Goal: Task Accomplishment & Management: Complete application form

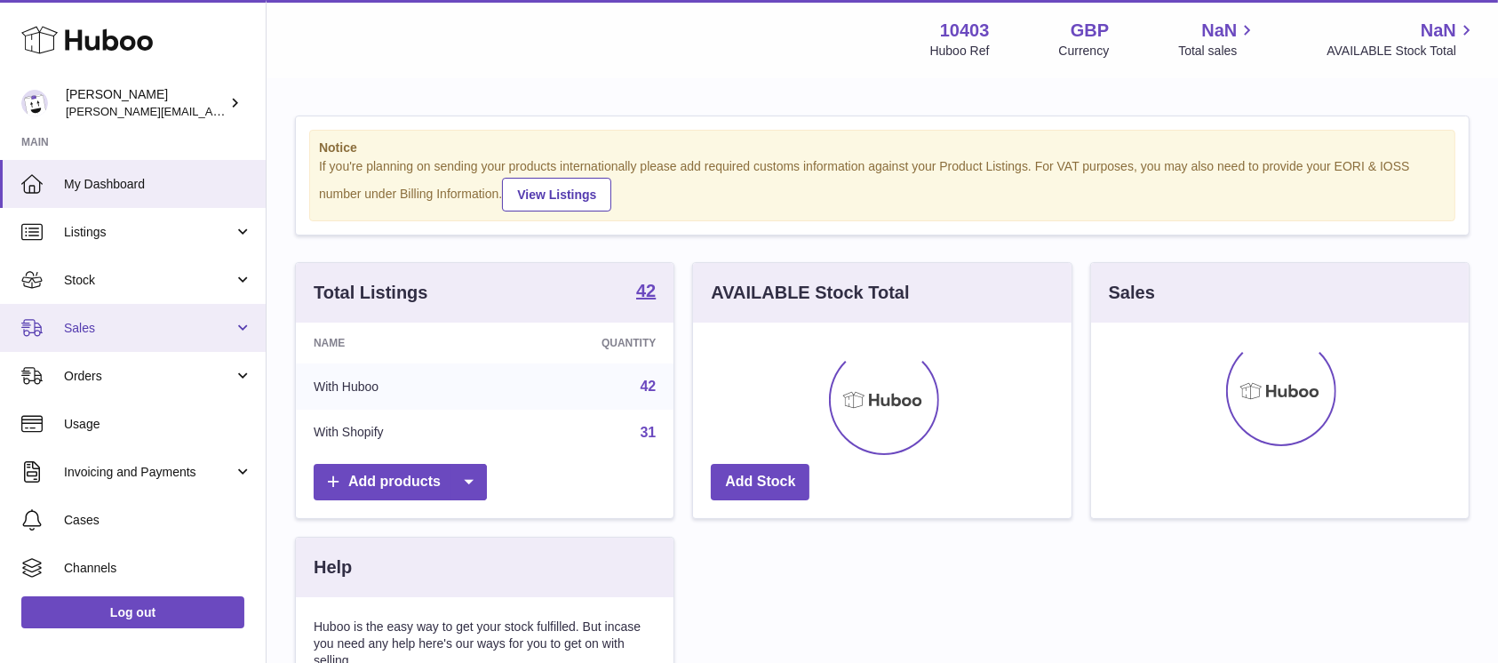
click at [118, 340] on link "Sales" at bounding box center [133, 328] width 266 height 48
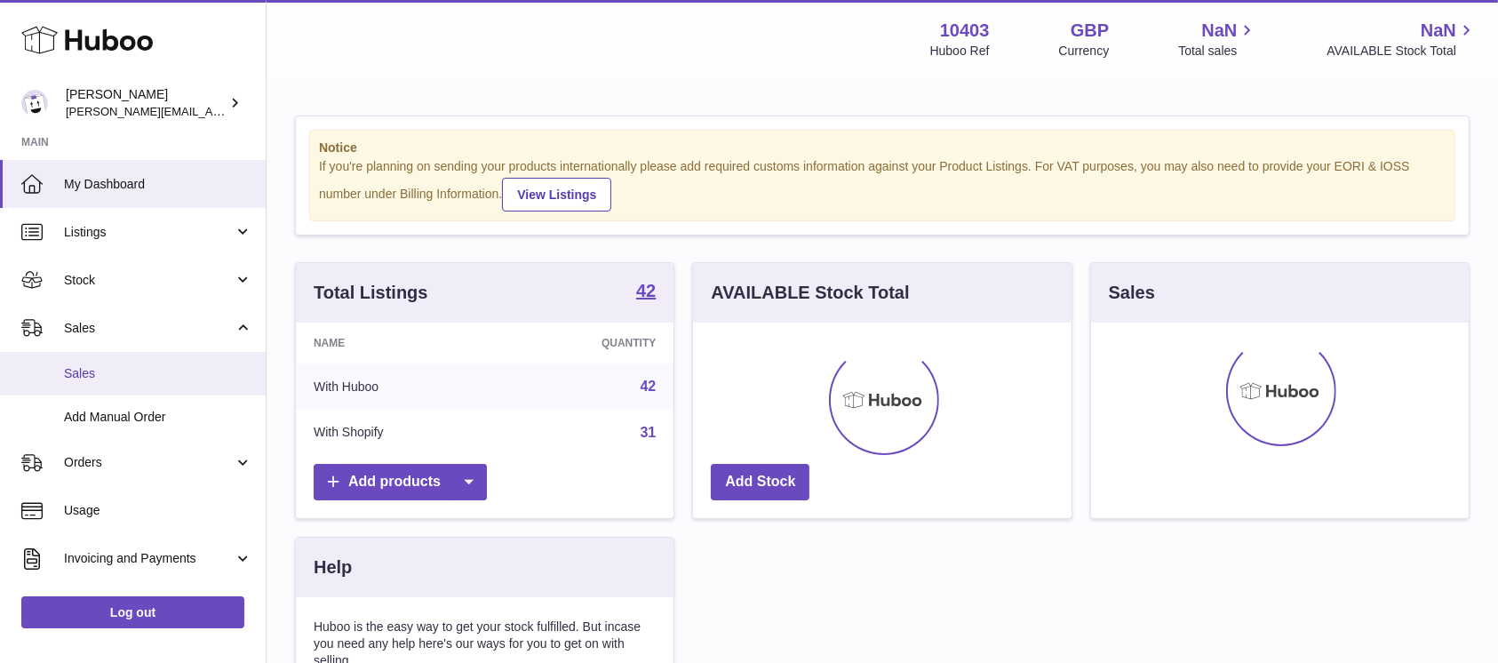
click at [123, 369] on span "Sales" at bounding box center [158, 373] width 188 height 17
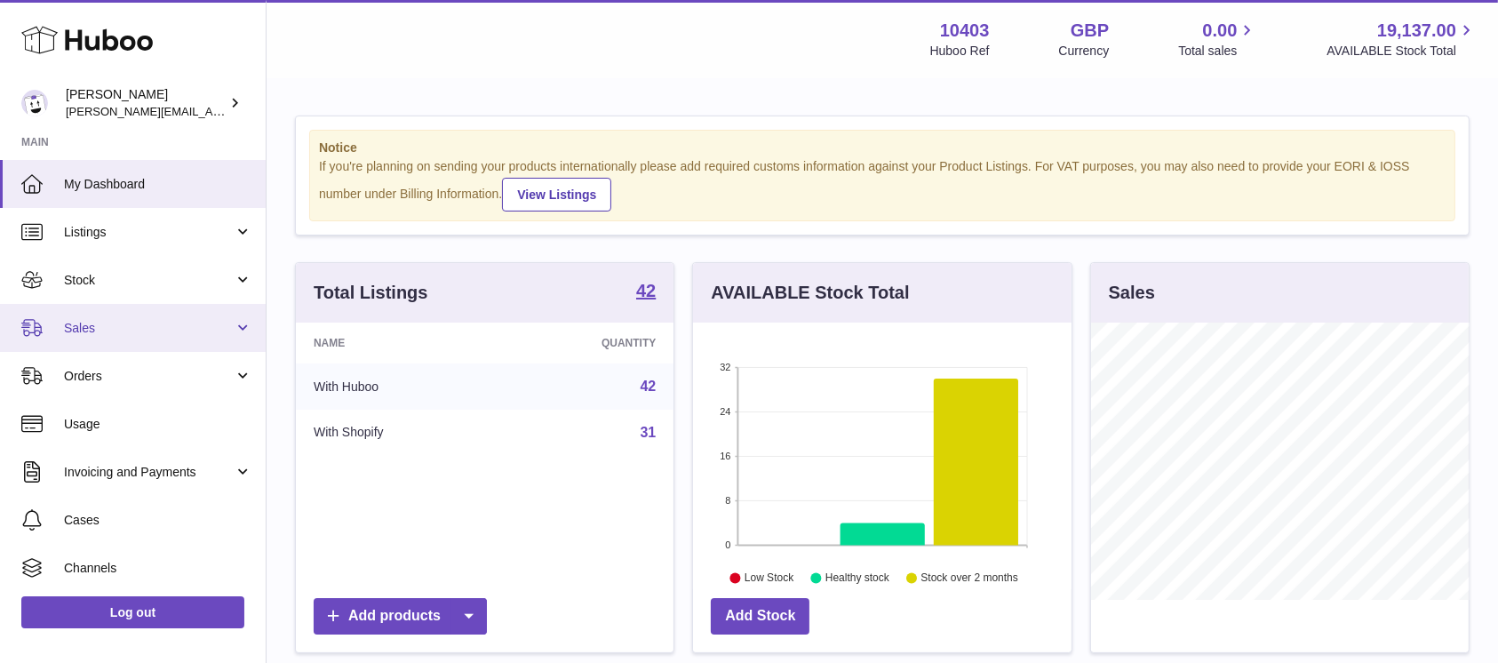
click at [147, 333] on span "Sales" at bounding box center [149, 328] width 170 height 17
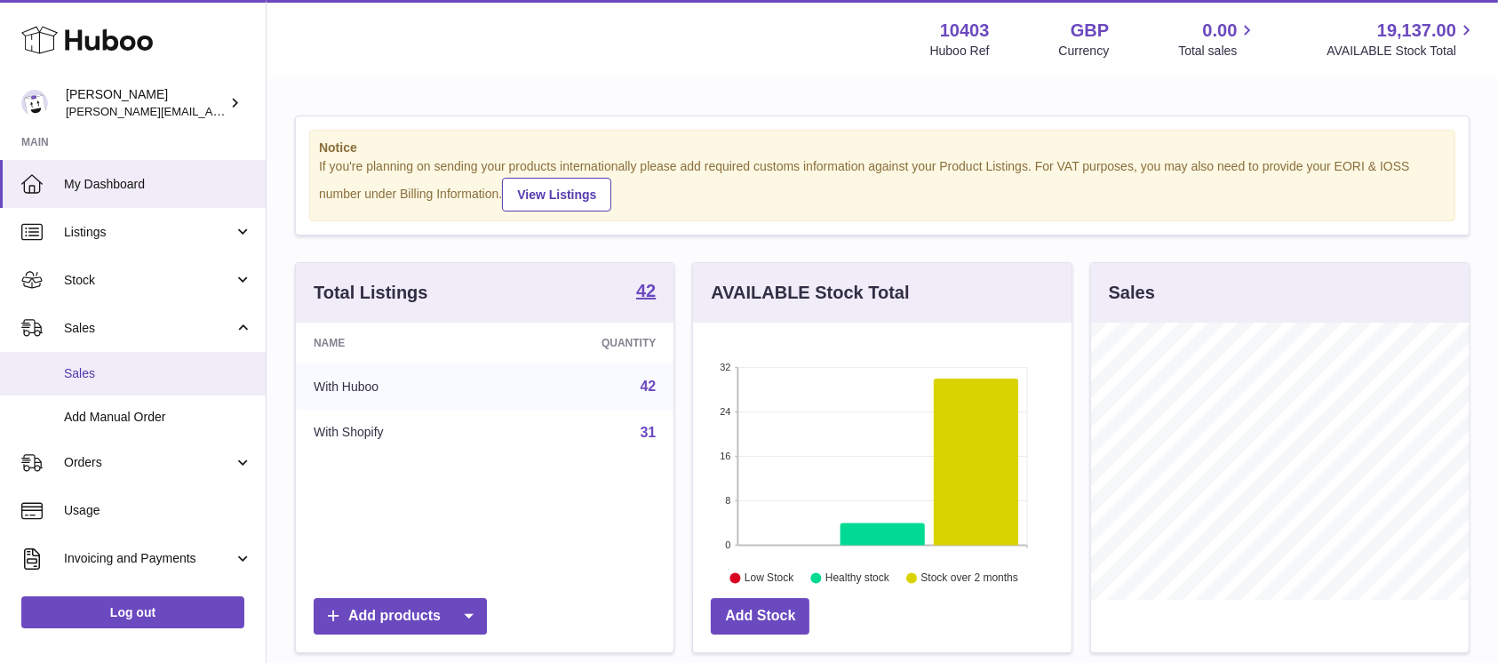
click at [138, 377] on span "Sales" at bounding box center [158, 373] width 188 height 17
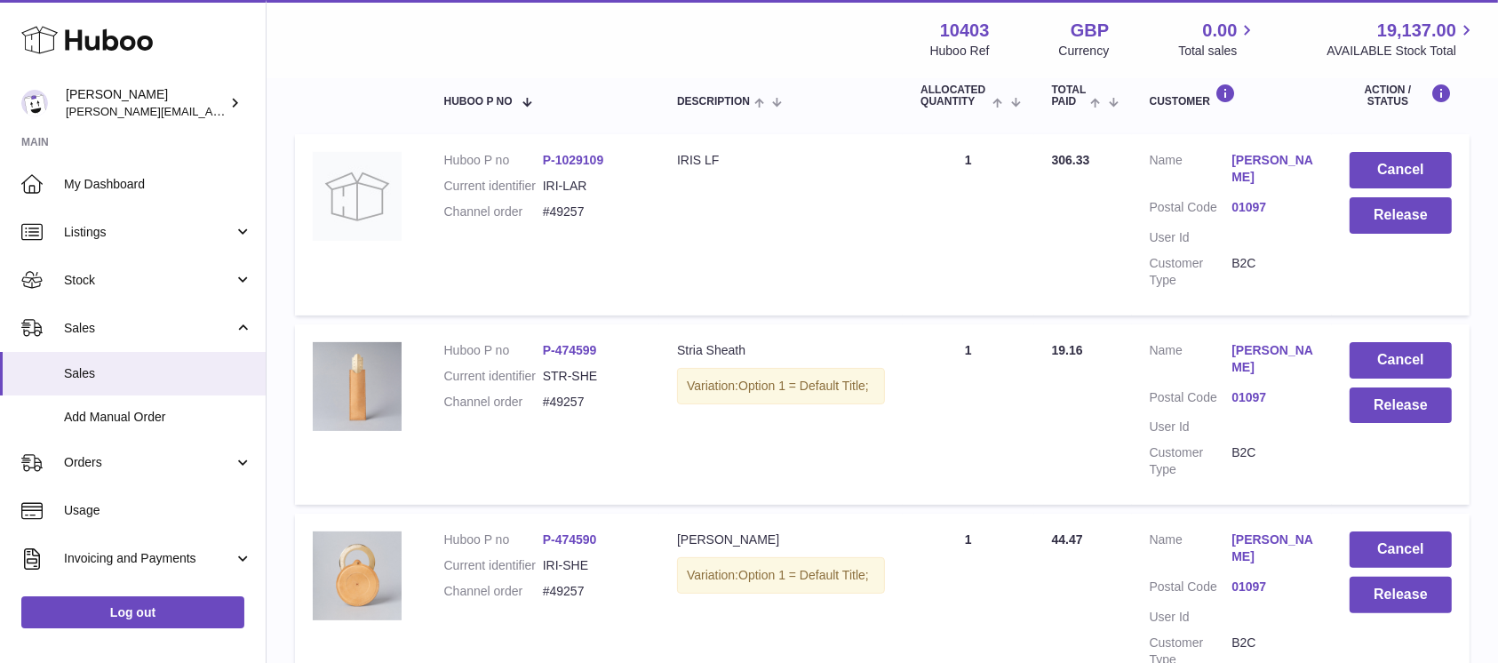
scroll to position [89, 0]
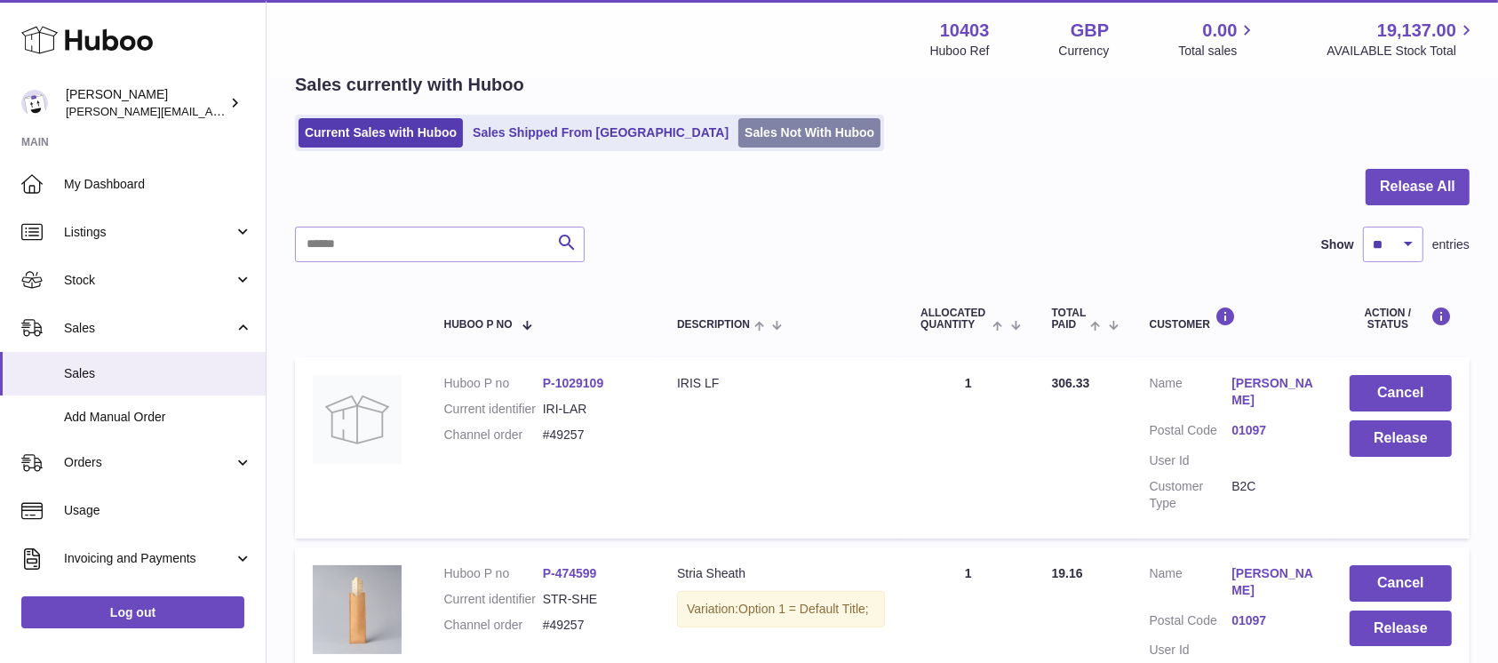
click at [738, 124] on link "Sales Not With Huboo" at bounding box center [809, 132] width 142 height 29
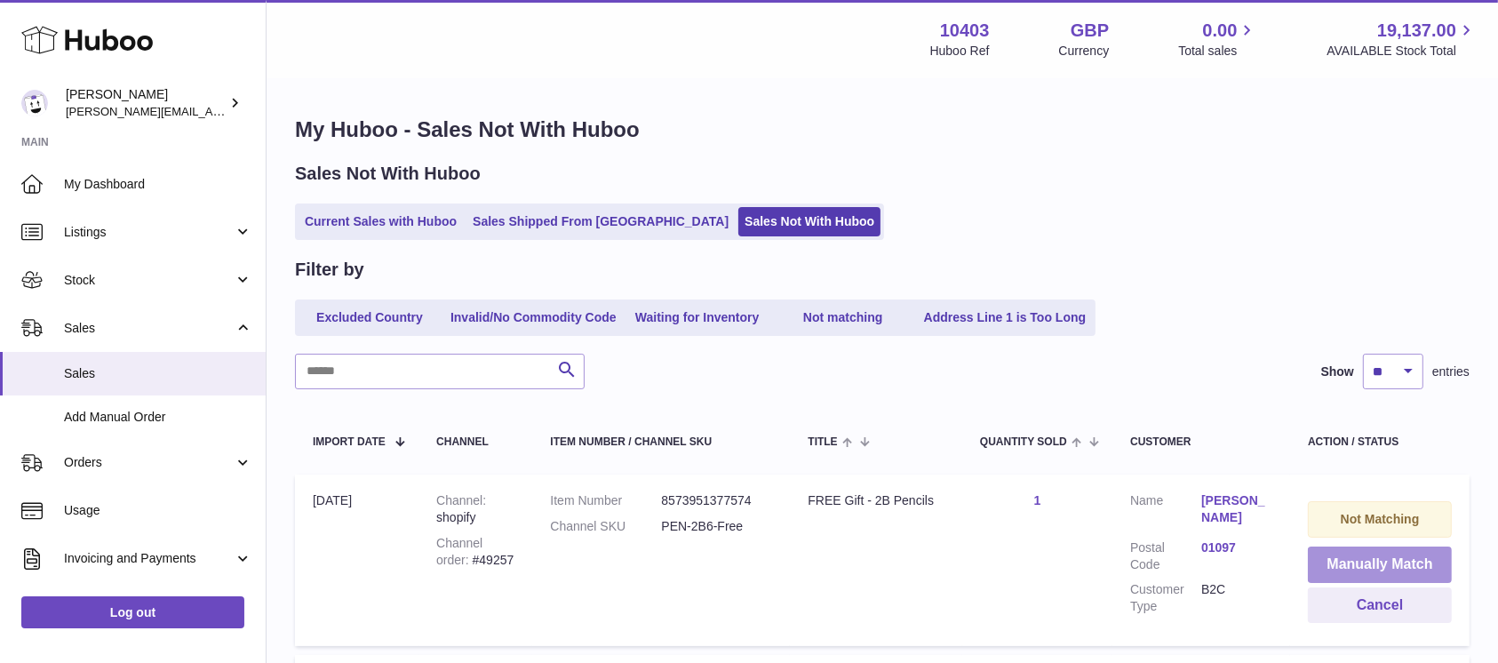
click at [1325, 560] on button "Manually Match" at bounding box center [1380, 564] width 144 height 36
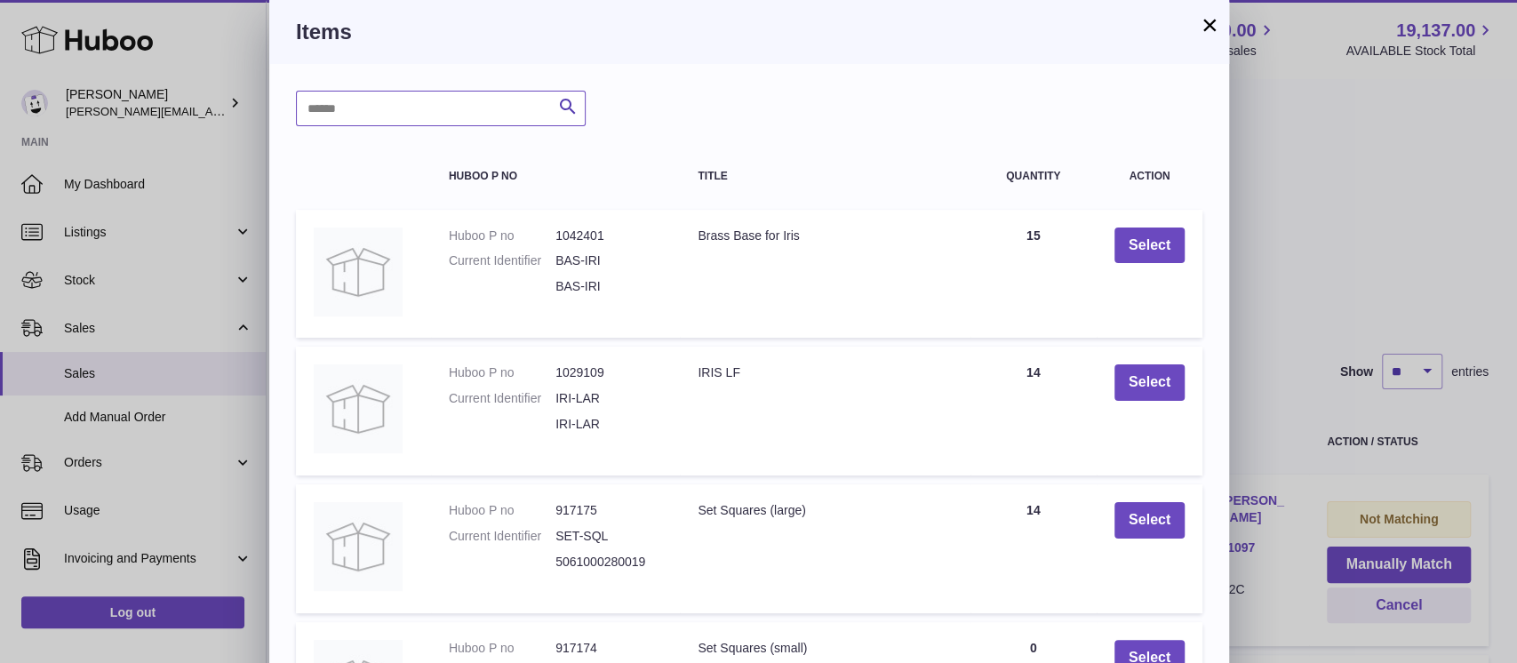
click at [464, 117] on input "text" at bounding box center [441, 109] width 290 height 36
type input "***"
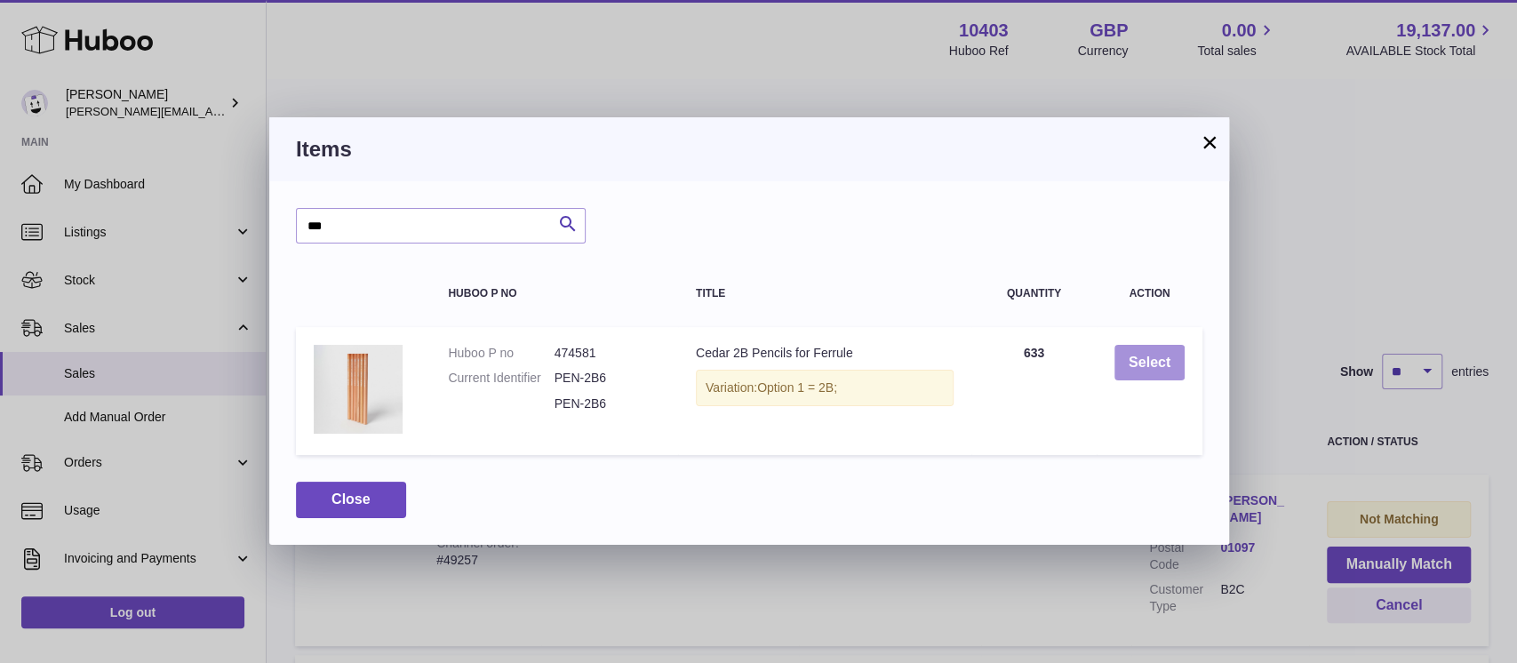
click at [1163, 358] on button "Select" at bounding box center [1149, 363] width 70 height 36
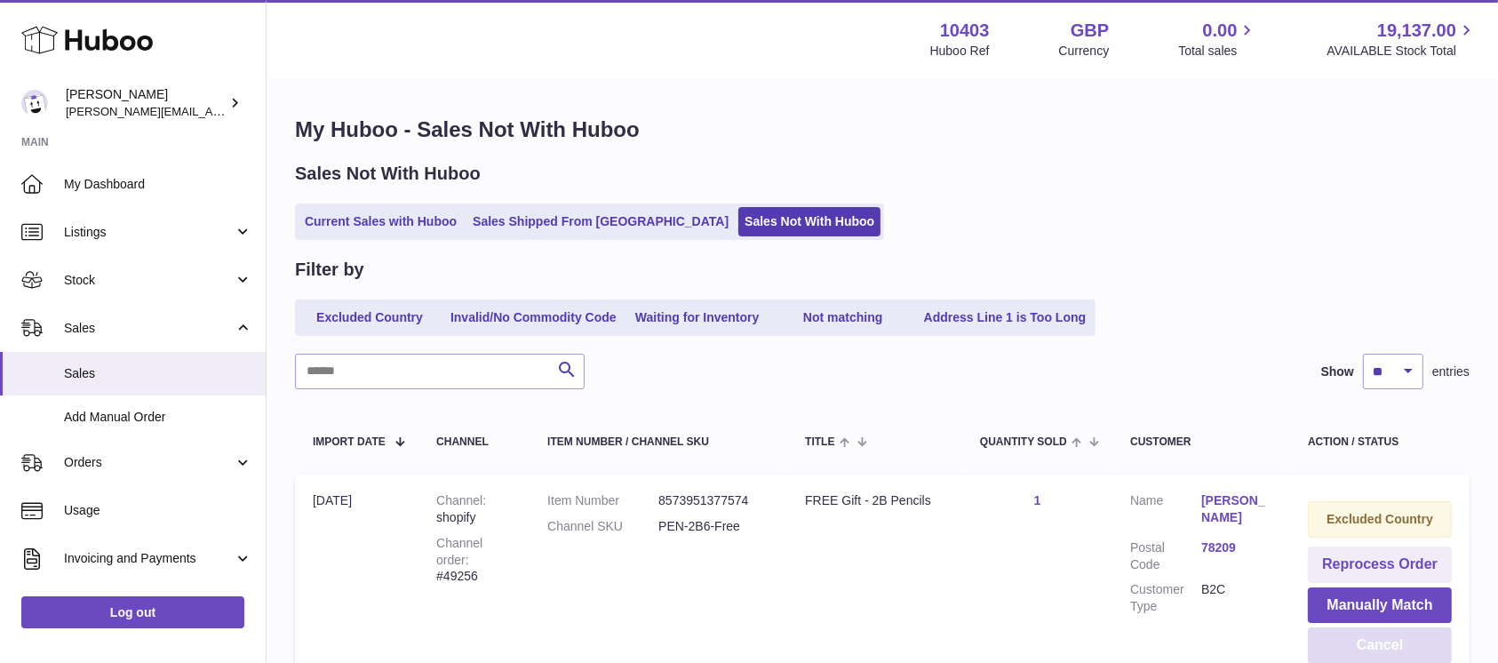
click at [1368, 642] on button "Cancel" at bounding box center [1380, 645] width 144 height 36
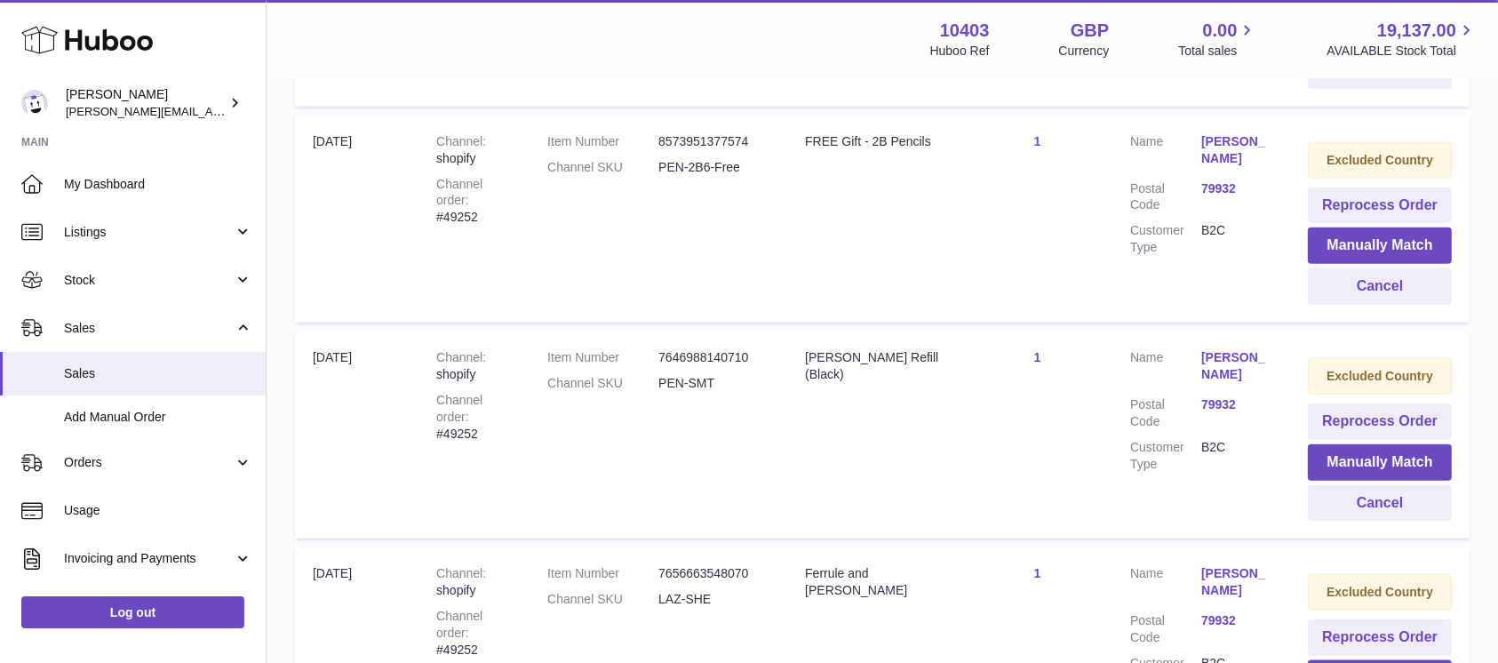
scroll to position [2154, 0]
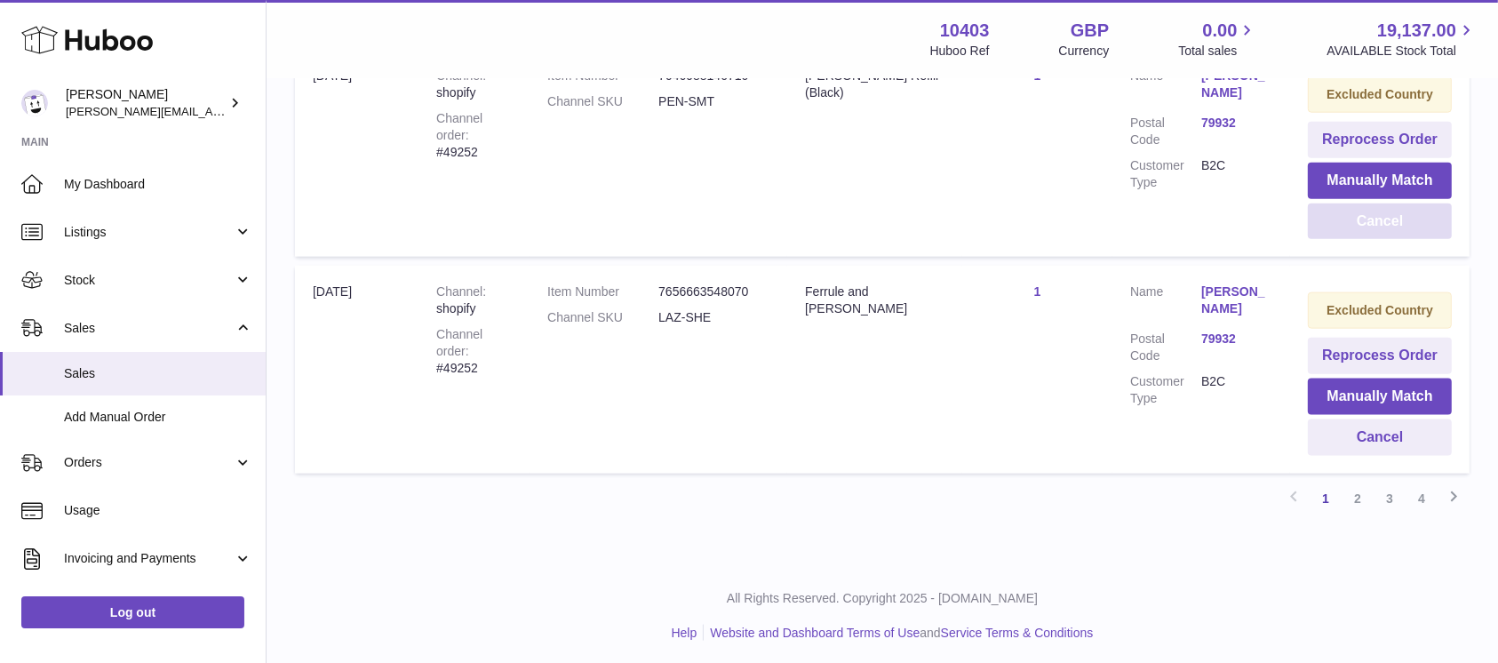
click at [1376, 224] on button "Cancel" at bounding box center [1380, 221] width 144 height 36
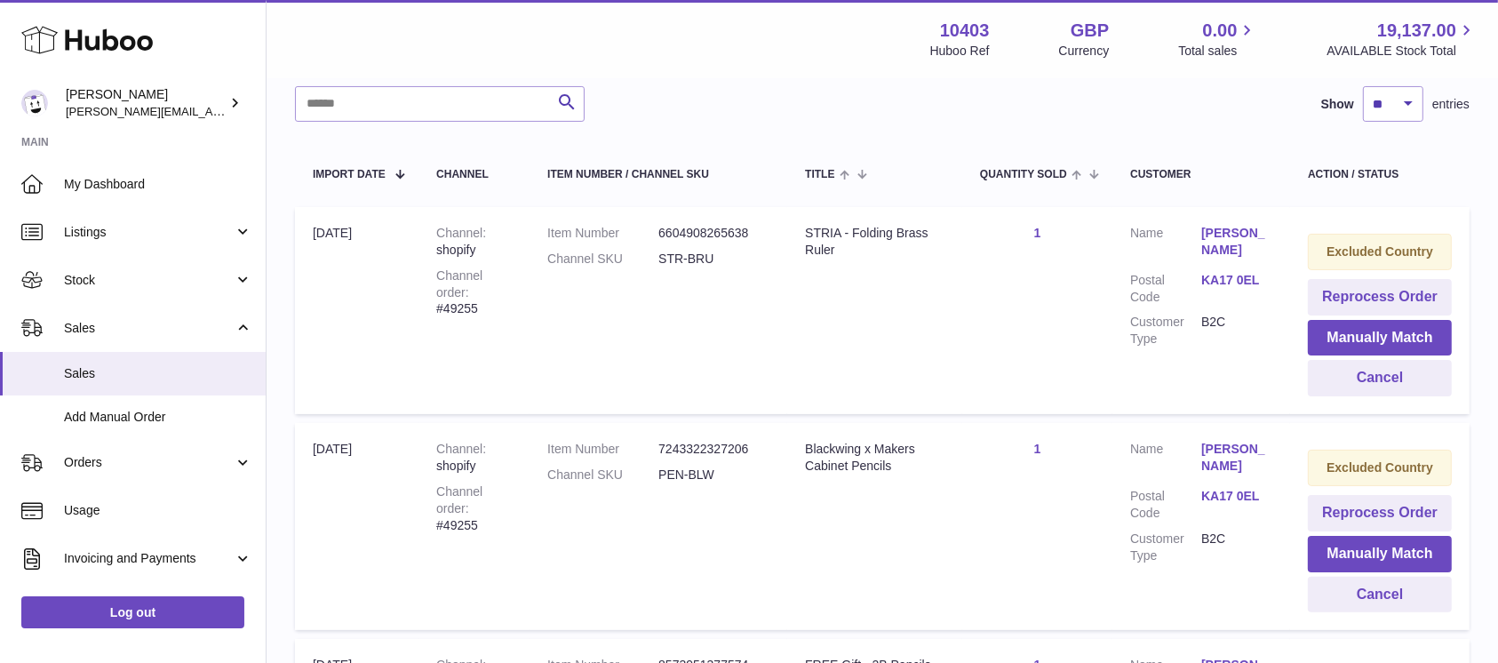
scroll to position [259, 0]
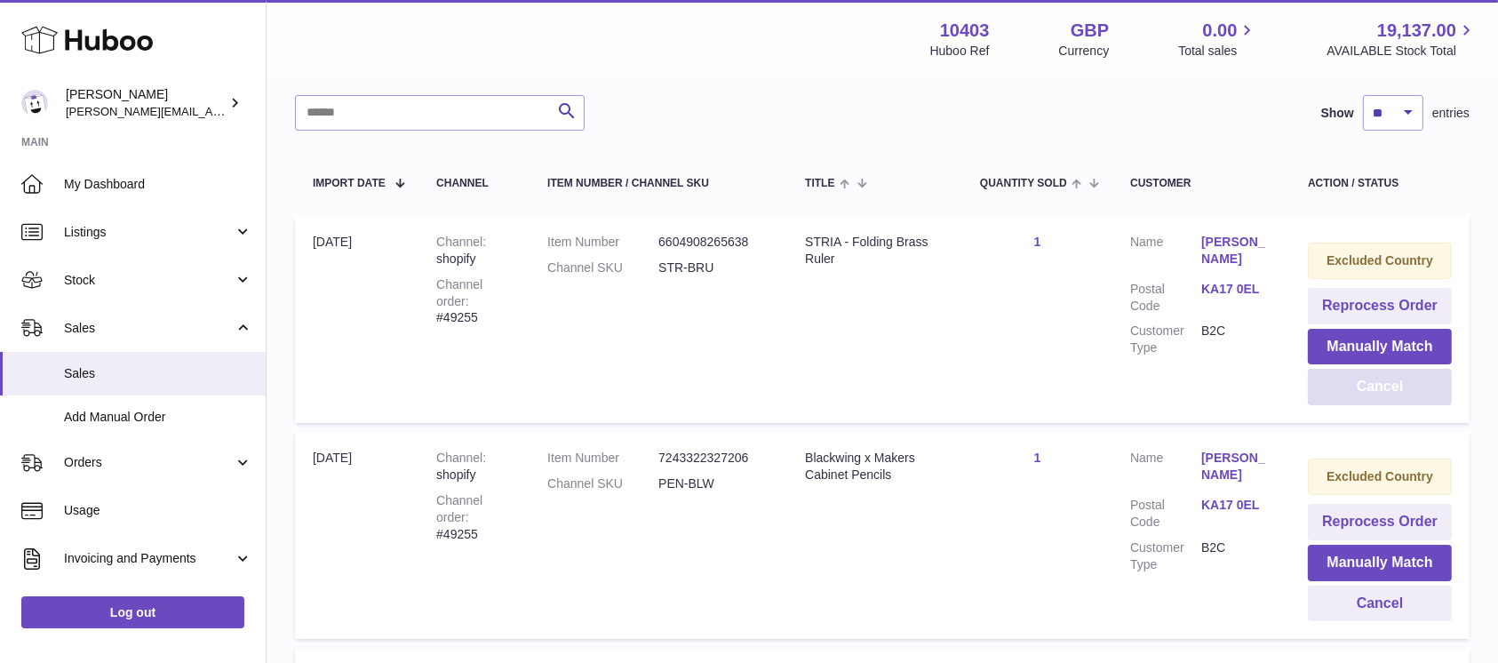
click at [1340, 394] on button "Cancel" at bounding box center [1380, 387] width 144 height 36
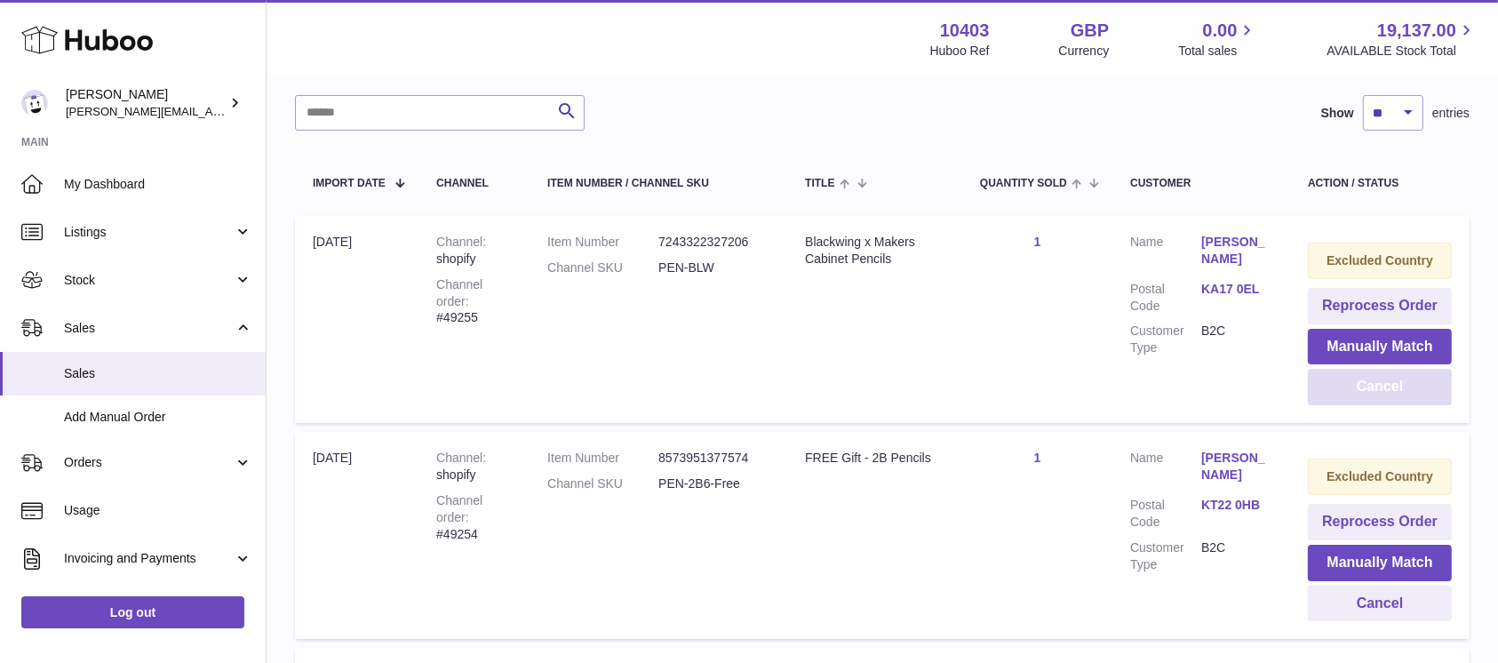
click at [1340, 394] on button "Cancel" at bounding box center [1380, 387] width 144 height 36
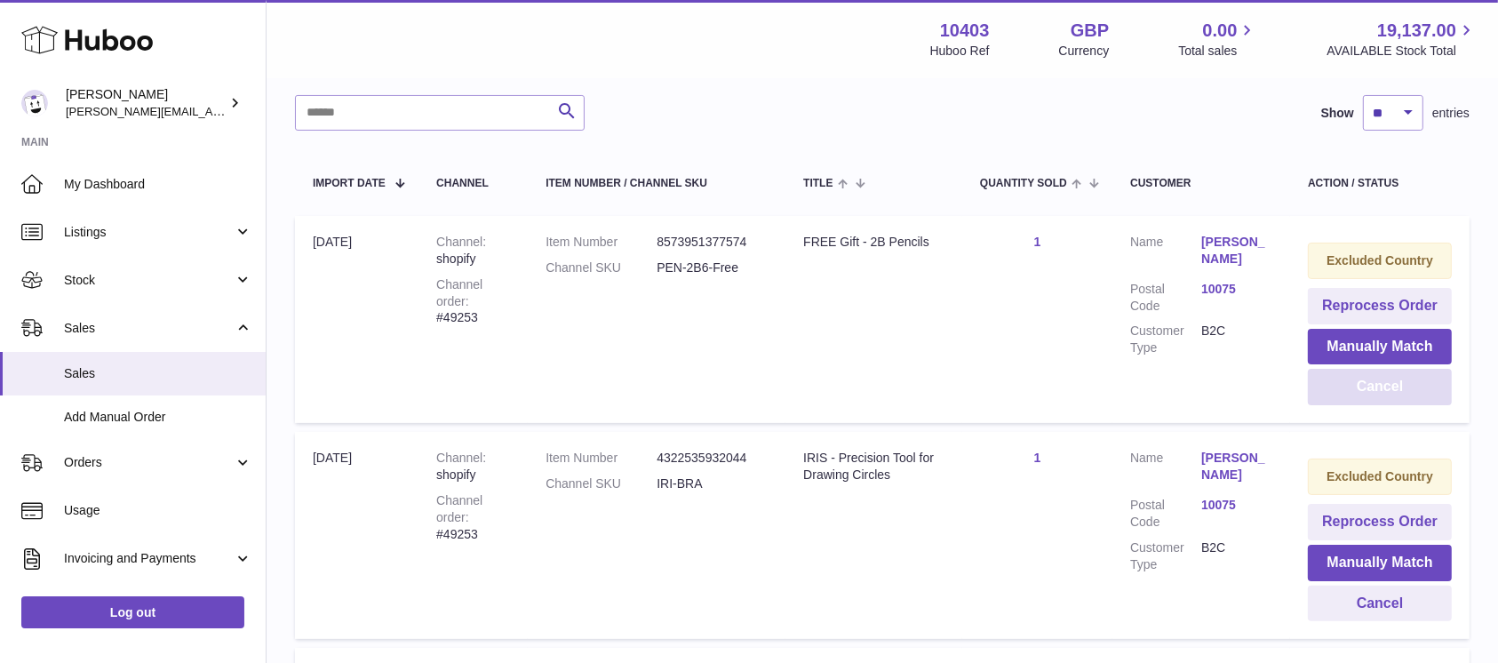
click at [0, 394] on div at bounding box center [0, 331] width 0 height 663
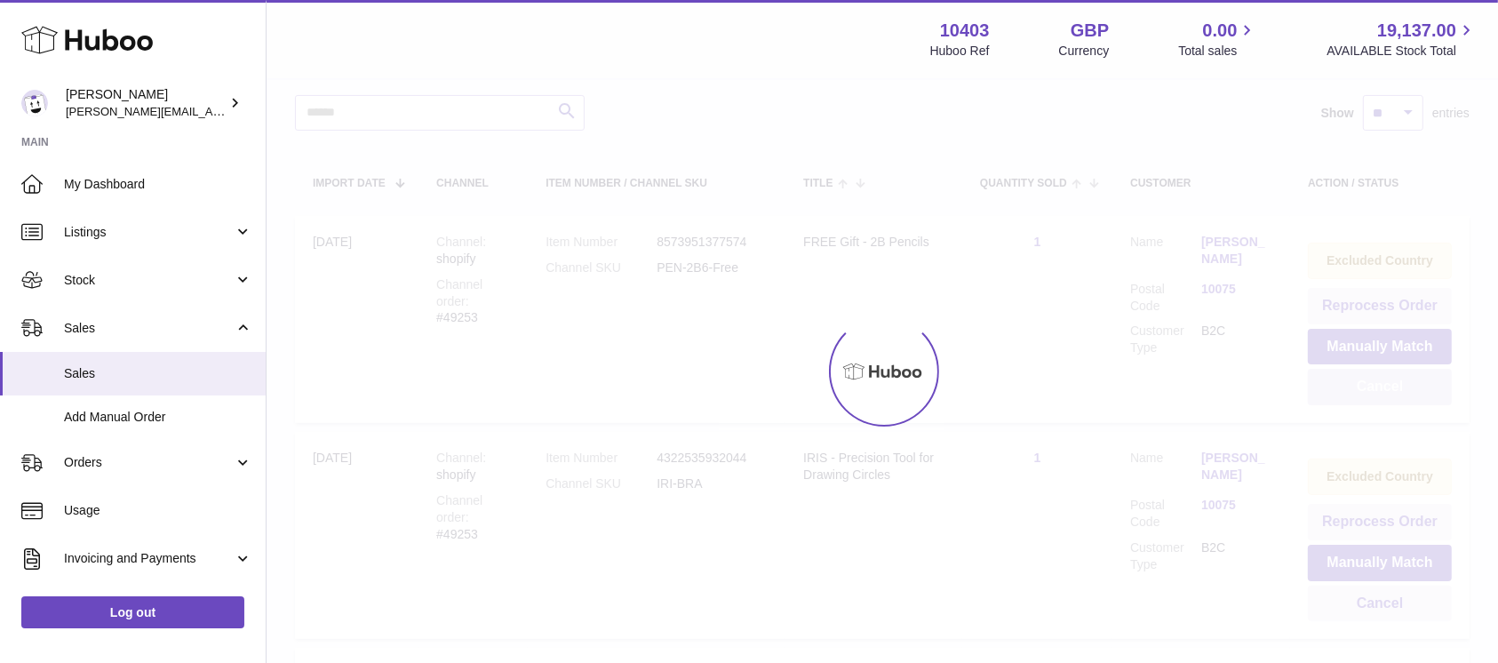
click at [1340, 394] on div at bounding box center [883, 371] width 1232 height 583
click at [1340, 394] on button "Cancel" at bounding box center [1380, 387] width 144 height 36
click at [1340, 394] on div at bounding box center [883, 371] width 1232 height 583
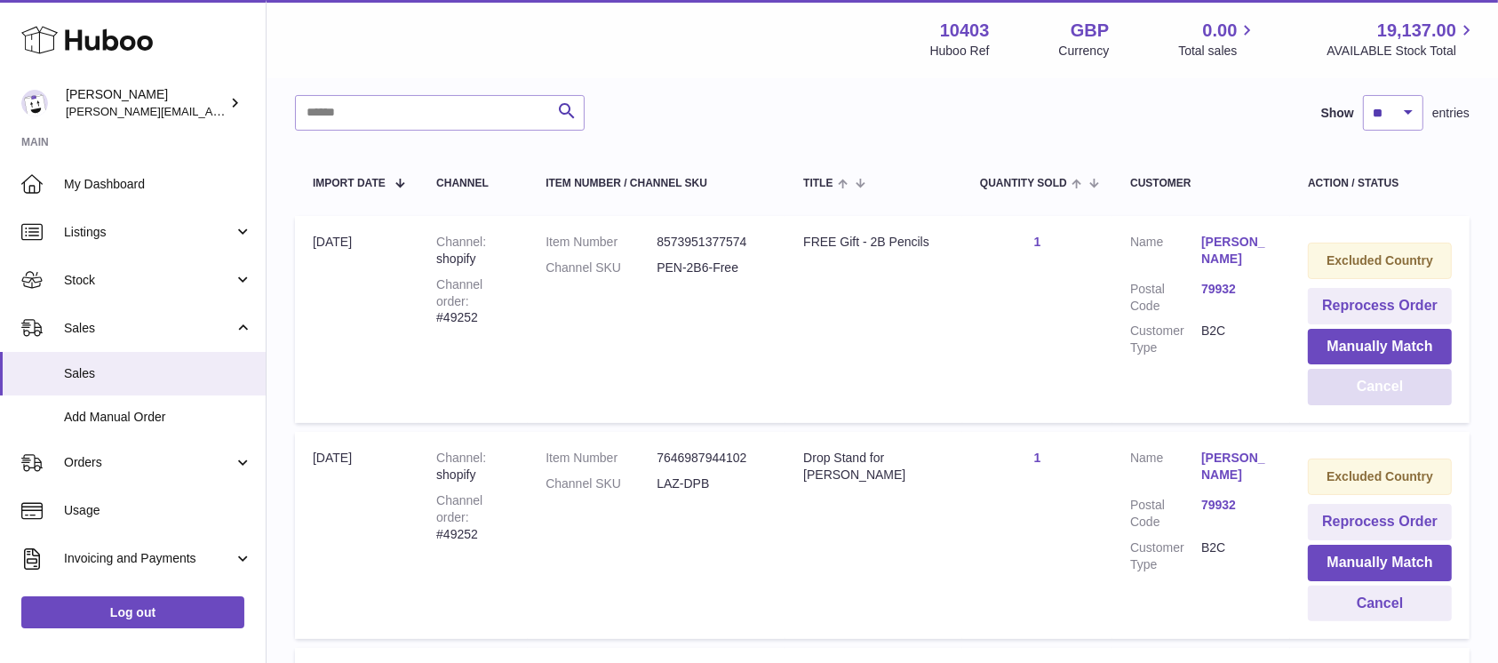
click at [1340, 394] on button "Cancel" at bounding box center [1380, 387] width 144 height 36
click at [0, 394] on div at bounding box center [0, 331] width 0 height 663
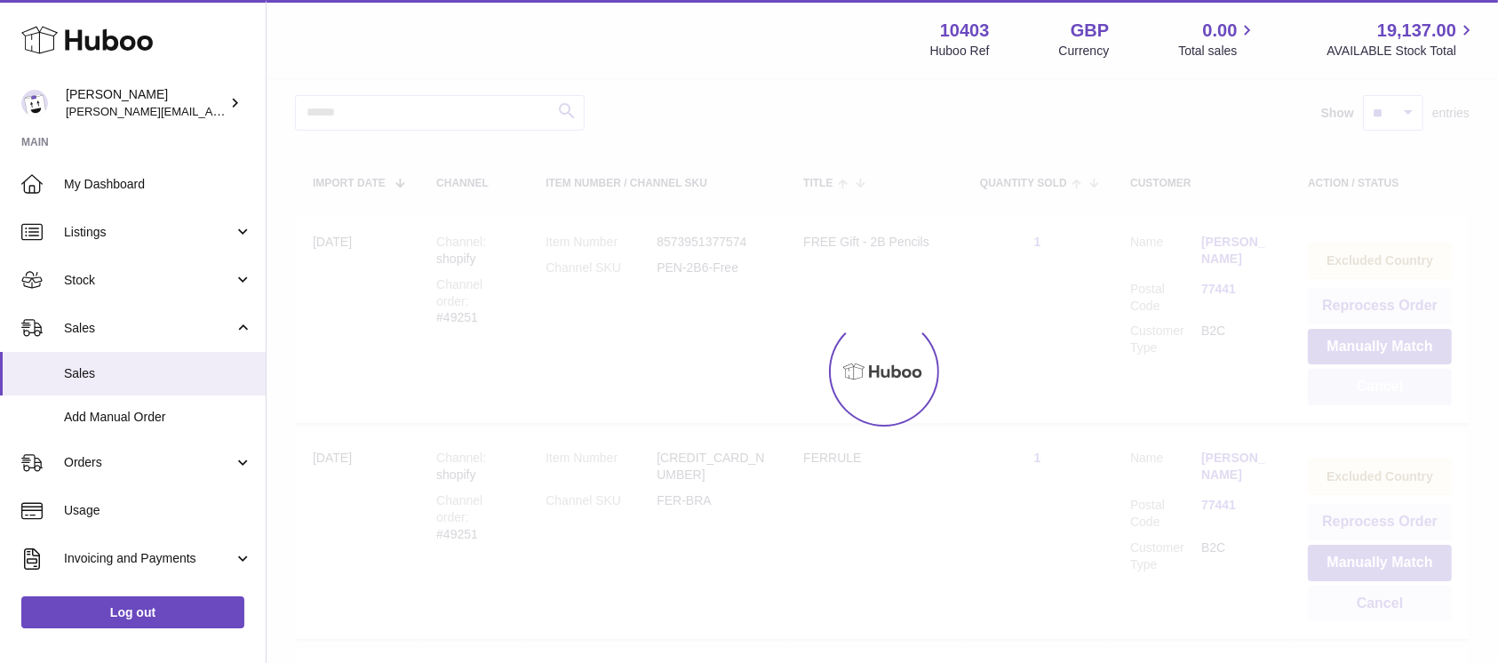
click at [1340, 394] on div at bounding box center [883, 371] width 1232 height 583
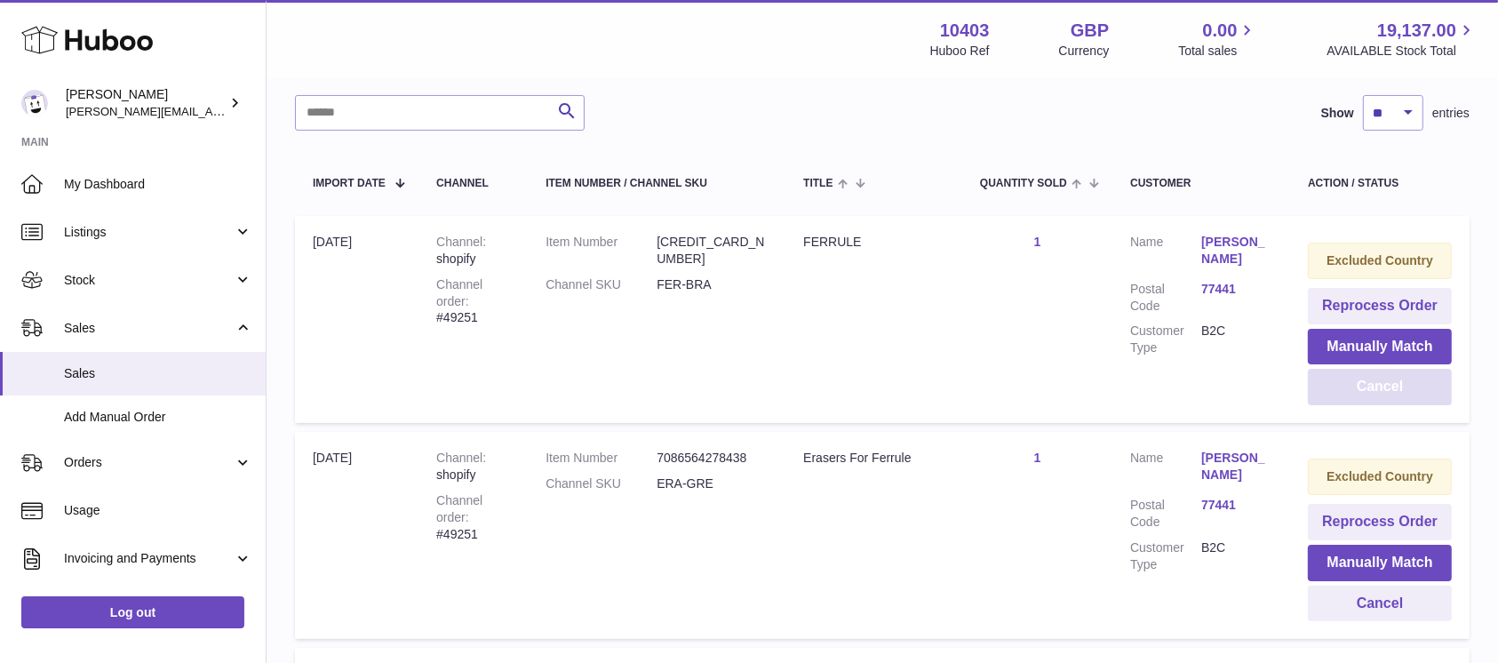
click at [1340, 394] on button "Cancel" at bounding box center [1380, 387] width 144 height 36
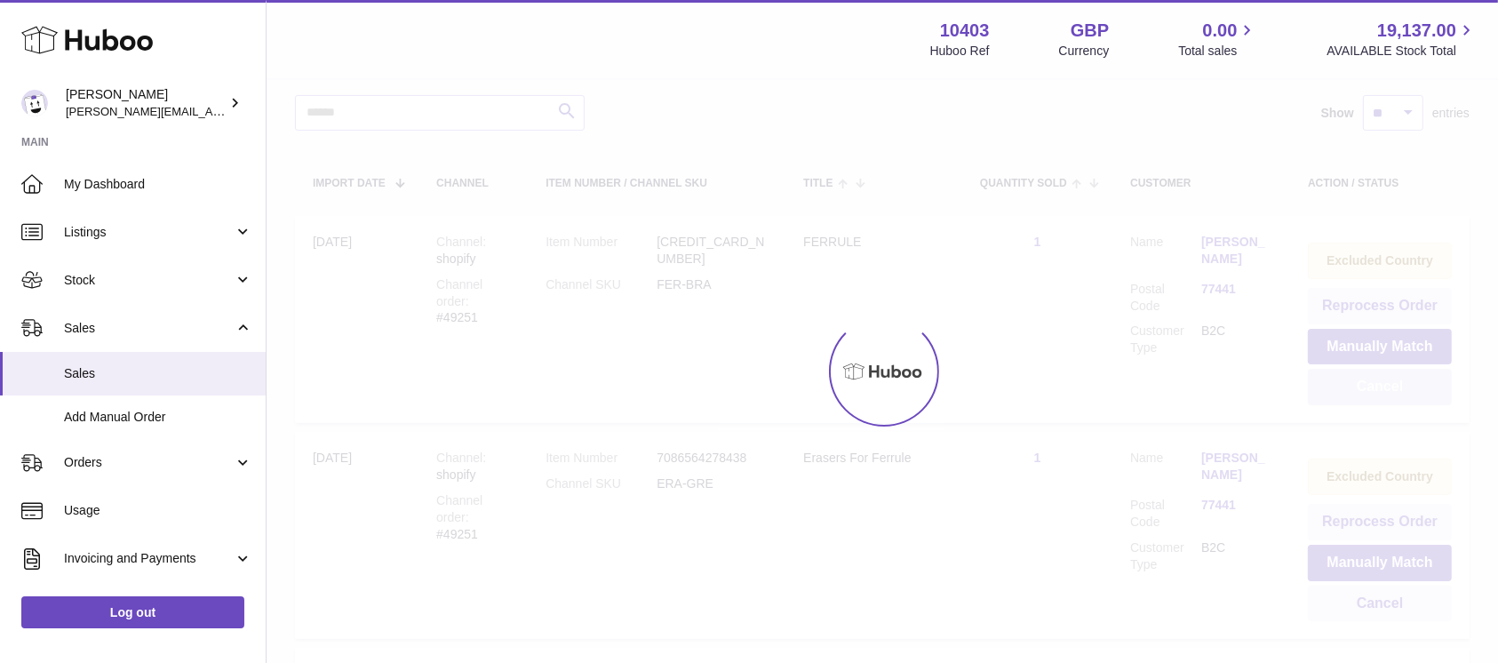
click at [1340, 394] on div at bounding box center [883, 371] width 1232 height 583
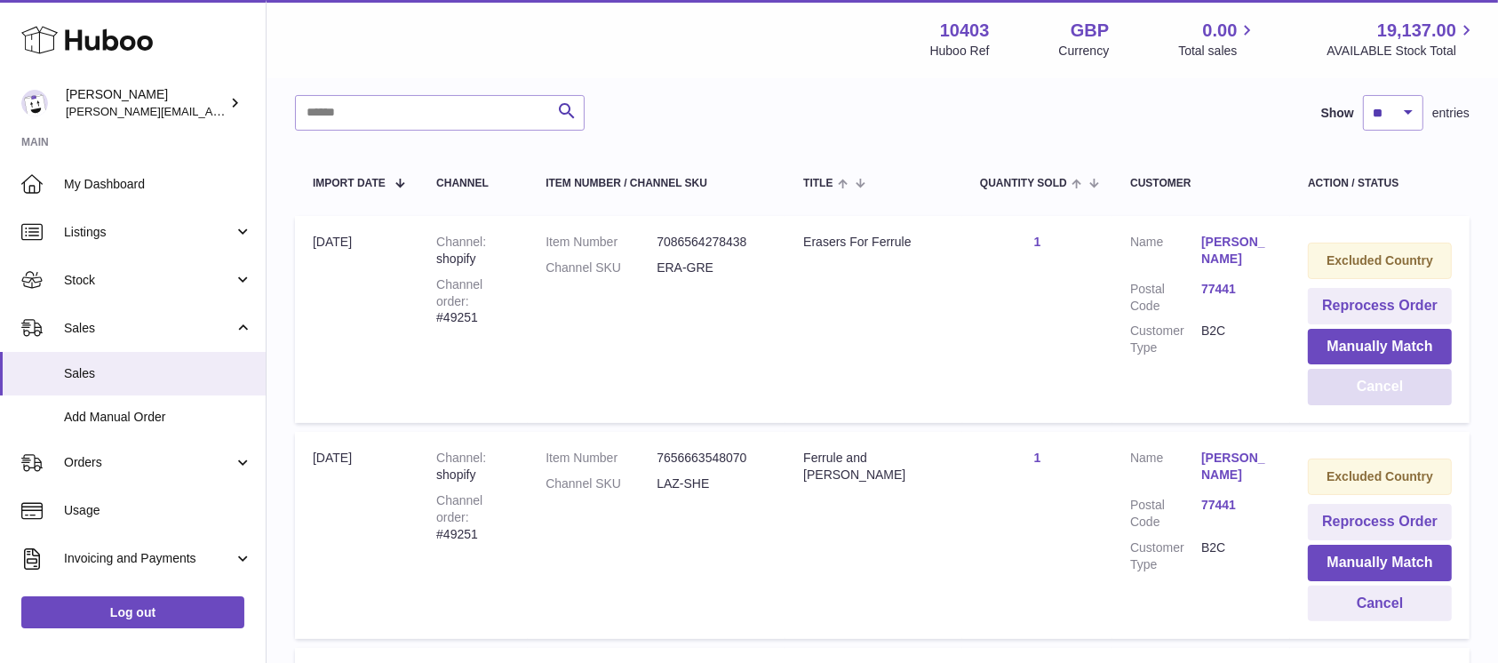
click at [1340, 394] on button "Cancel" at bounding box center [1380, 387] width 144 height 36
click at [0, 394] on div at bounding box center [0, 331] width 0 height 663
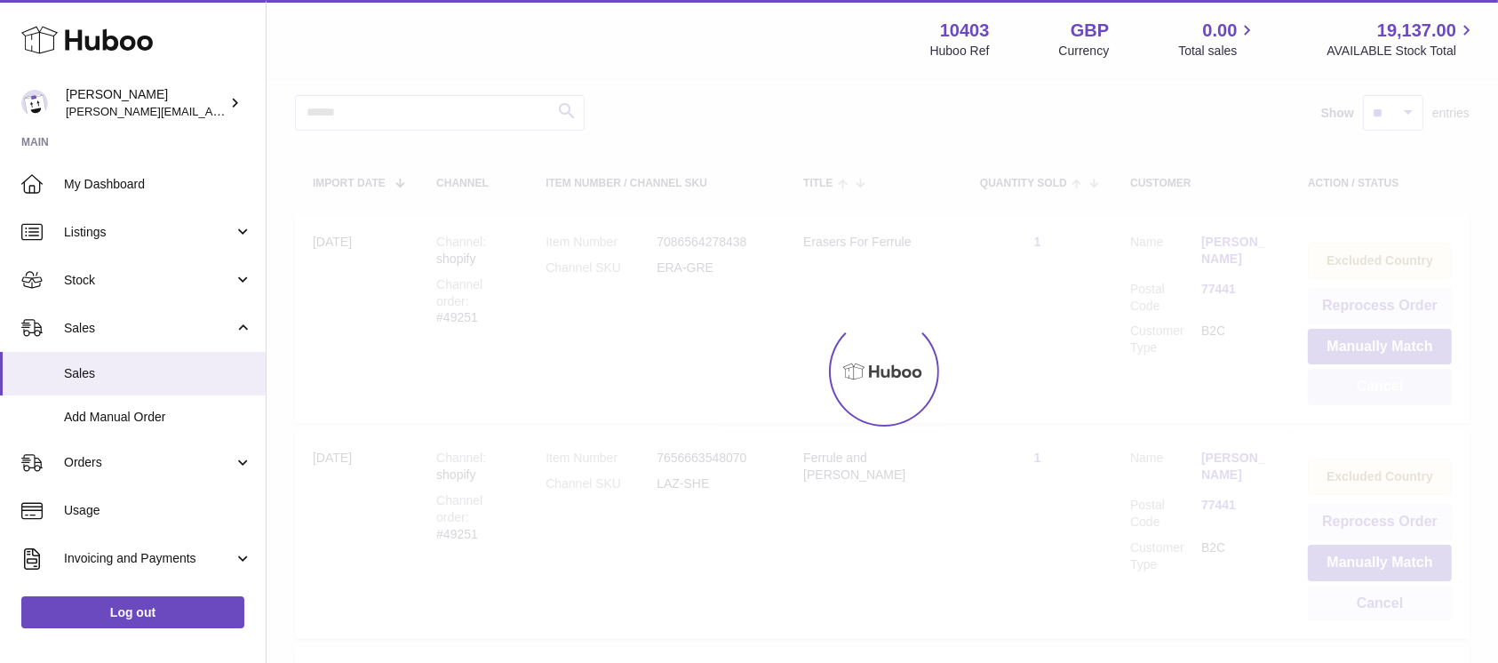
click at [1340, 394] on div at bounding box center [883, 371] width 1232 height 583
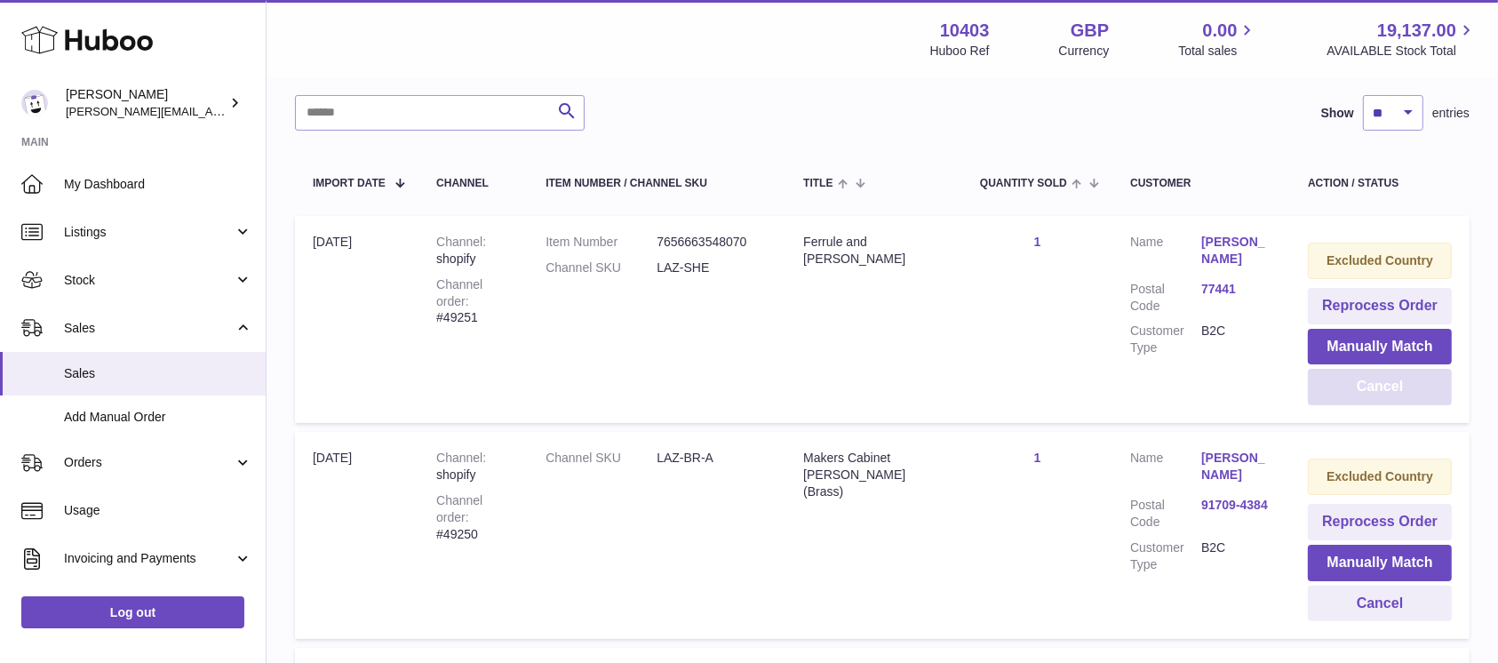
click at [1340, 394] on button "Cancel" at bounding box center [1380, 387] width 144 height 36
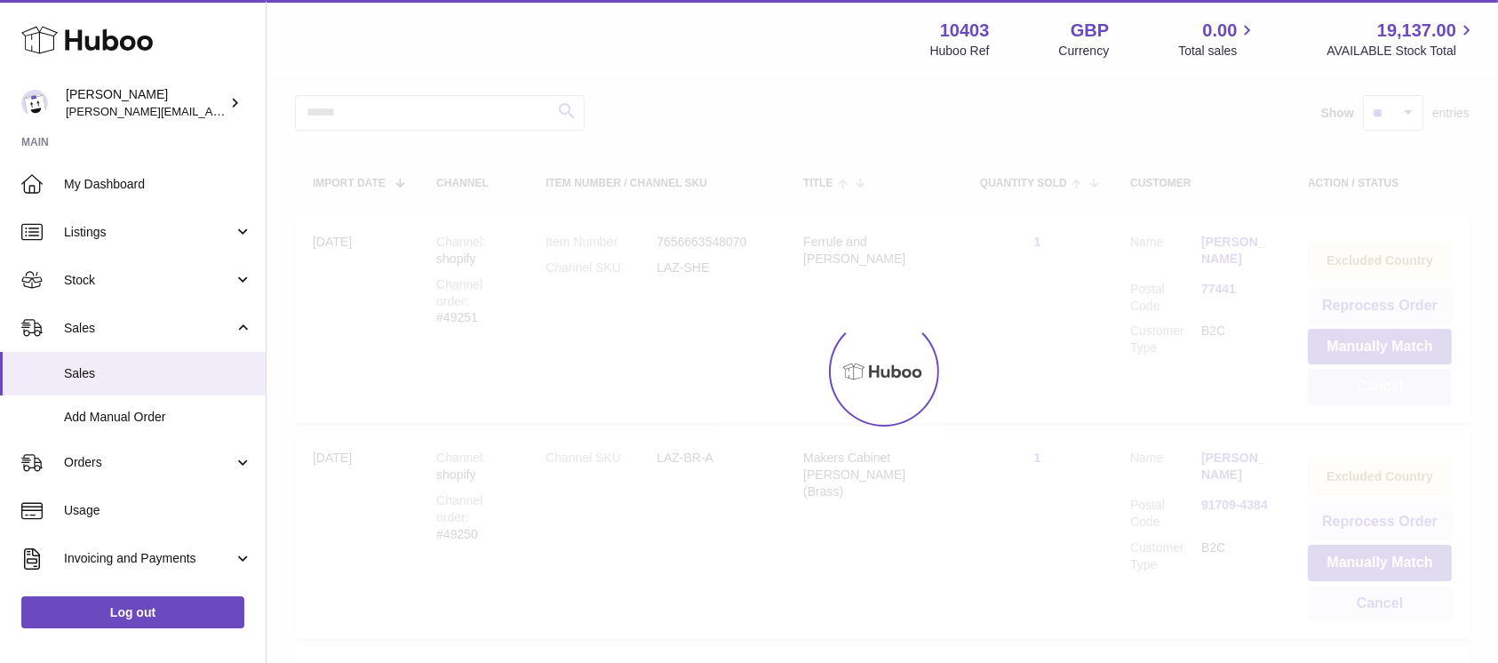
click at [1340, 394] on div at bounding box center [883, 371] width 1232 height 583
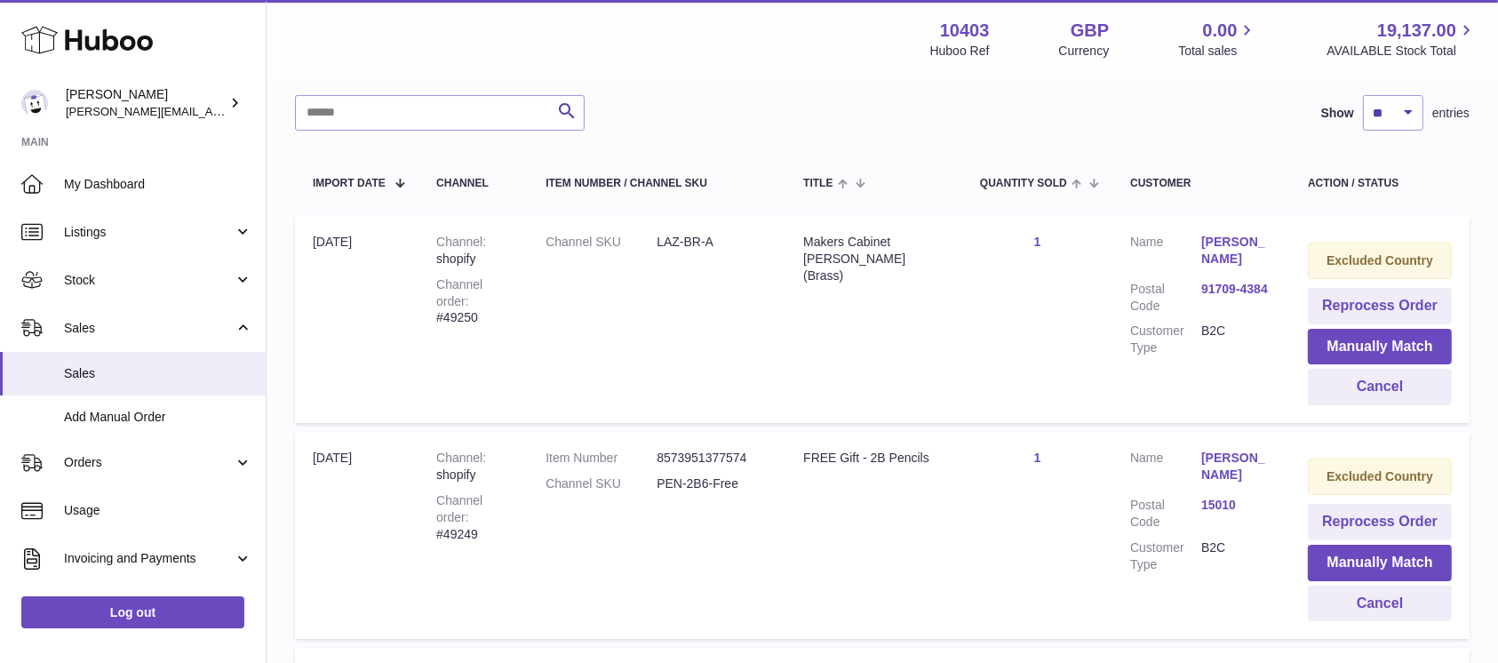
click at [1416, 365] on td "Excluded Country Reprocess Order Manually Match Cancel" at bounding box center [1379, 319] width 179 height 207
click at [1409, 371] on button "Cancel" at bounding box center [1380, 387] width 144 height 36
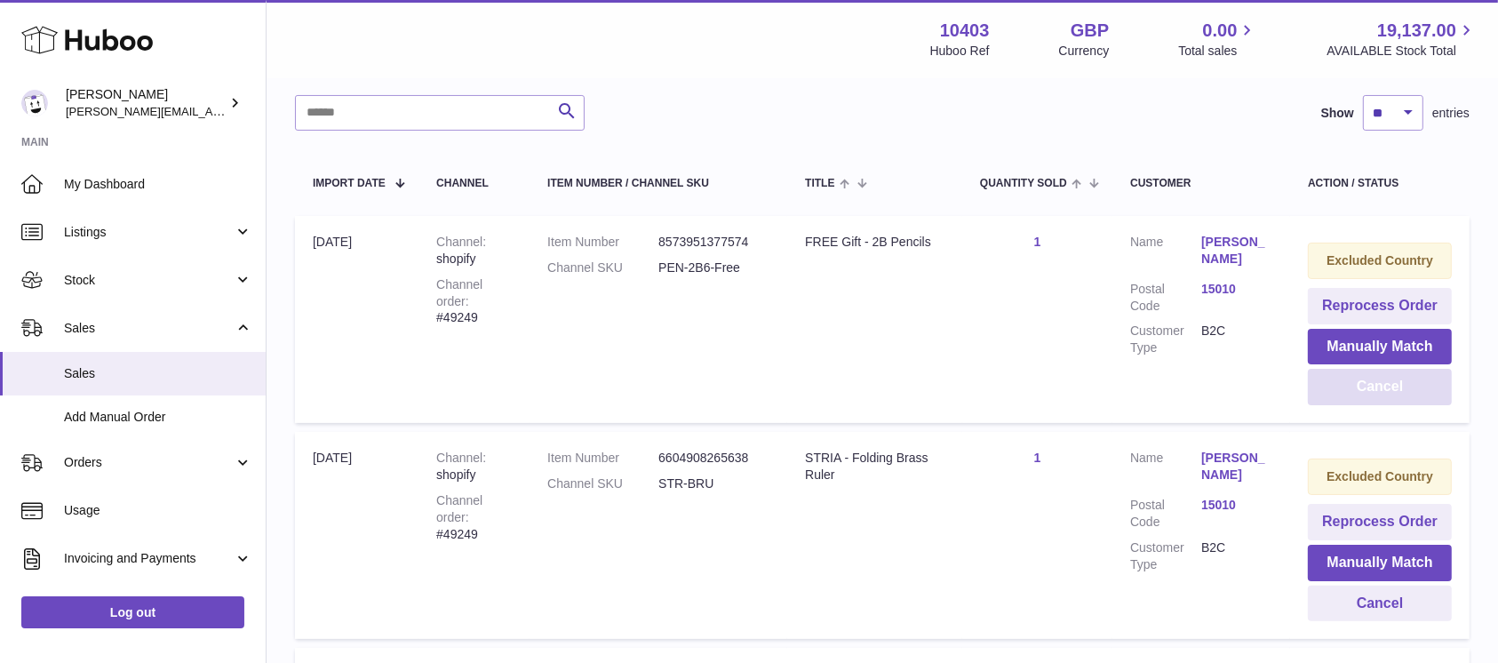
click at [1347, 398] on button "Cancel" at bounding box center [1380, 387] width 144 height 36
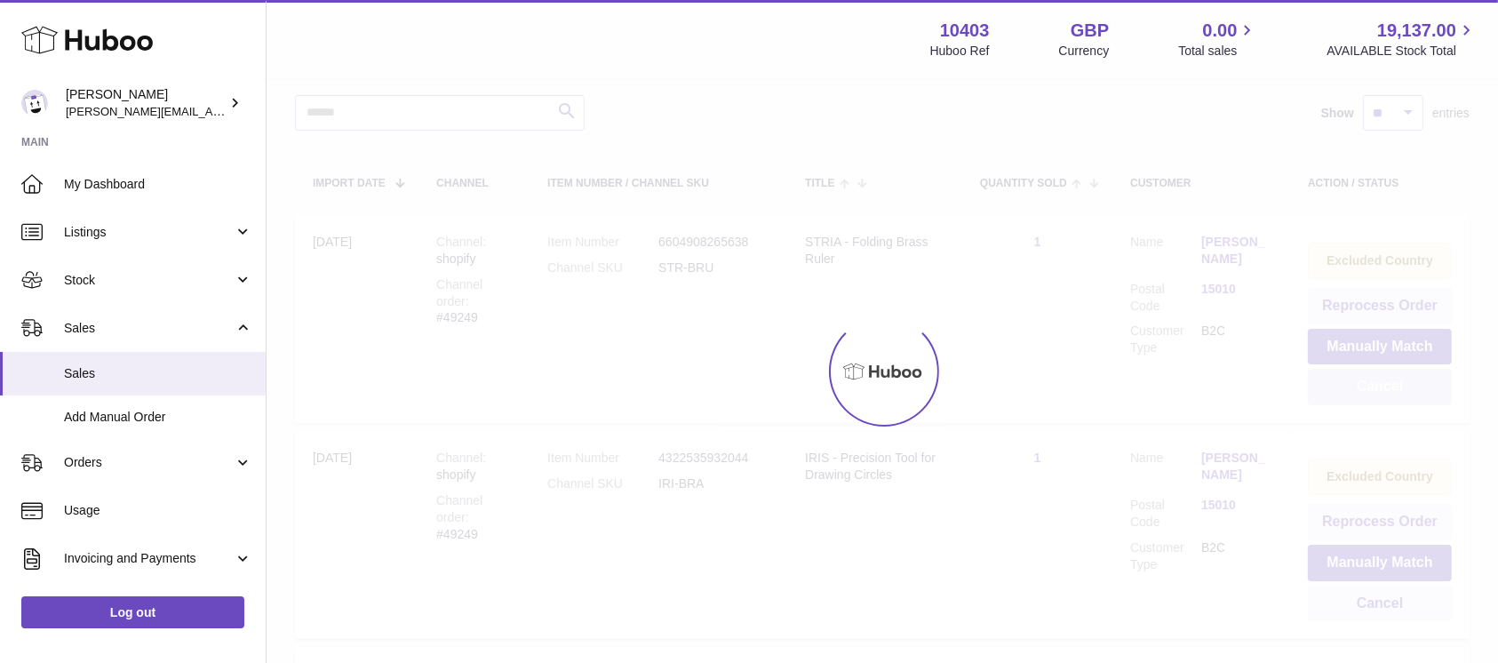
click at [1347, 398] on div at bounding box center [883, 371] width 1232 height 583
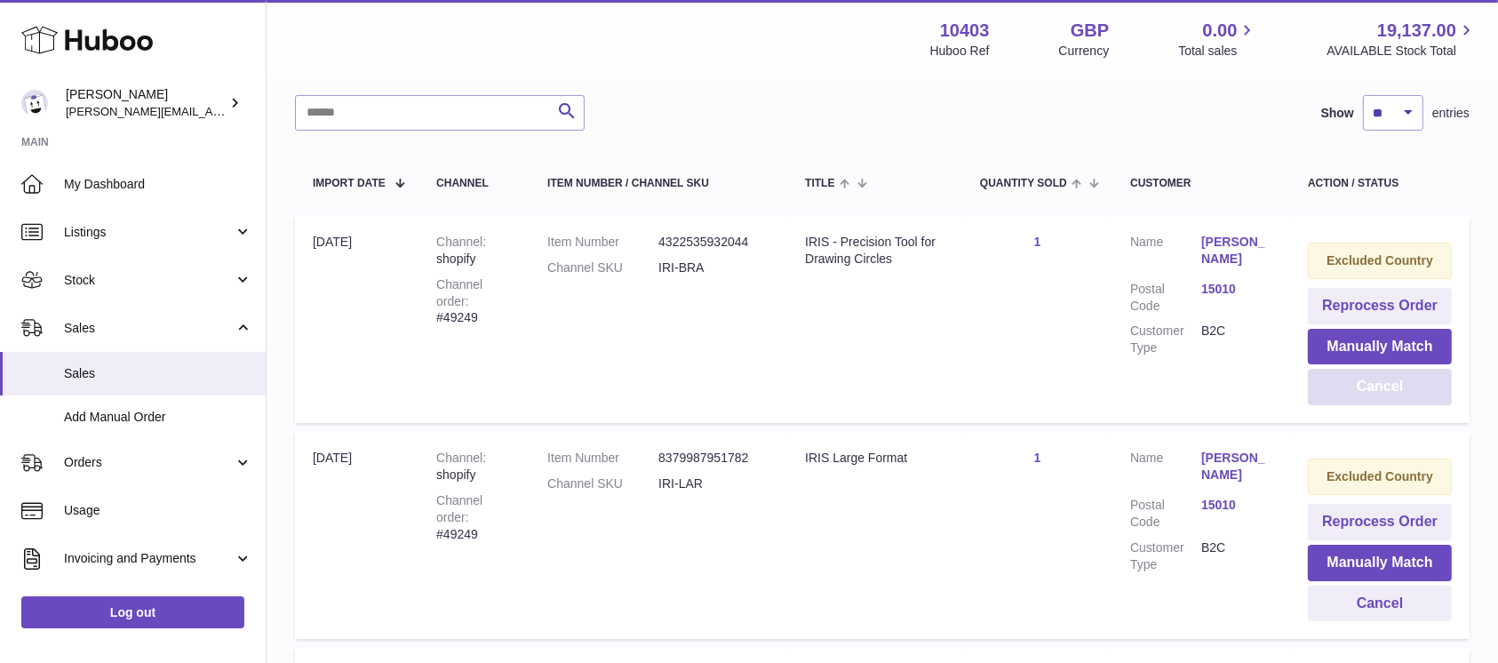
click at [1347, 398] on button "Cancel" at bounding box center [1380, 387] width 144 height 36
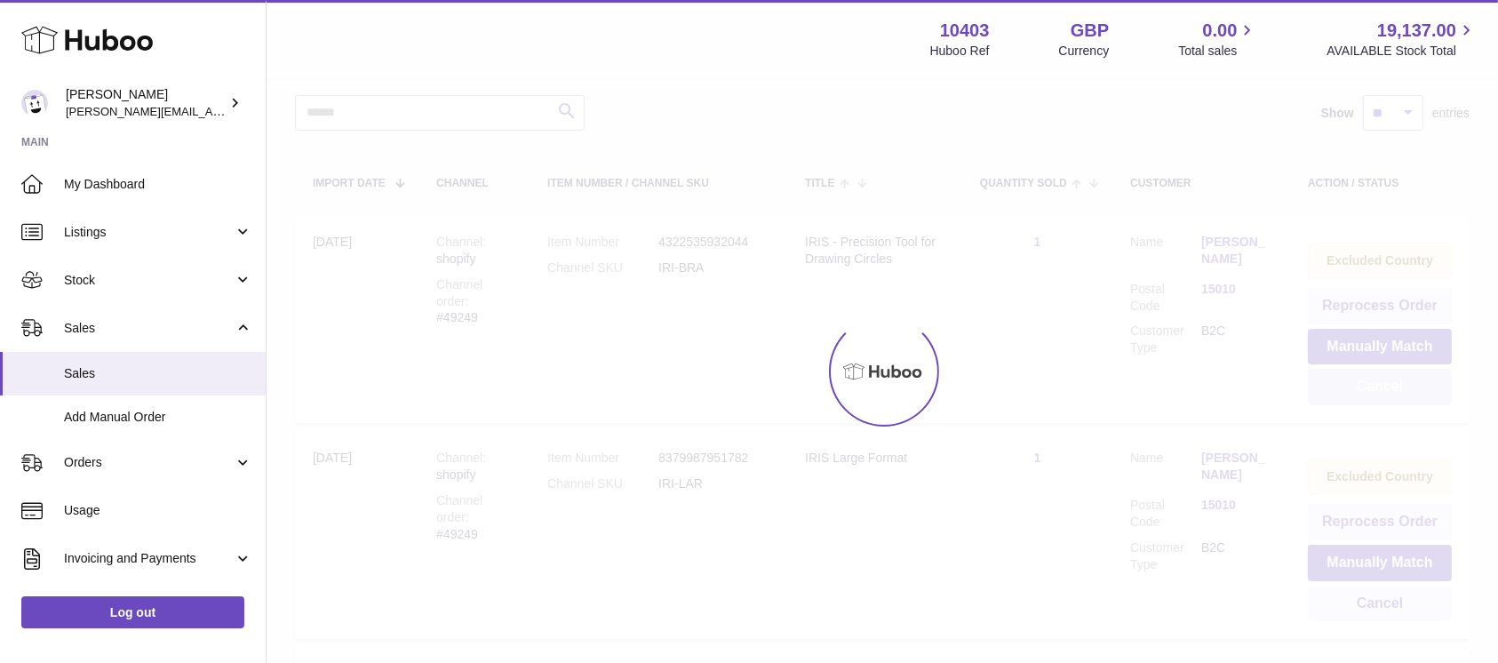
click at [1347, 398] on div at bounding box center [883, 371] width 1232 height 583
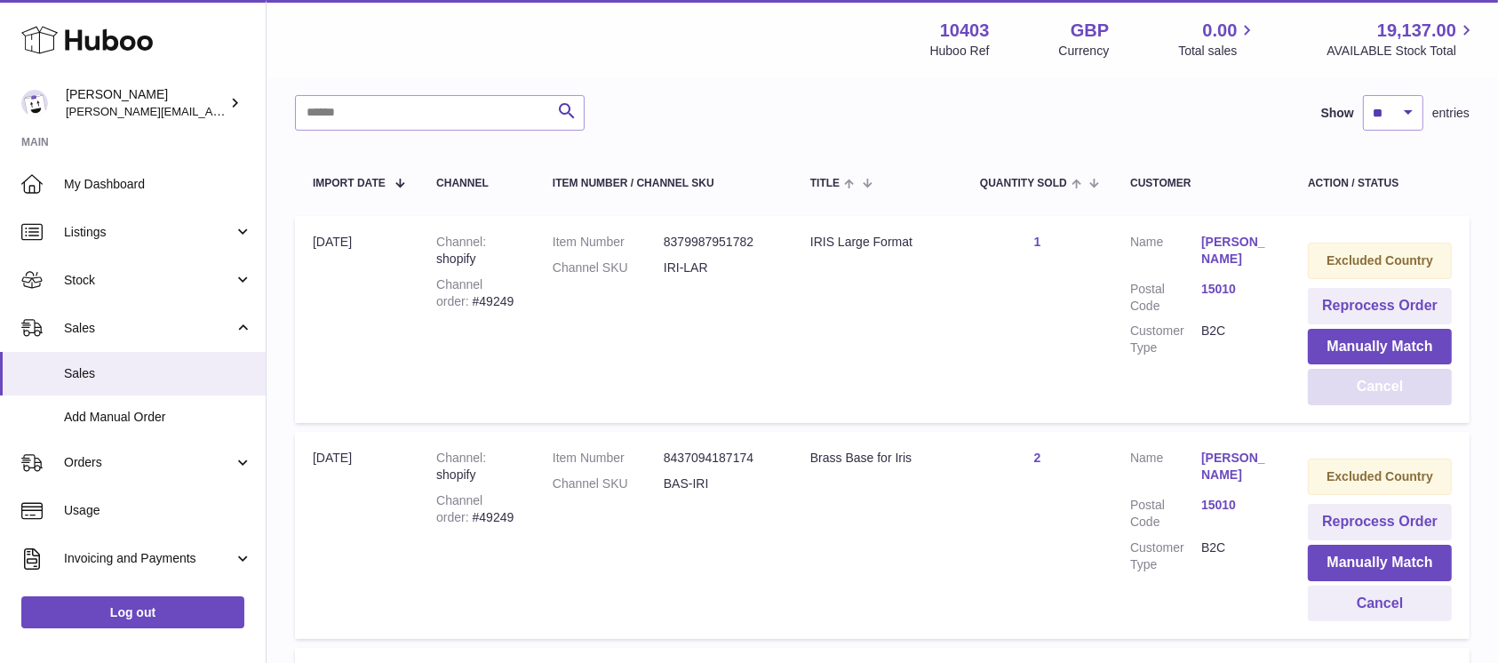
click at [1347, 398] on button "Cancel" at bounding box center [1380, 387] width 144 height 36
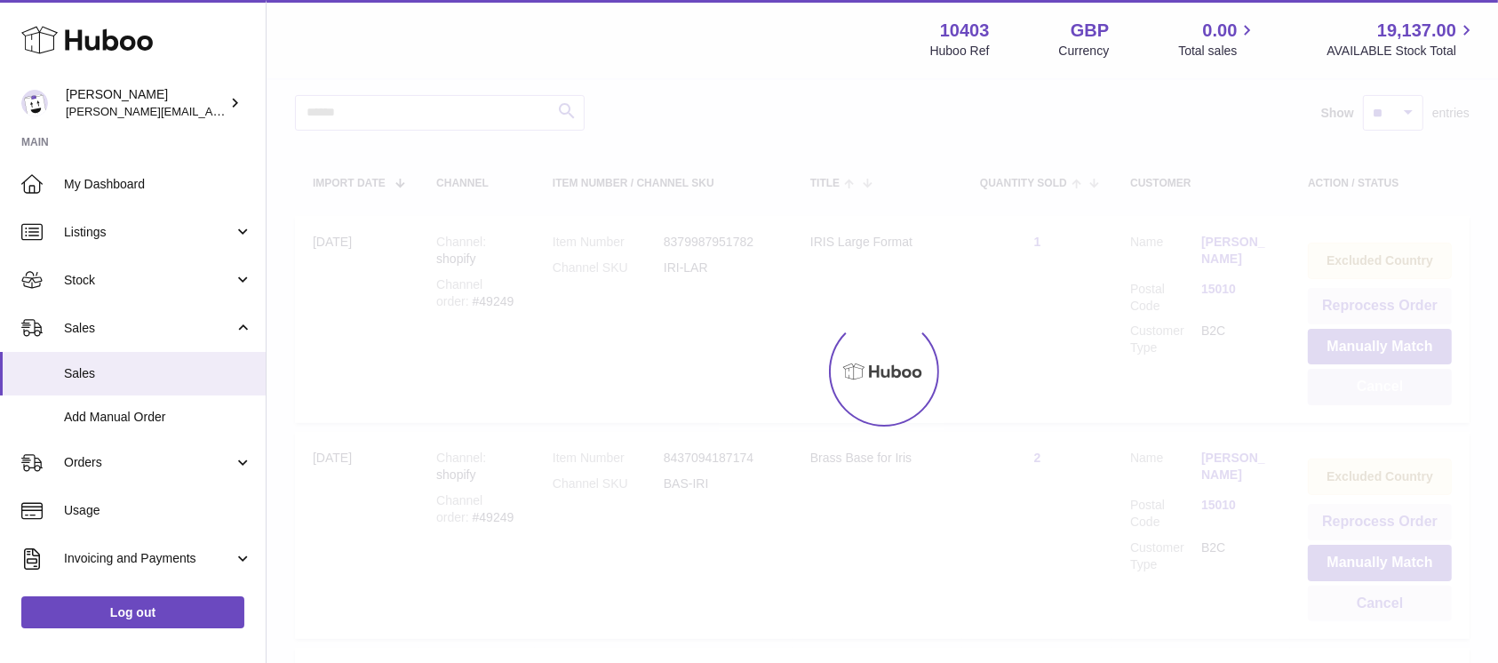
click at [1347, 398] on div at bounding box center [883, 371] width 1232 height 583
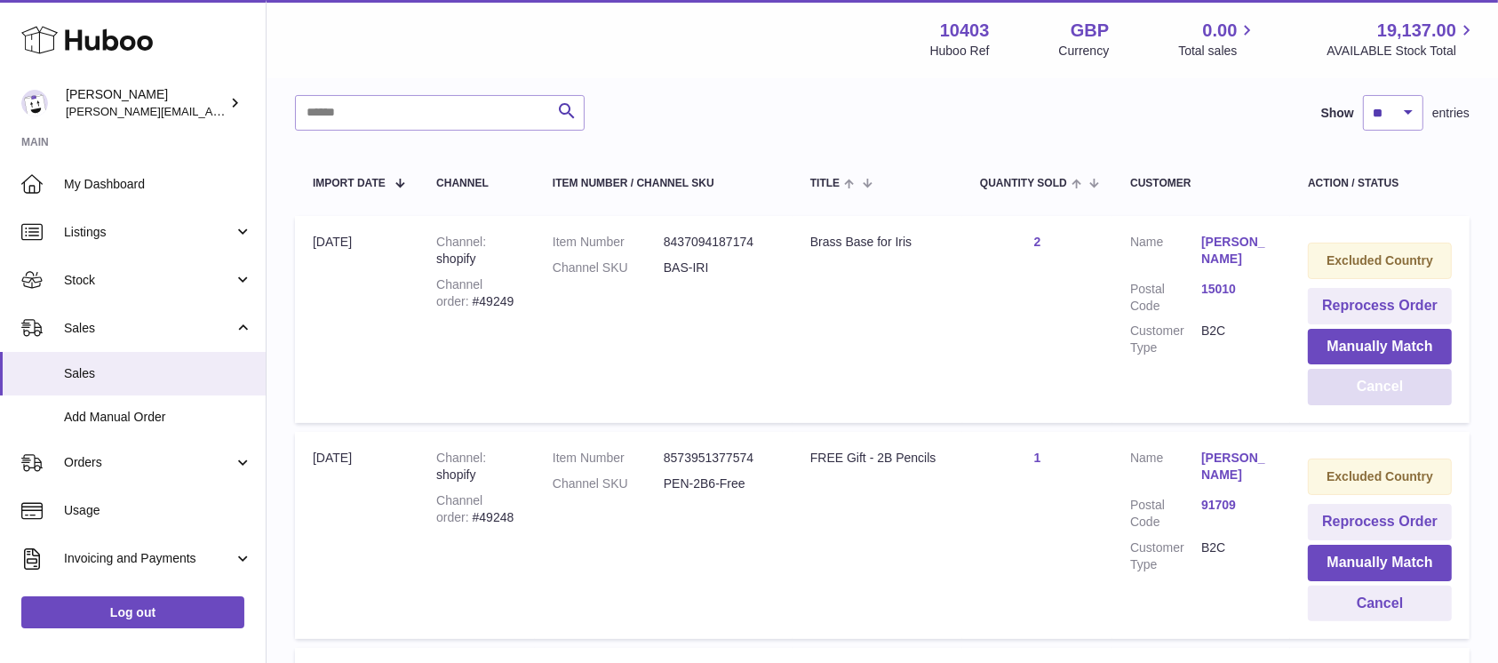
click at [1347, 398] on button "Cancel" at bounding box center [1380, 387] width 144 height 36
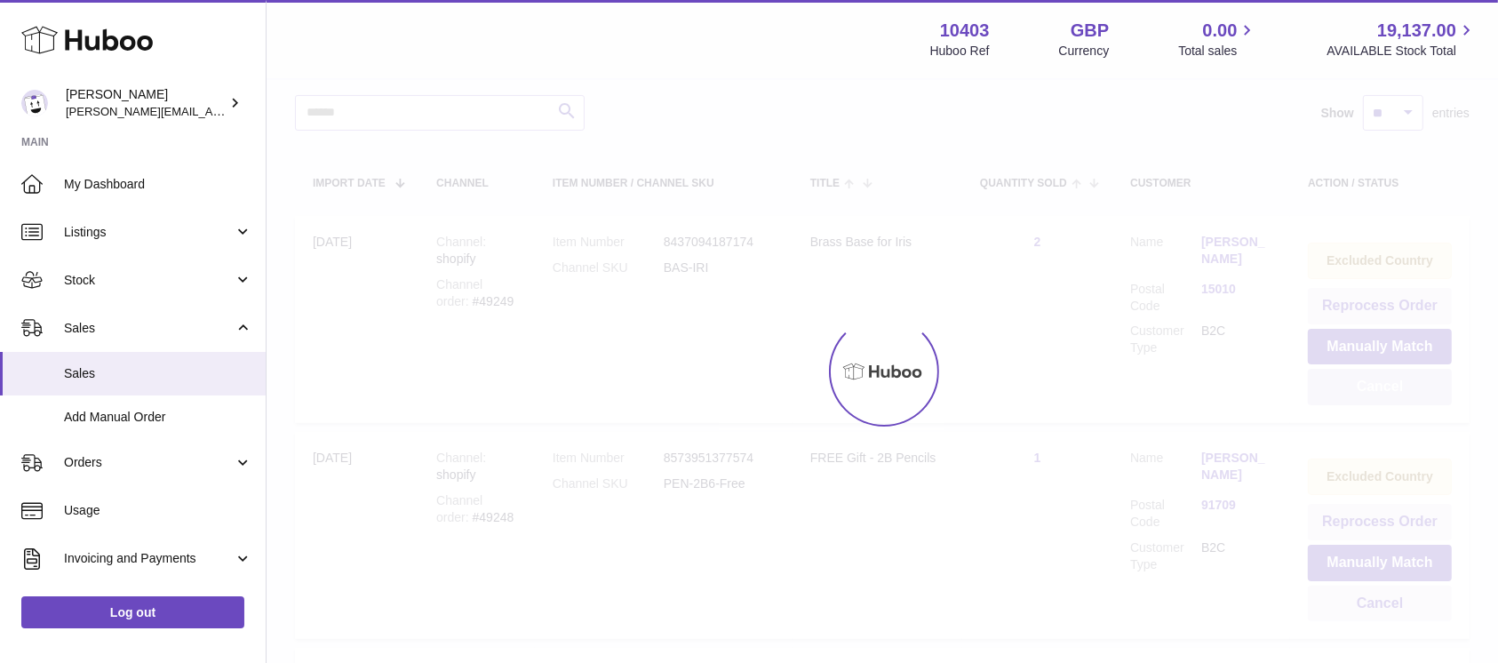
click at [1347, 398] on div at bounding box center [883, 371] width 1232 height 583
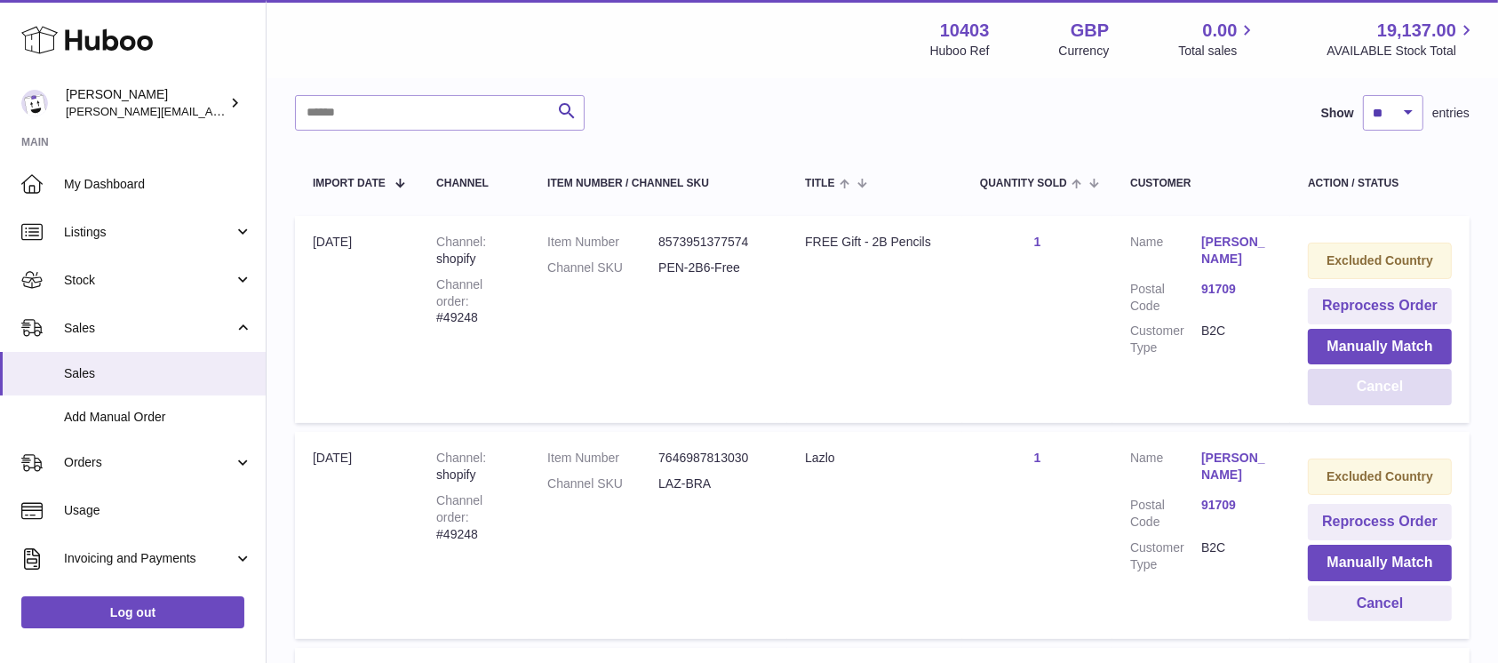
click at [1347, 398] on button "Cancel" at bounding box center [1380, 387] width 144 height 36
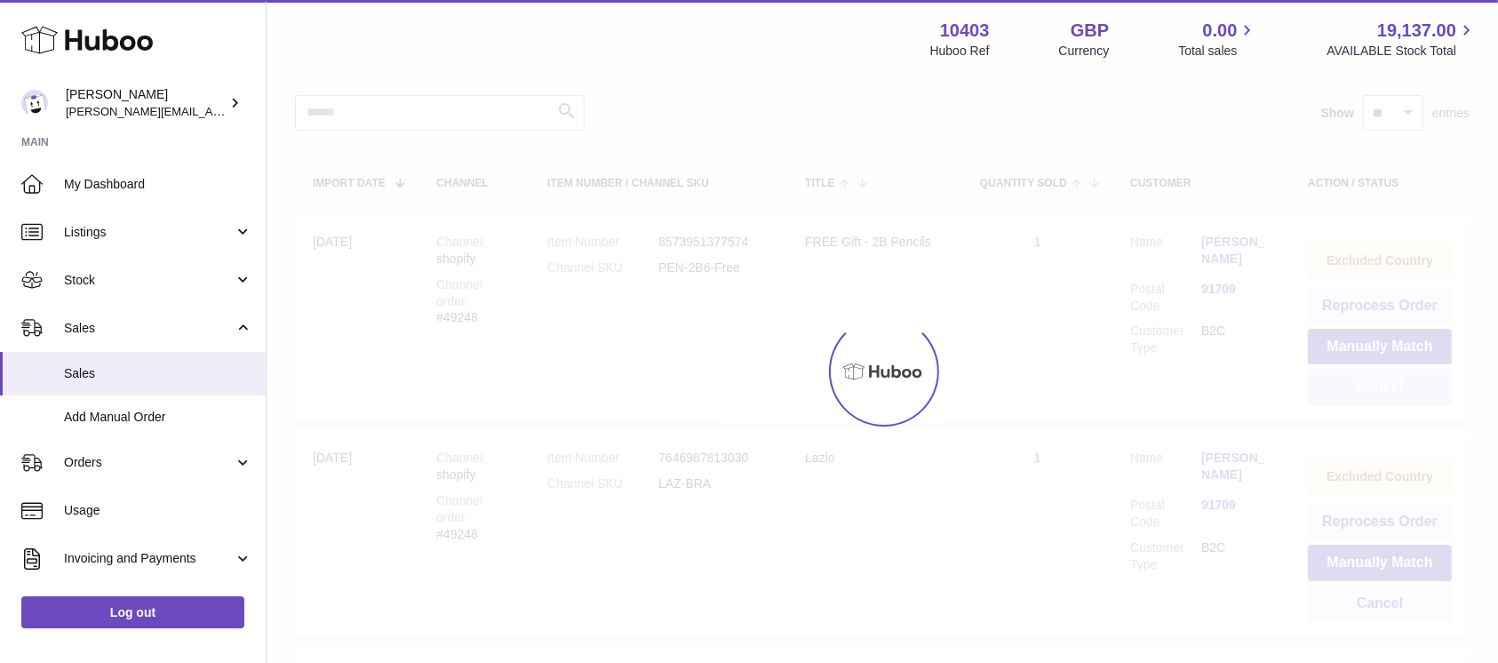
click at [1347, 398] on div at bounding box center [883, 371] width 1232 height 583
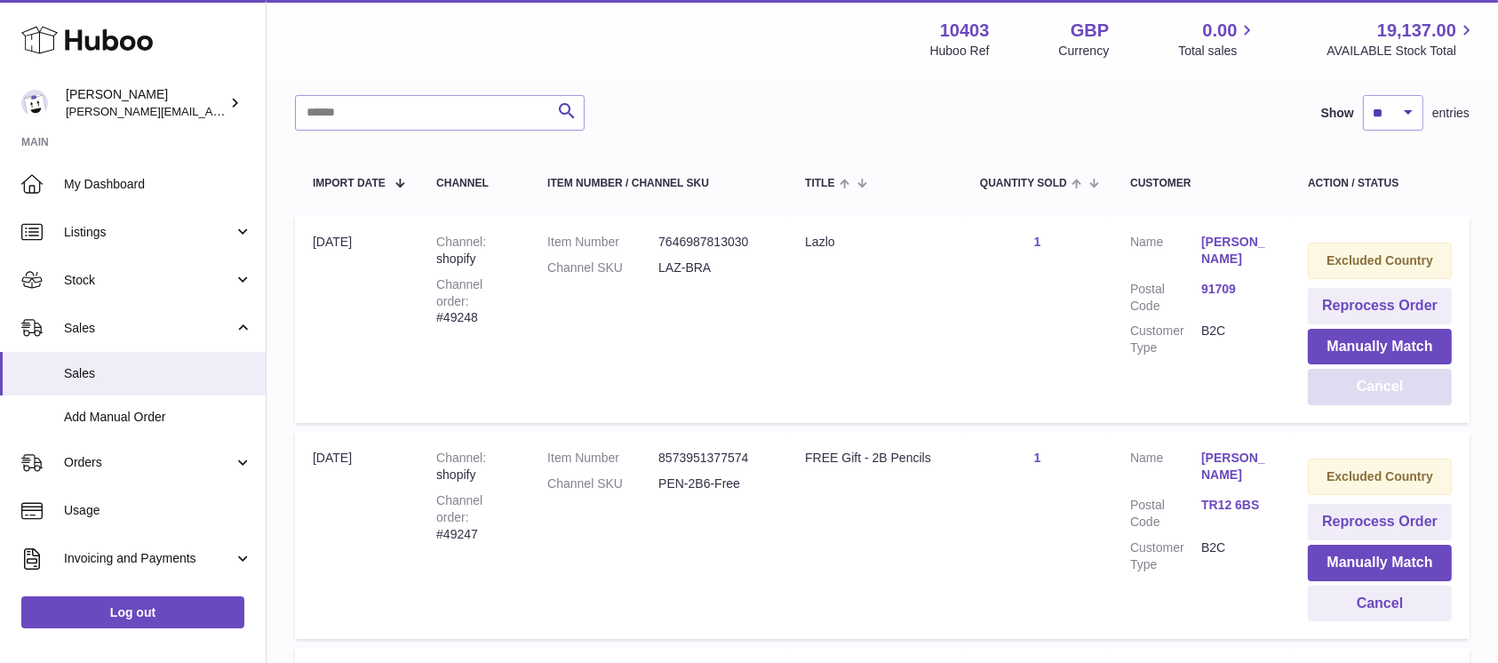
click at [1347, 398] on button "Cancel" at bounding box center [1380, 387] width 144 height 36
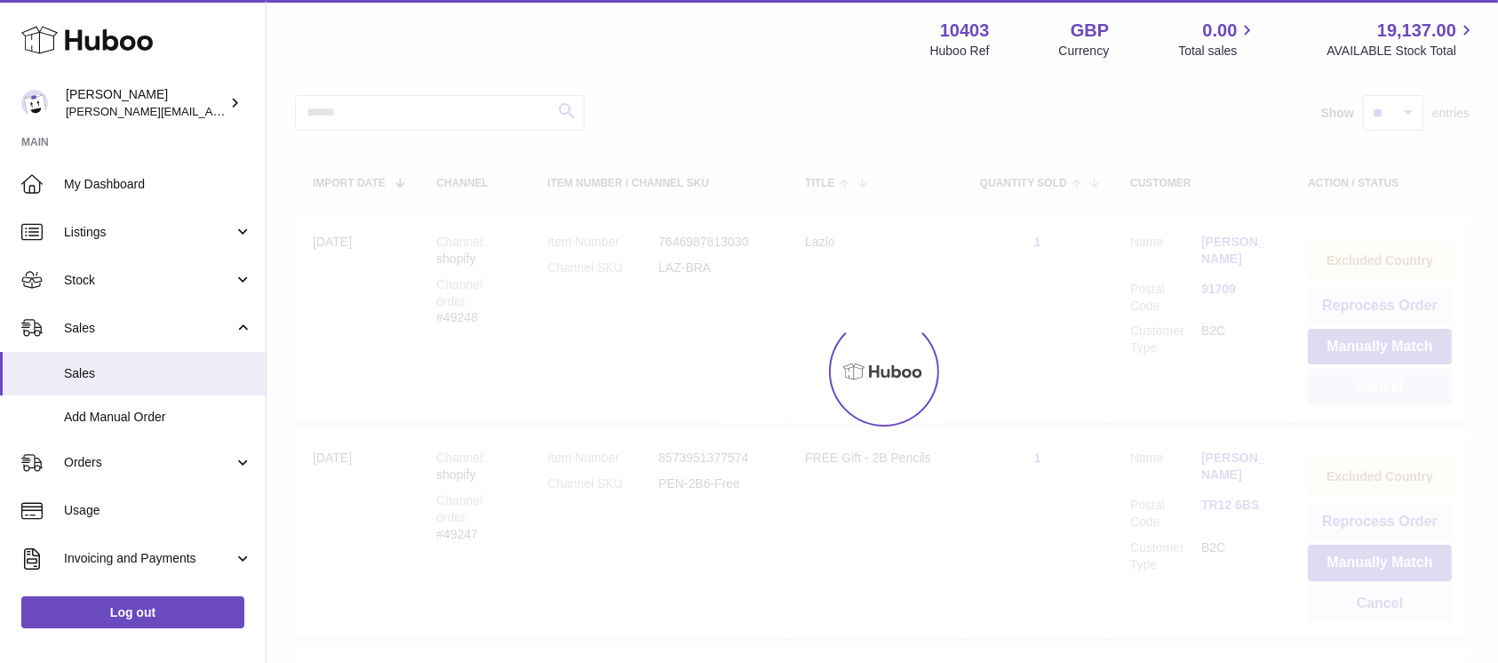
click at [1347, 398] on div at bounding box center [883, 371] width 1232 height 583
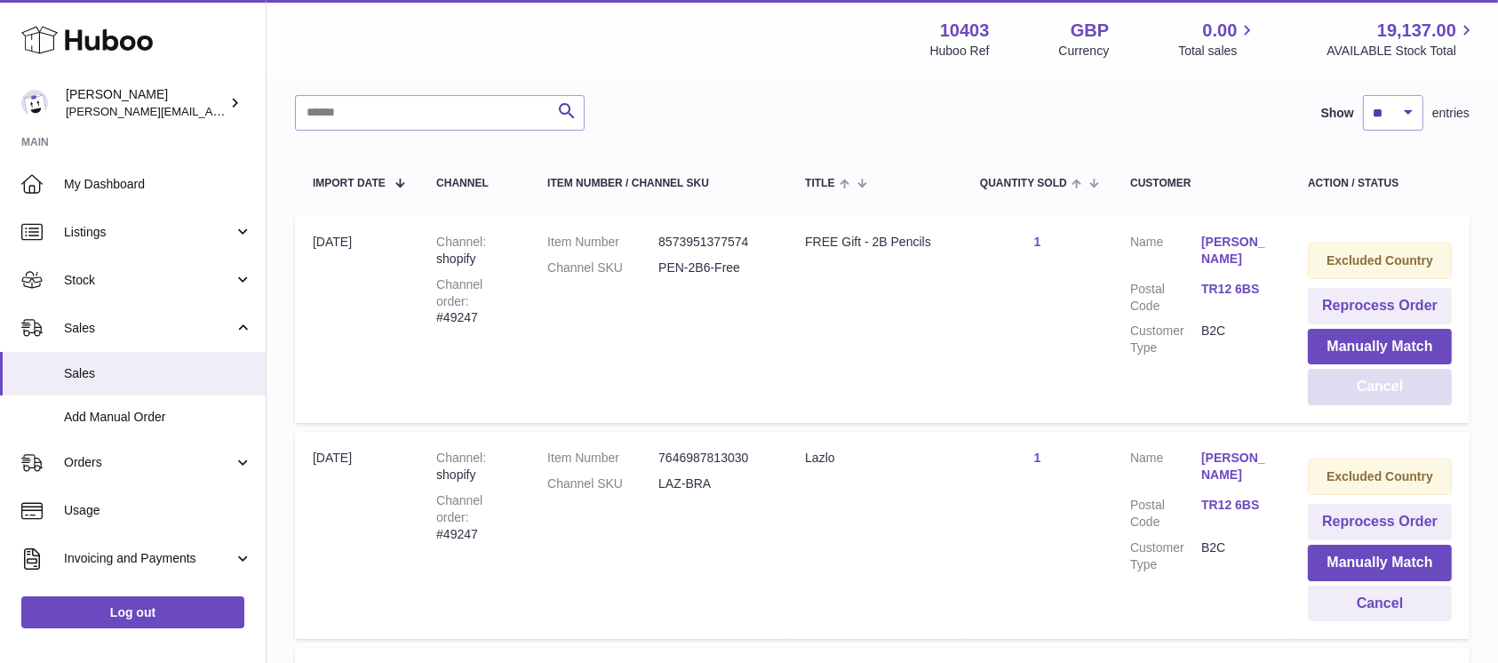
click at [1347, 398] on button "Cancel" at bounding box center [1380, 387] width 144 height 36
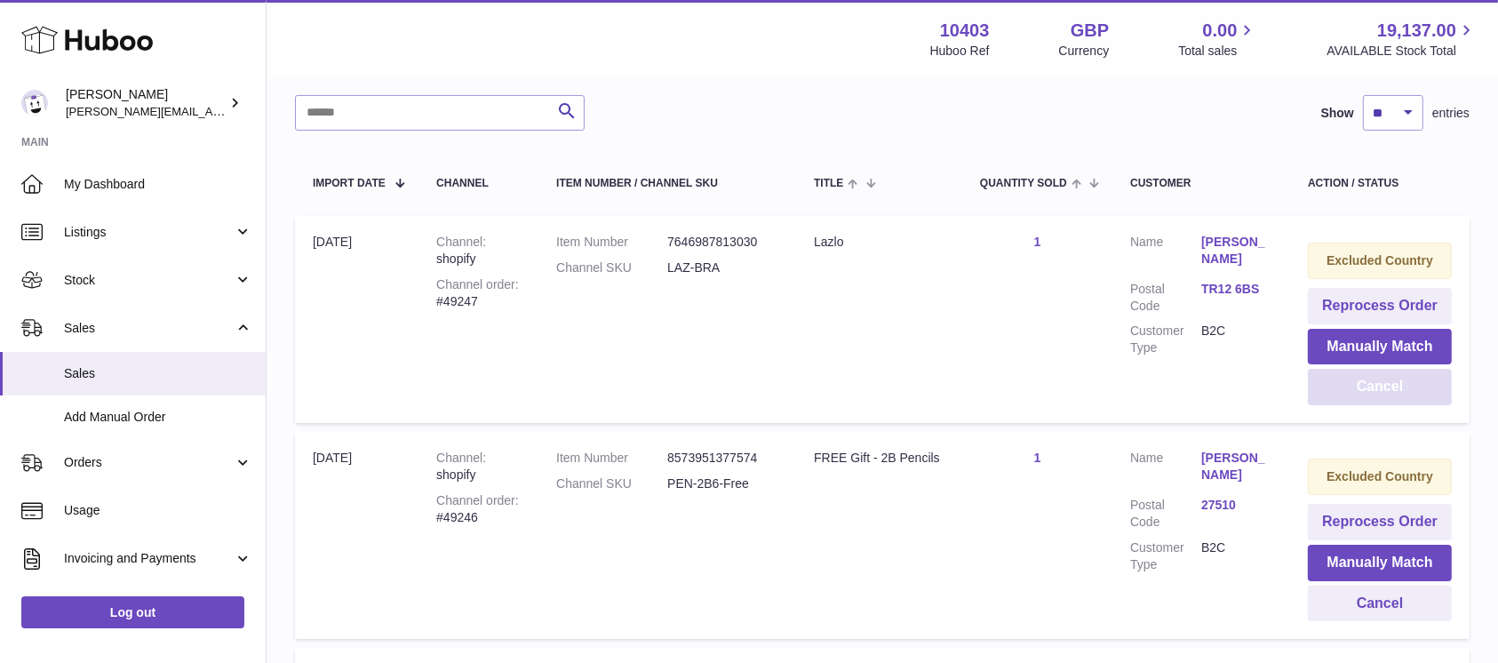
click at [1347, 398] on button "Cancel" at bounding box center [1380, 387] width 144 height 36
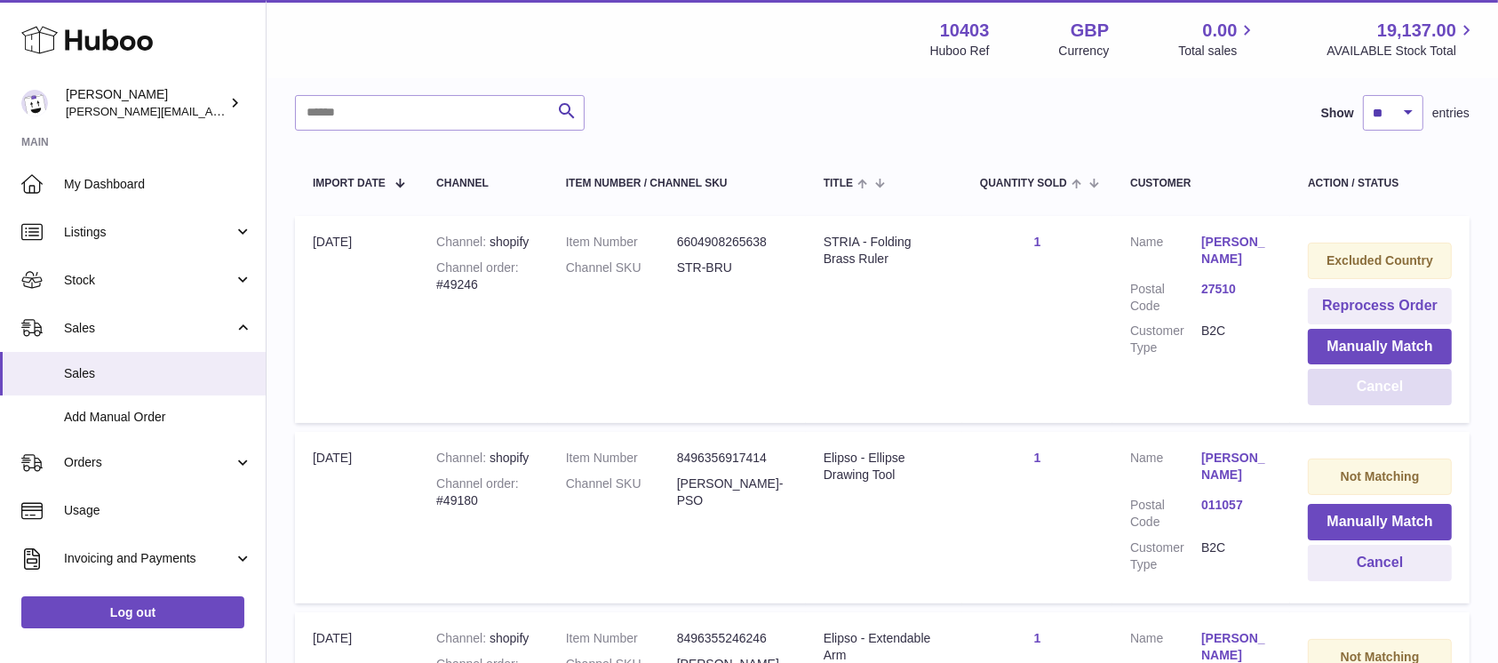
click at [1347, 398] on button "Cancel" at bounding box center [1380, 387] width 144 height 36
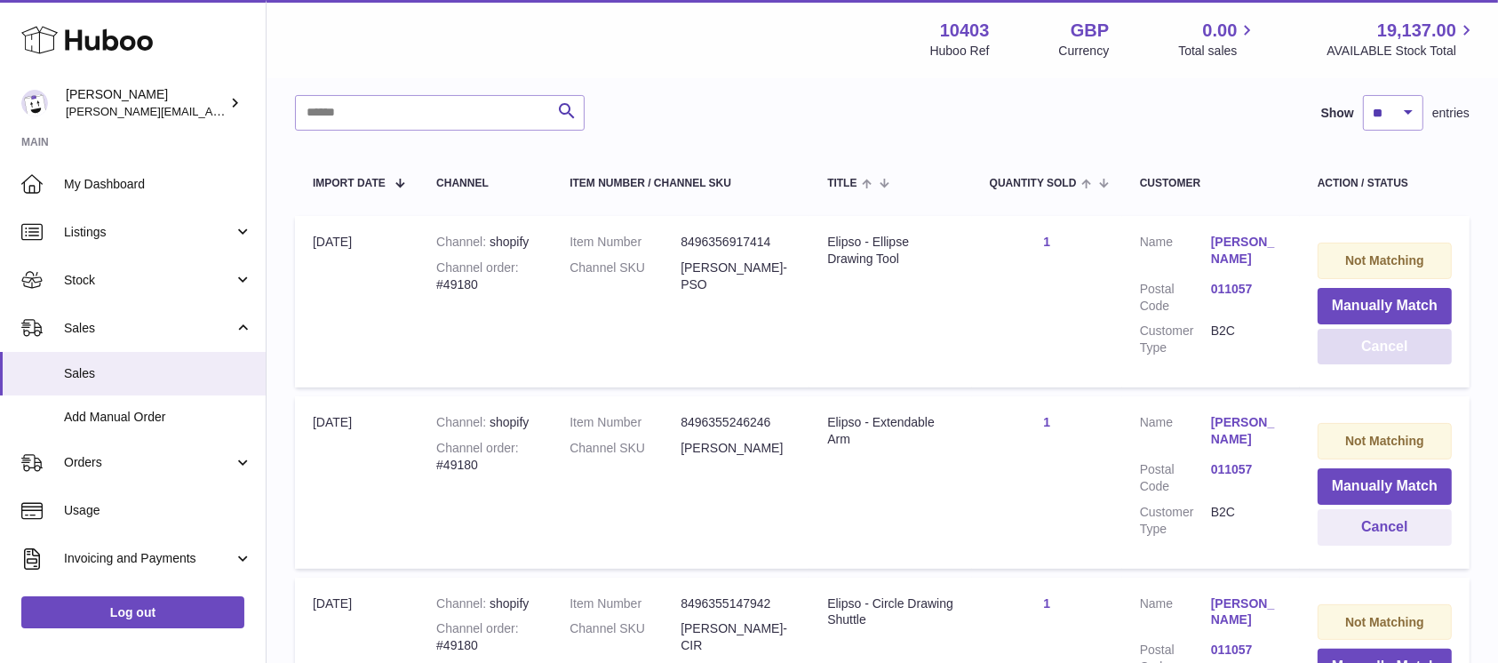
click at [1347, 398] on td "Not Matching Manually Match Cancel" at bounding box center [1385, 481] width 170 height 171
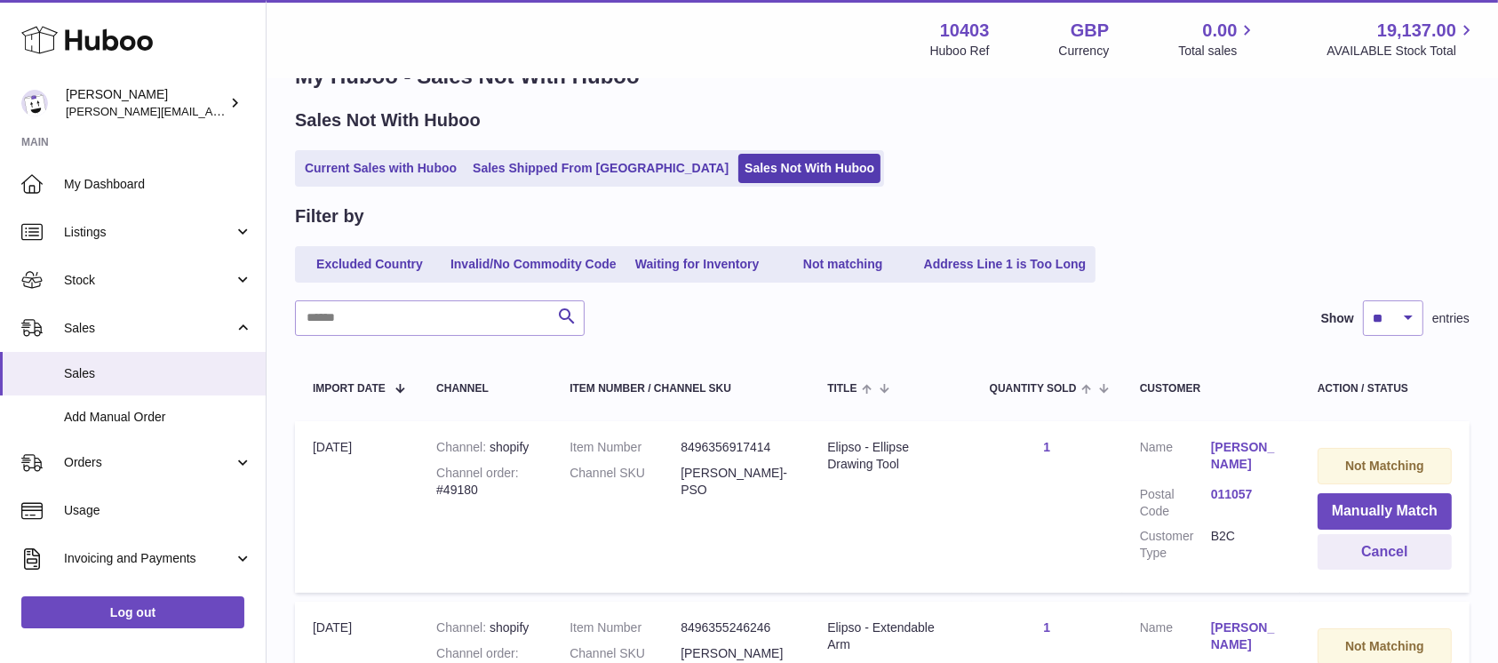
scroll to position [0, 0]
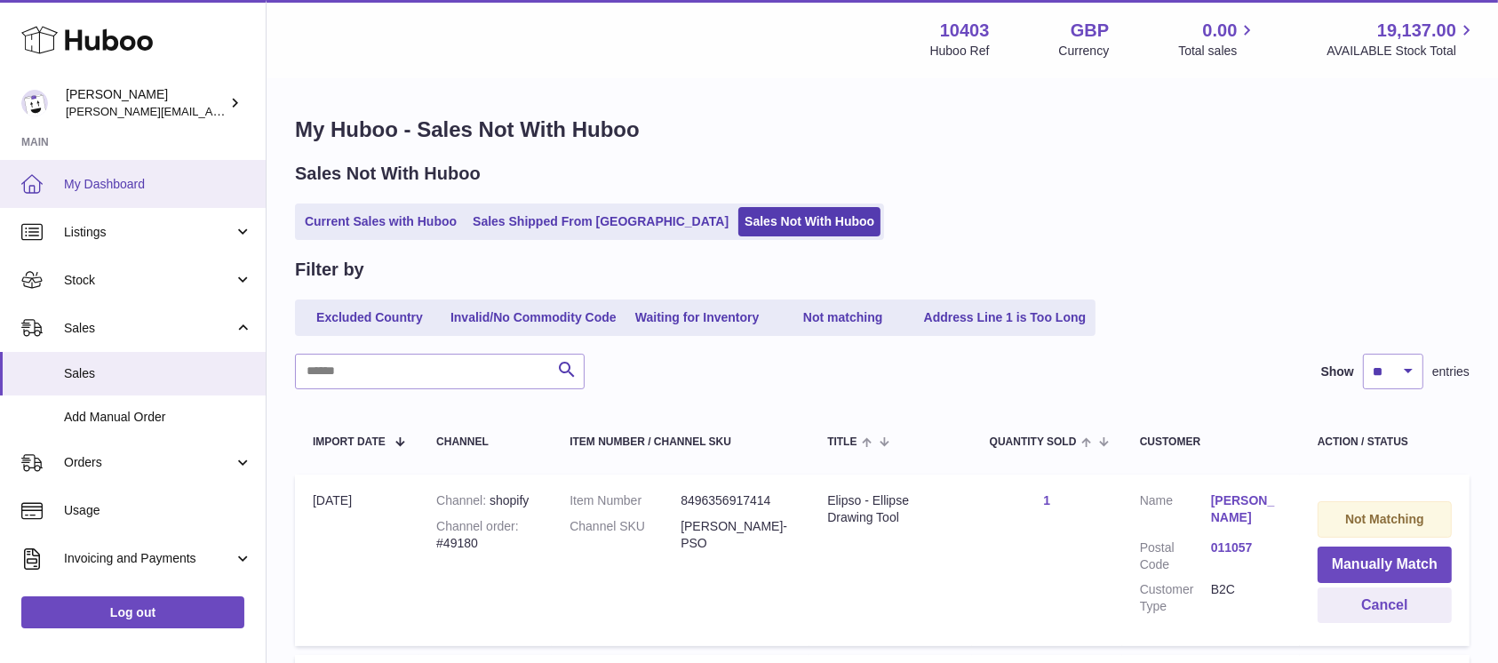
click at [156, 188] on span "My Dashboard" at bounding box center [158, 184] width 188 height 17
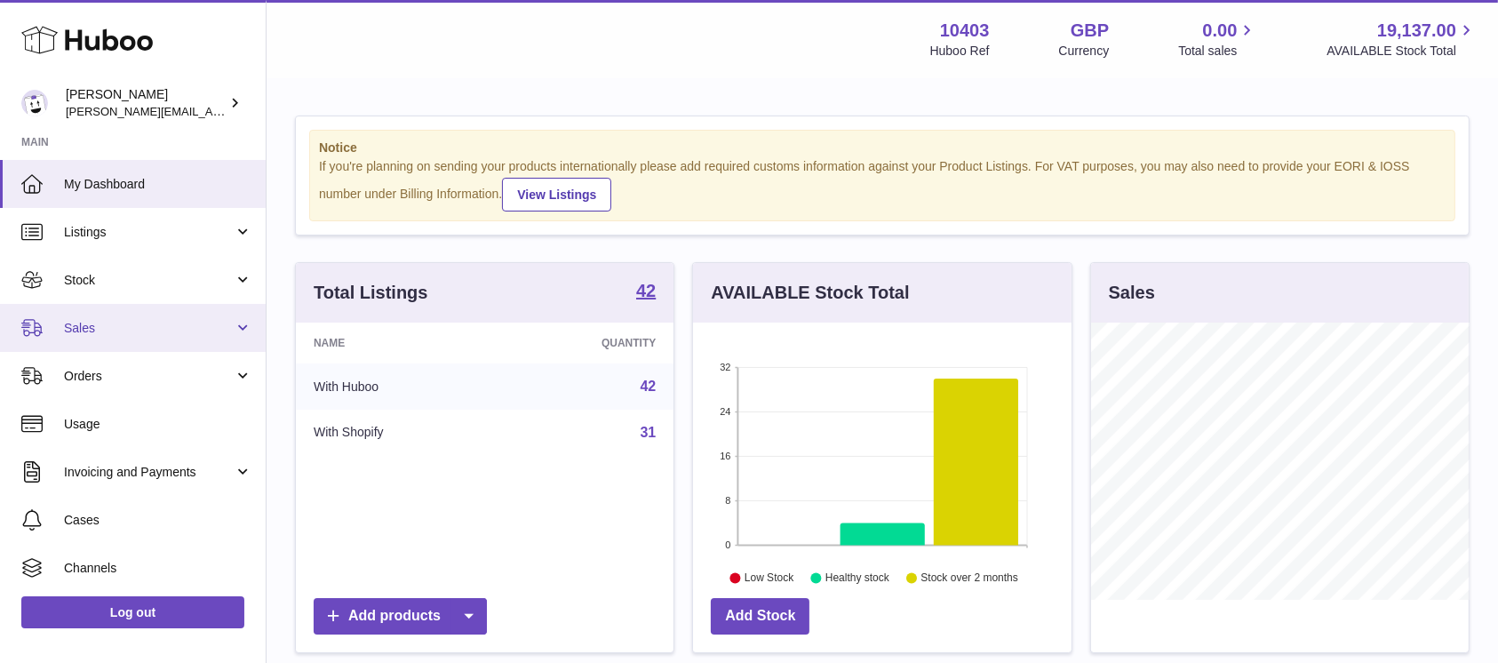
scroll to position [277, 378]
click at [62, 323] on link "Sales" at bounding box center [133, 328] width 266 height 48
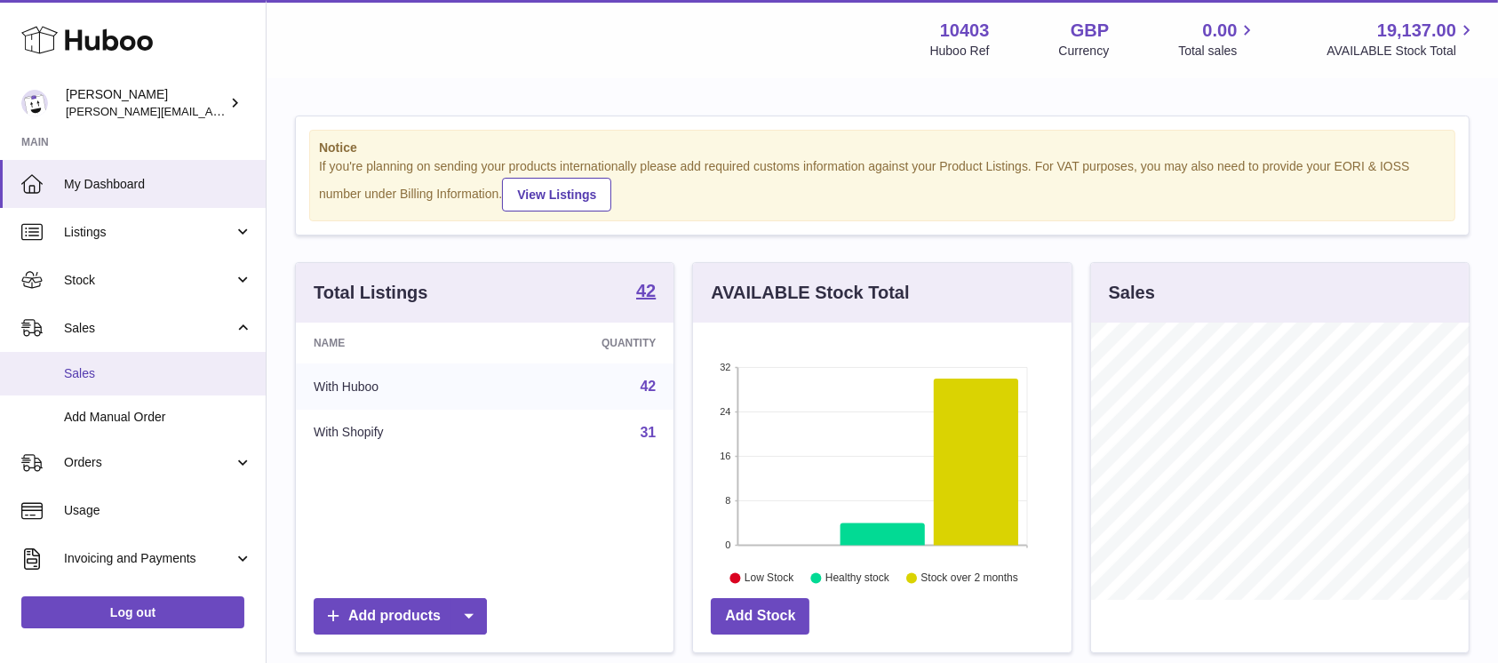
click at [92, 365] on span "Sales" at bounding box center [158, 373] width 188 height 17
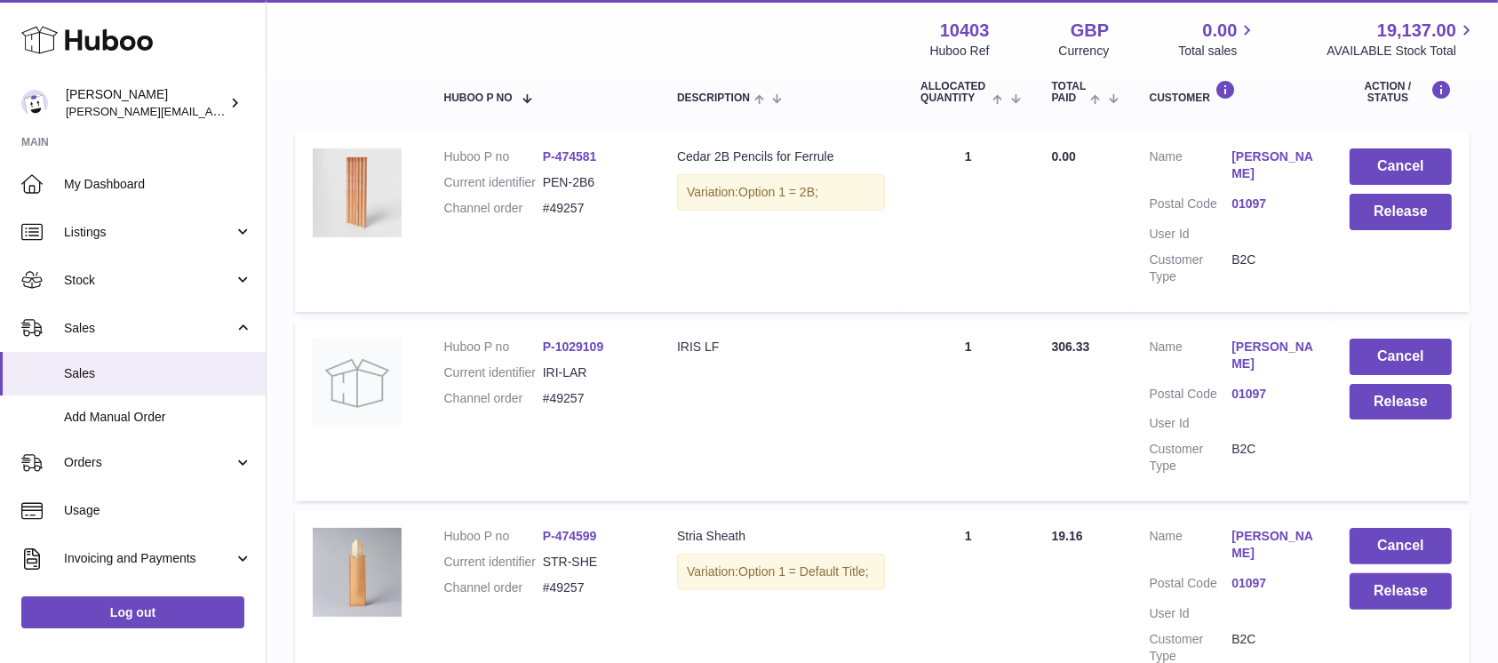
scroll to position [42, 0]
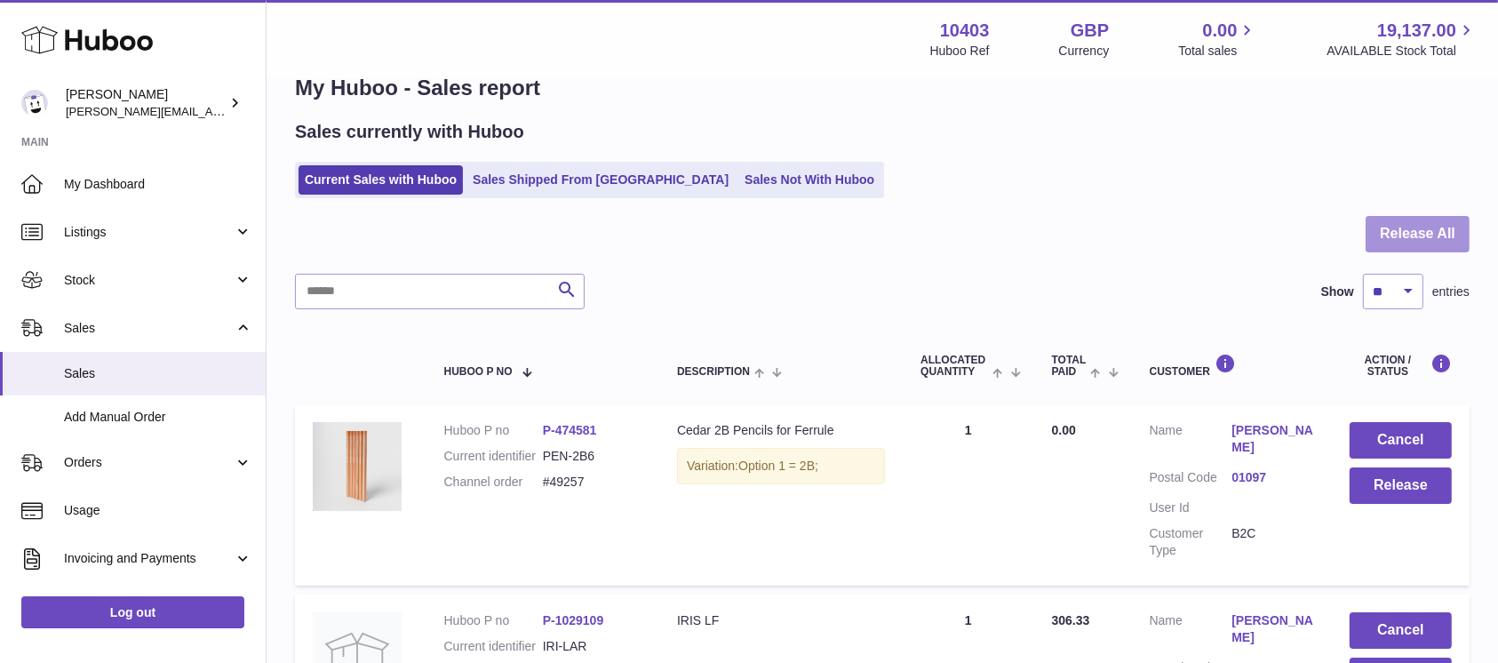
click at [1411, 248] on button "Release All" at bounding box center [1418, 234] width 104 height 36
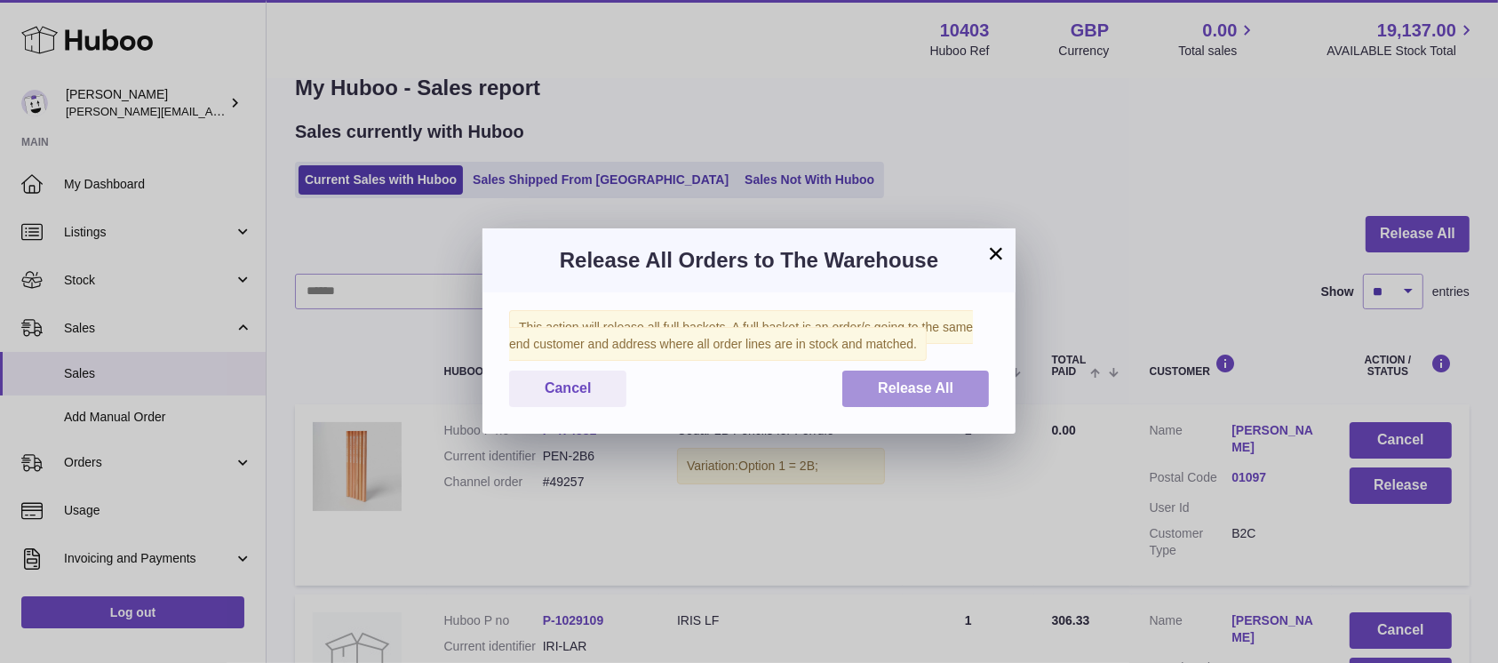
click at [900, 387] on span "Release All" at bounding box center [916, 387] width 76 height 15
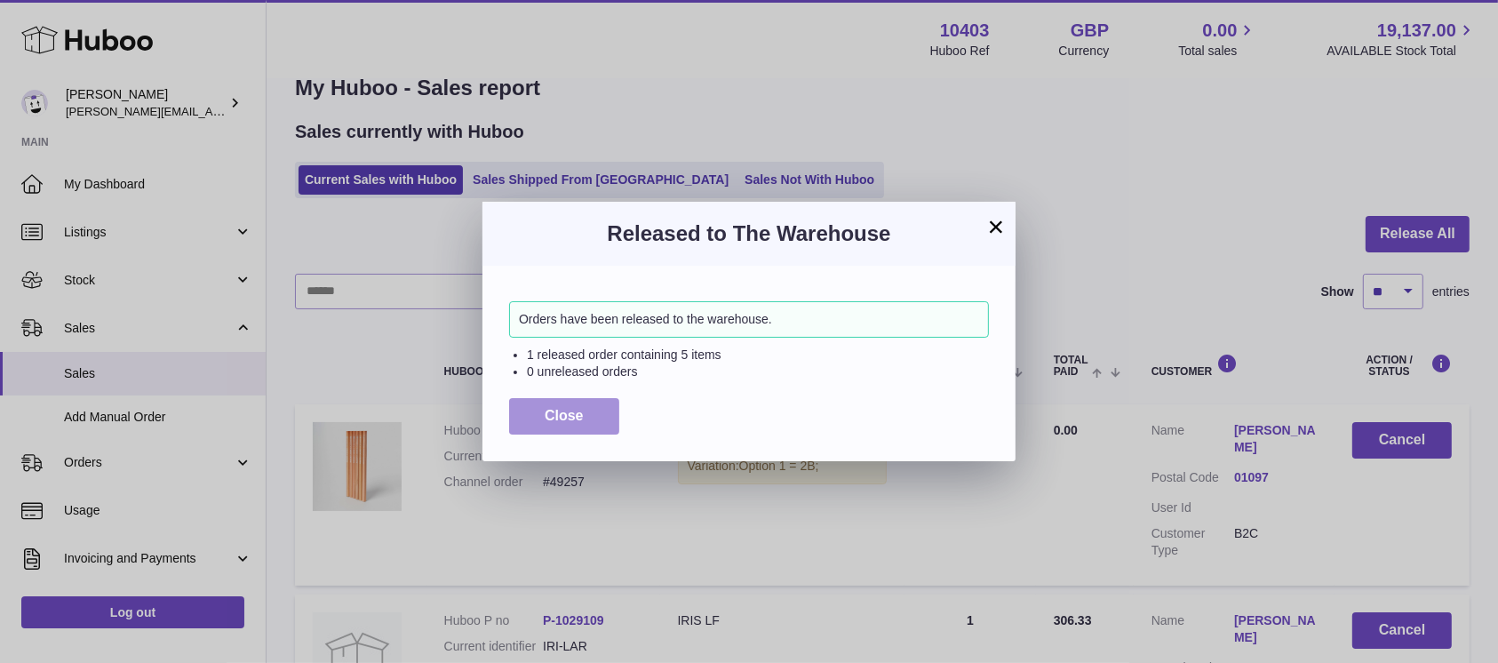
click at [554, 405] on button "Close" at bounding box center [564, 416] width 110 height 36
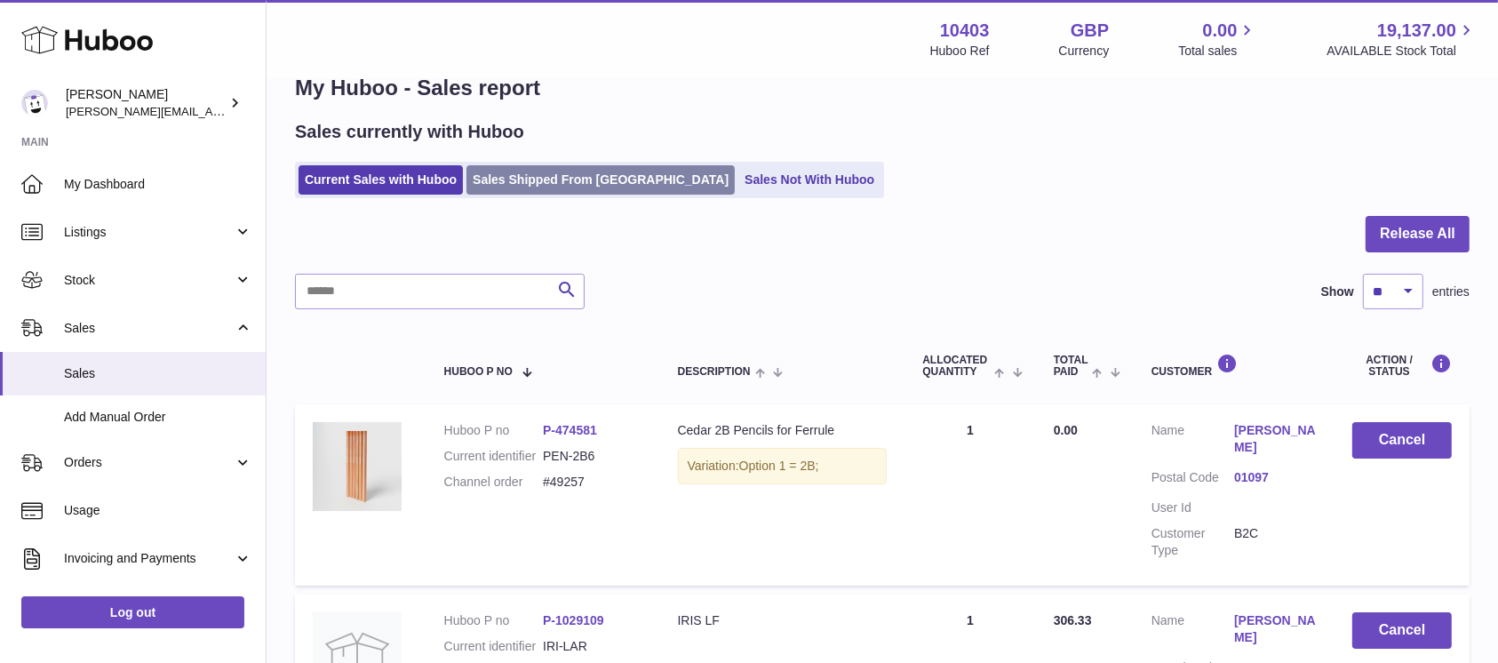
click at [584, 186] on link "Sales Shipped From [GEOGRAPHIC_DATA]" at bounding box center [601, 179] width 268 height 29
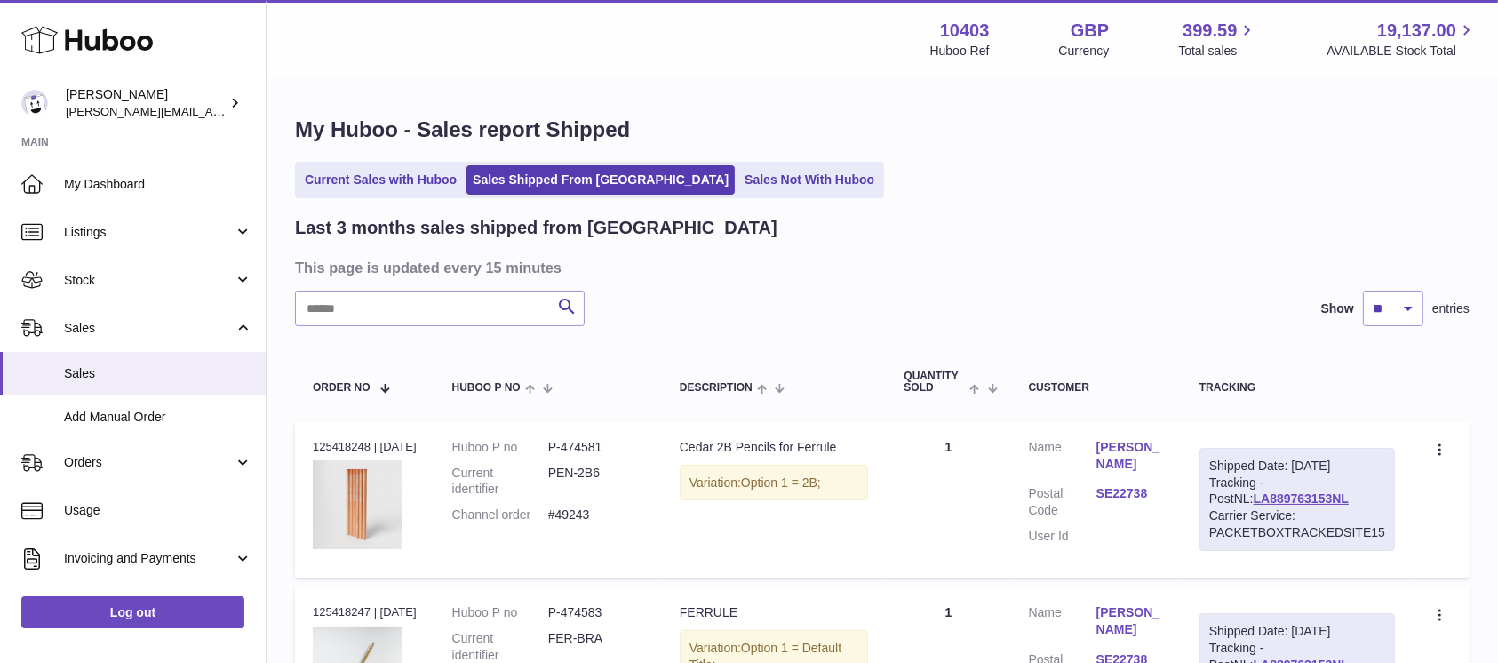
click at [760, 195] on link "Sales Not With Huboo" at bounding box center [809, 179] width 142 height 29
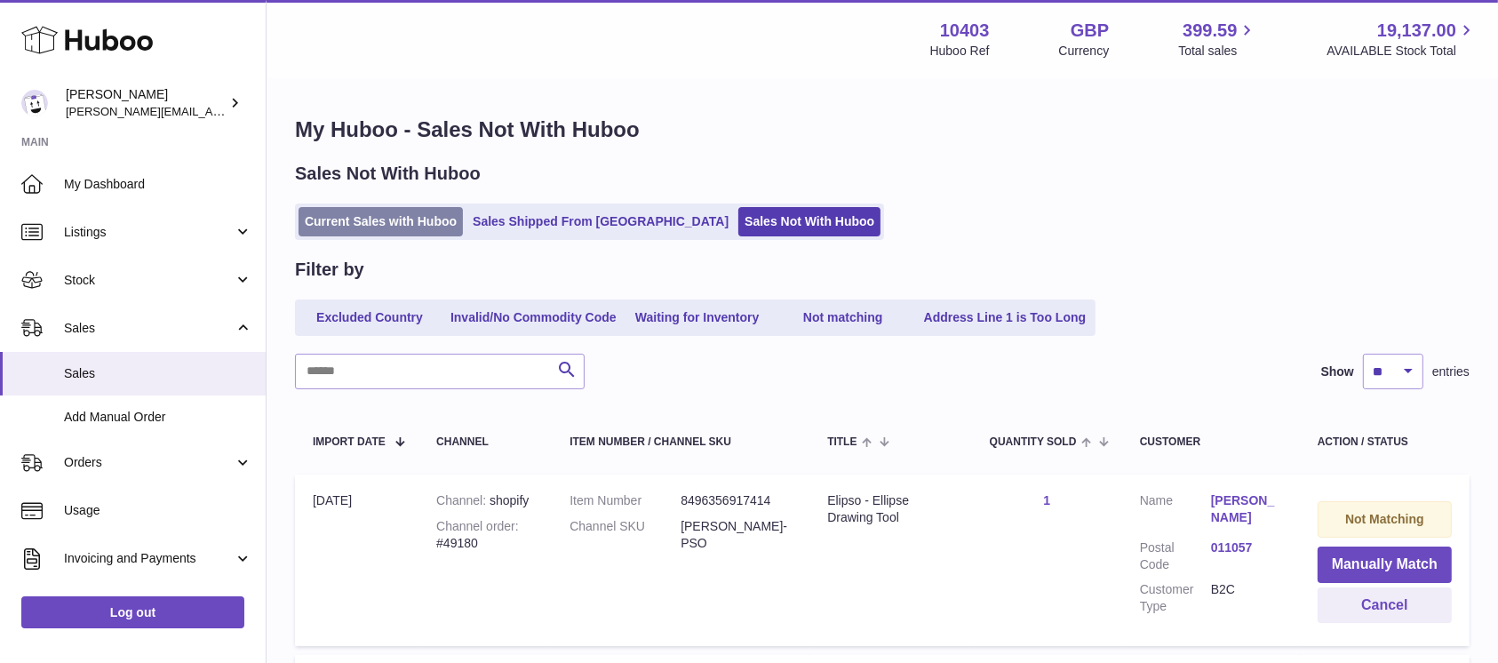
click at [362, 214] on link "Current Sales with Huboo" at bounding box center [381, 221] width 164 height 29
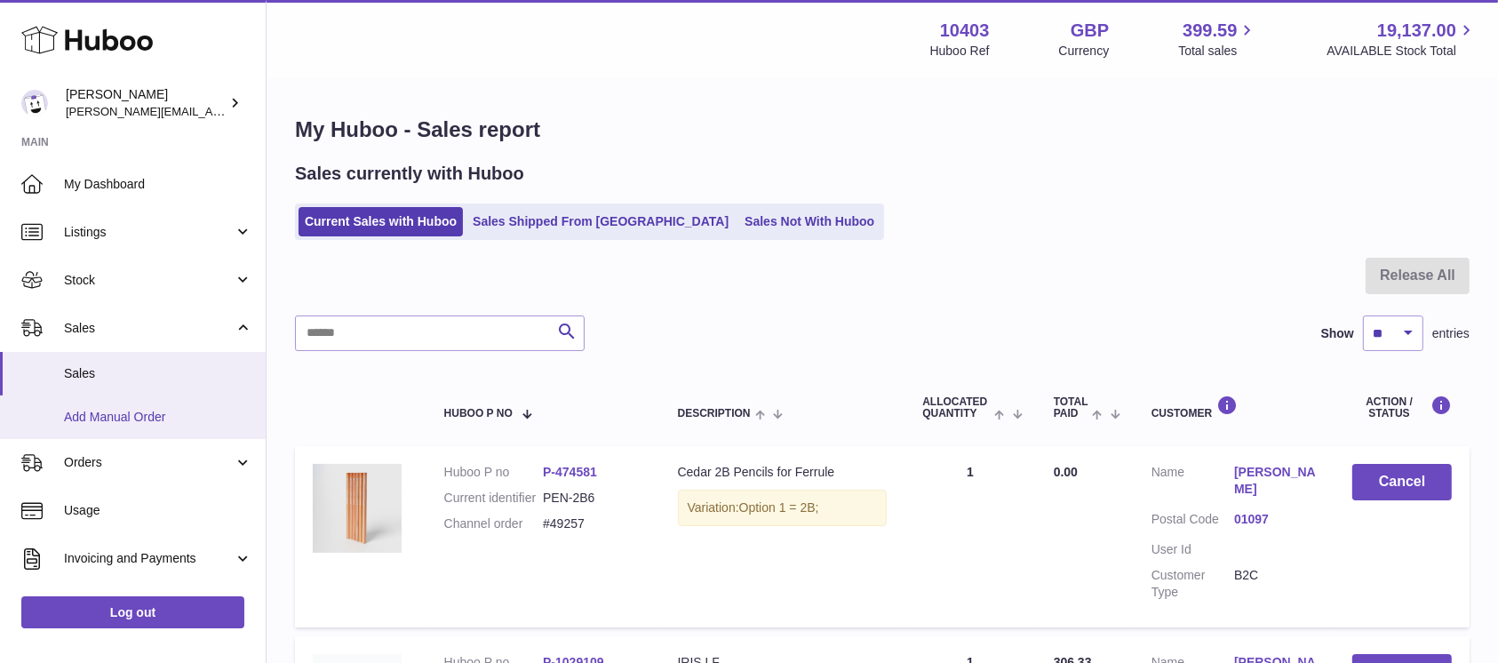
click at [156, 419] on span "Add Manual Order" at bounding box center [158, 417] width 188 height 17
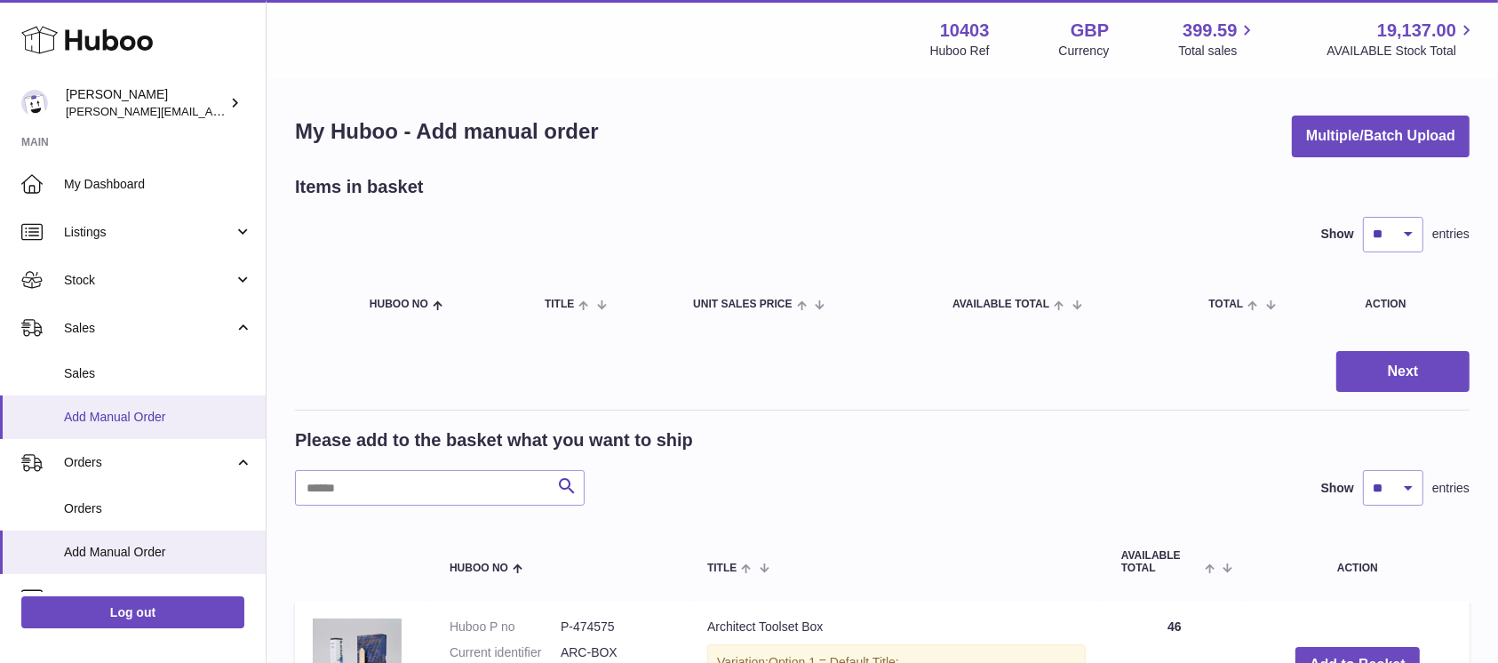
click at [116, 419] on span "Add Manual Order" at bounding box center [158, 417] width 188 height 17
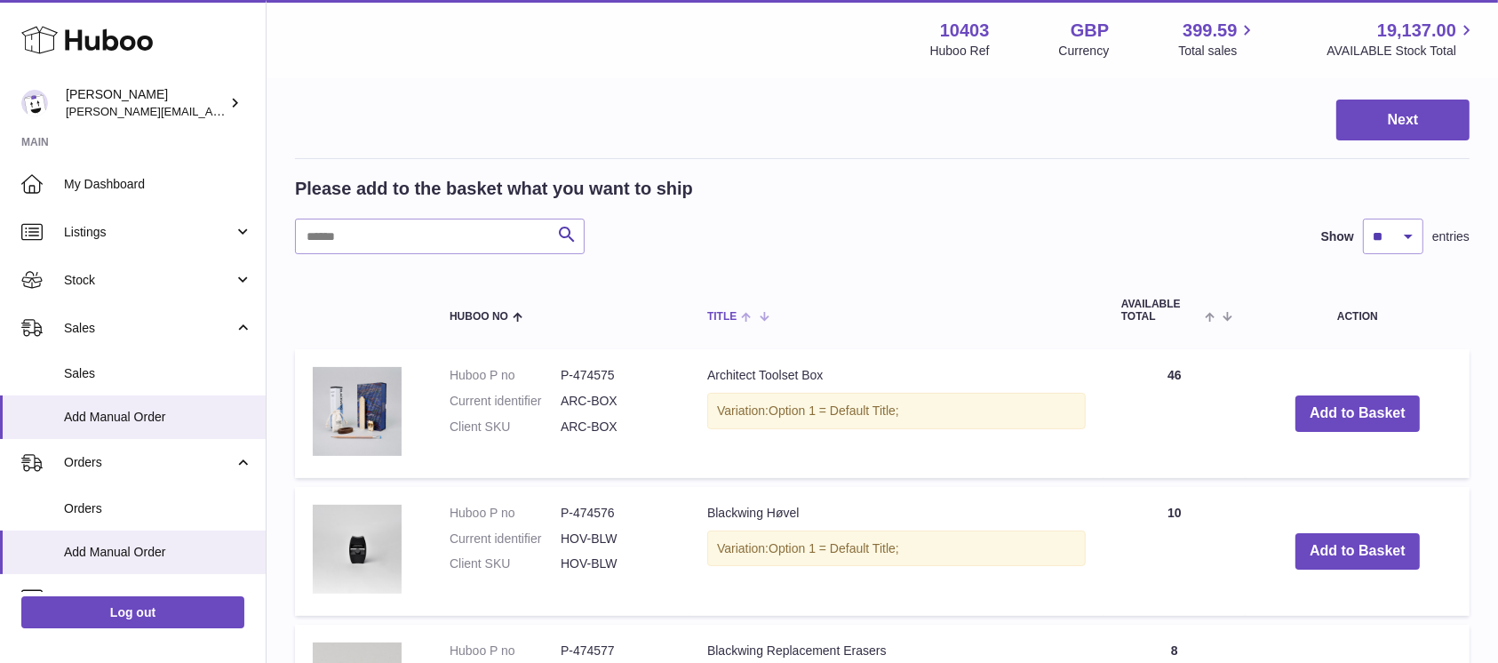
scroll to position [118, 0]
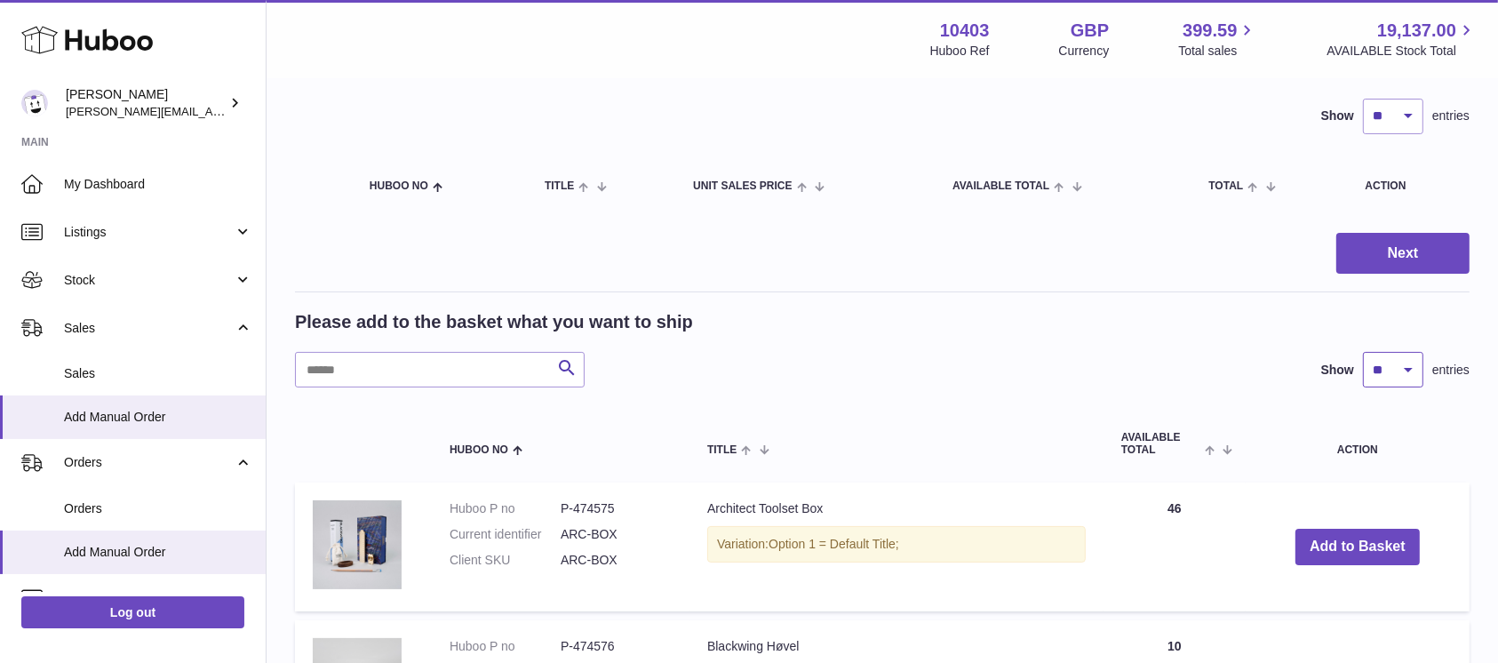
drag, startPoint x: 1400, startPoint y: 365, endPoint x: 1400, endPoint y: 383, distance: 17.8
click at [1400, 365] on select "** ** ** ***" at bounding box center [1393, 370] width 60 height 36
select select "***"
click at [1363, 352] on select "** ** ** ***" at bounding box center [1393, 370] width 60 height 36
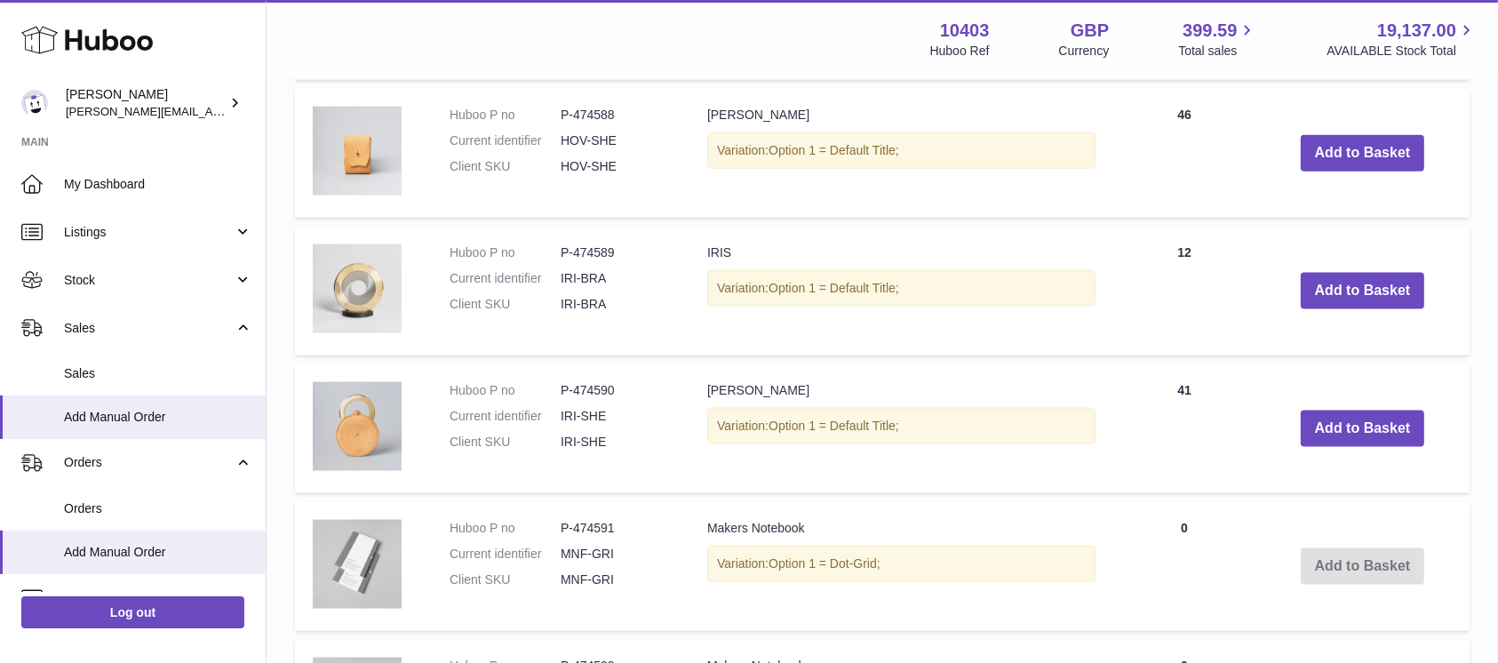
scroll to position [2369, 0]
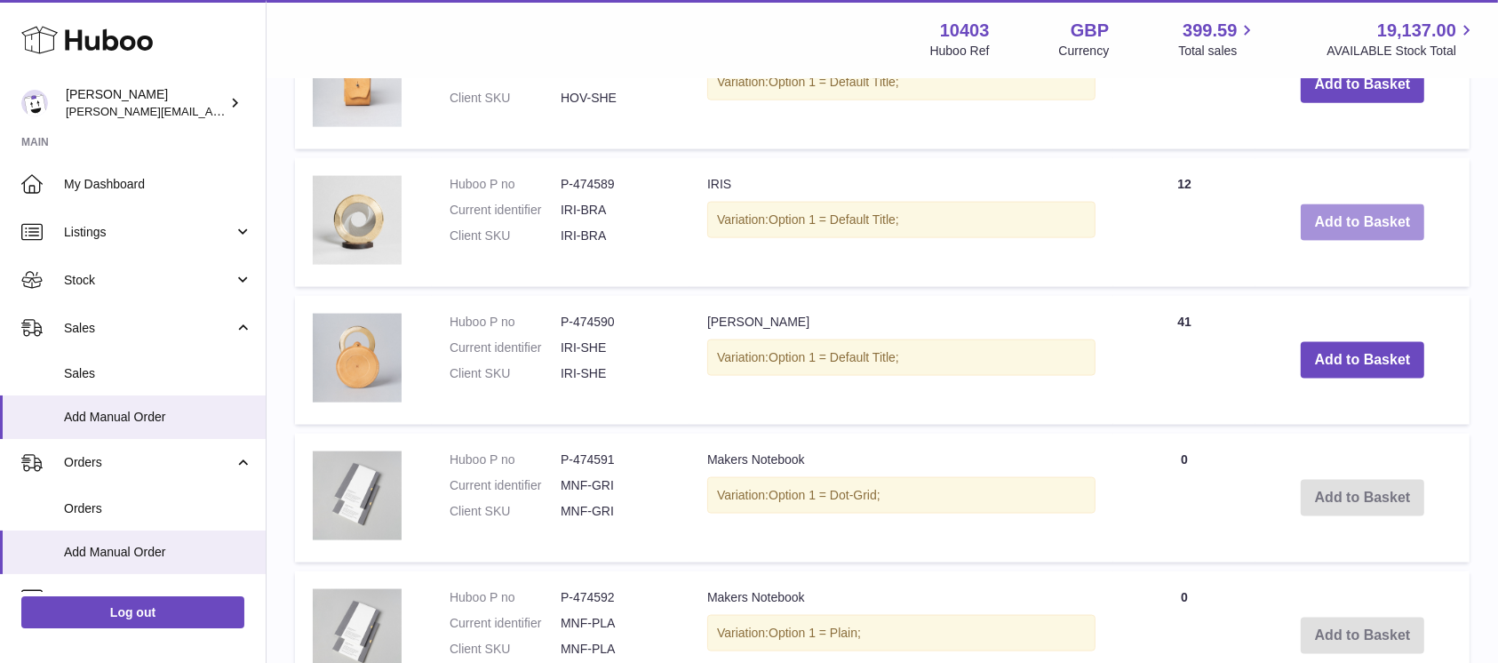
click at [1365, 228] on button "Add to Basket" at bounding box center [1363, 222] width 124 height 36
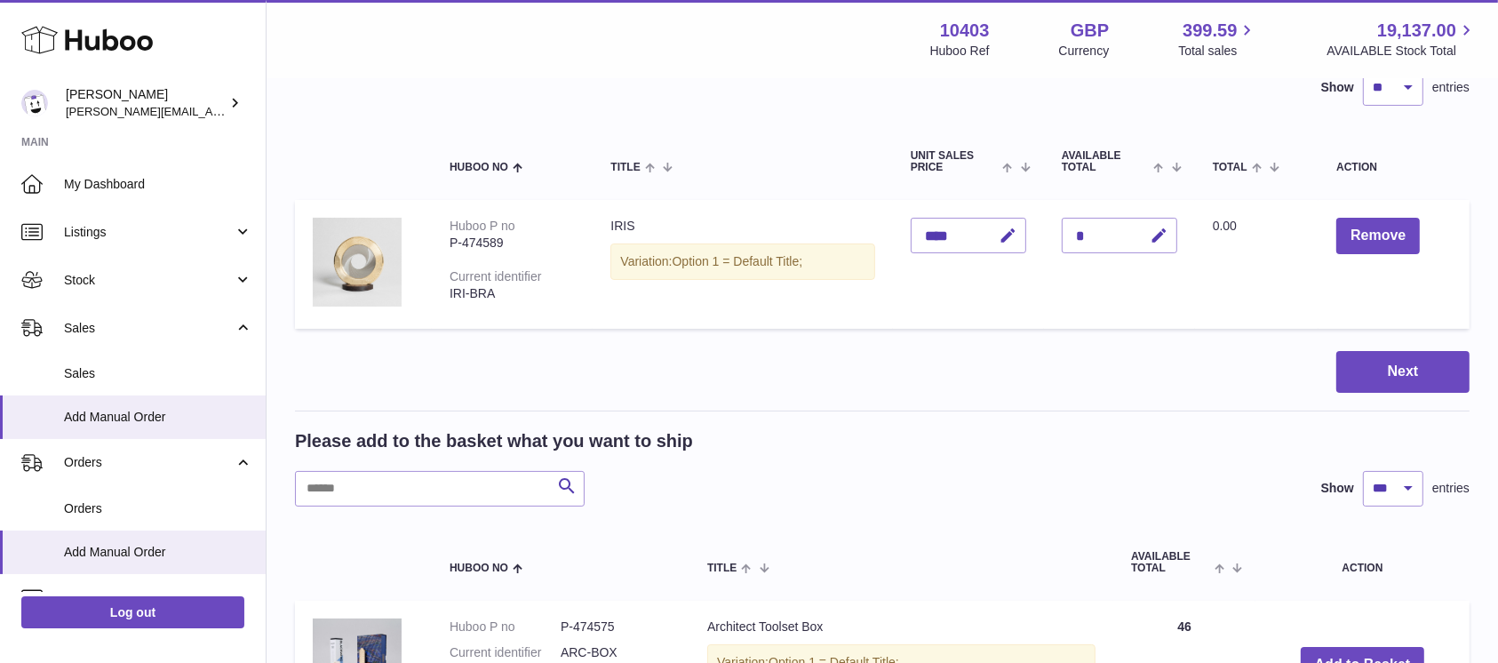
scroll to position [0, 0]
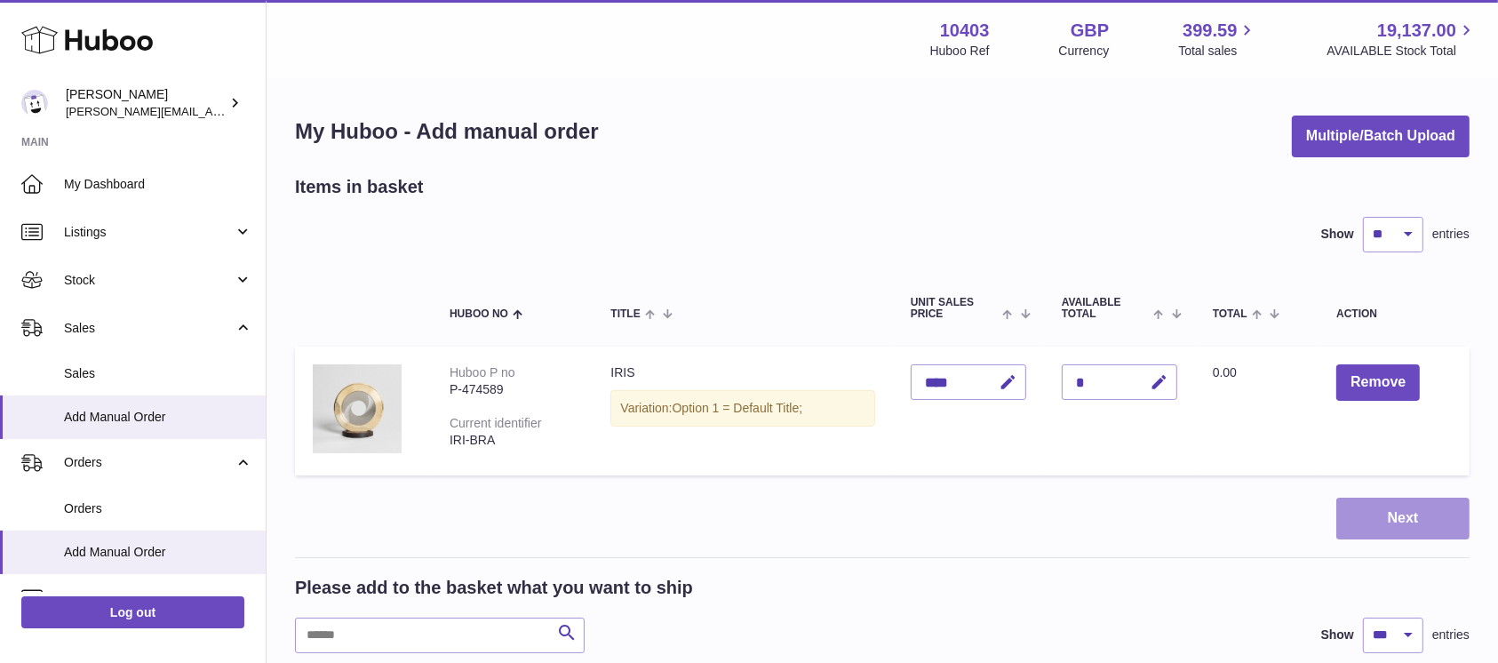
click at [1393, 507] on button "Next" at bounding box center [1402, 519] width 133 height 42
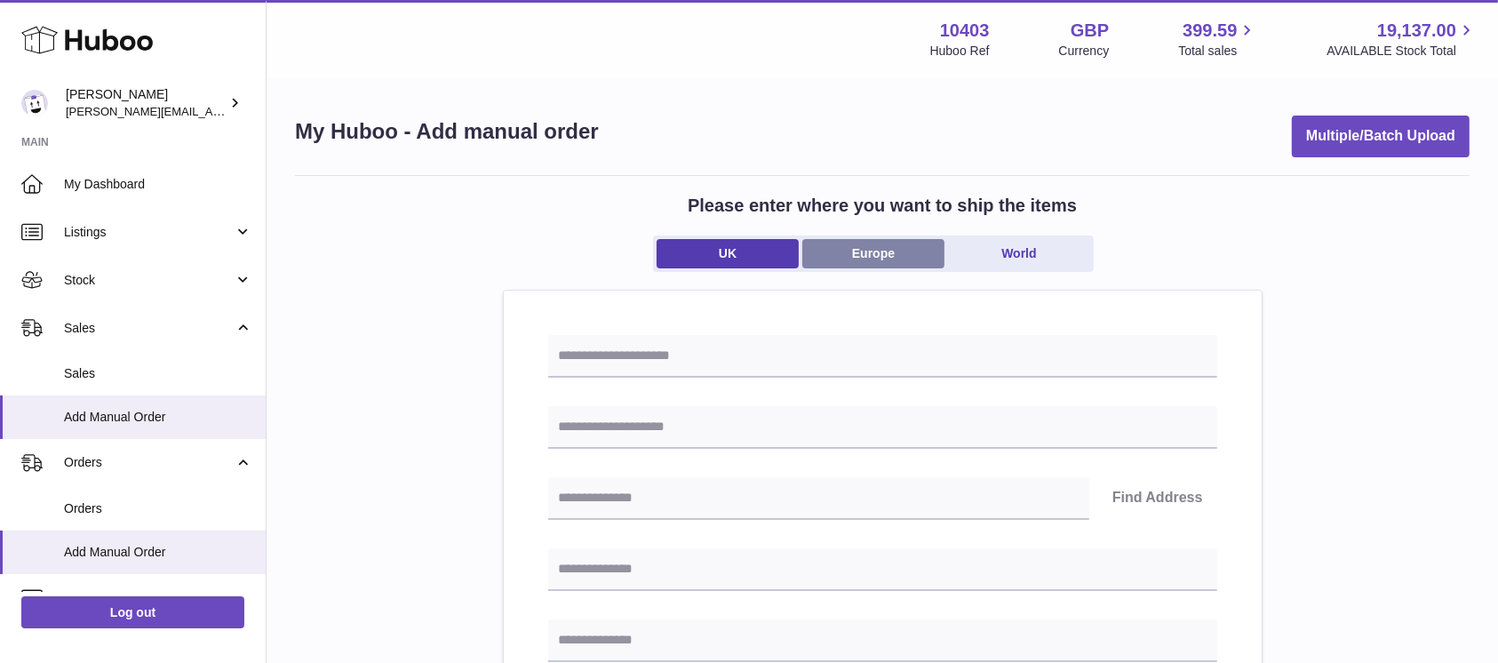
click at [884, 247] on link "Europe" at bounding box center [873, 253] width 142 height 29
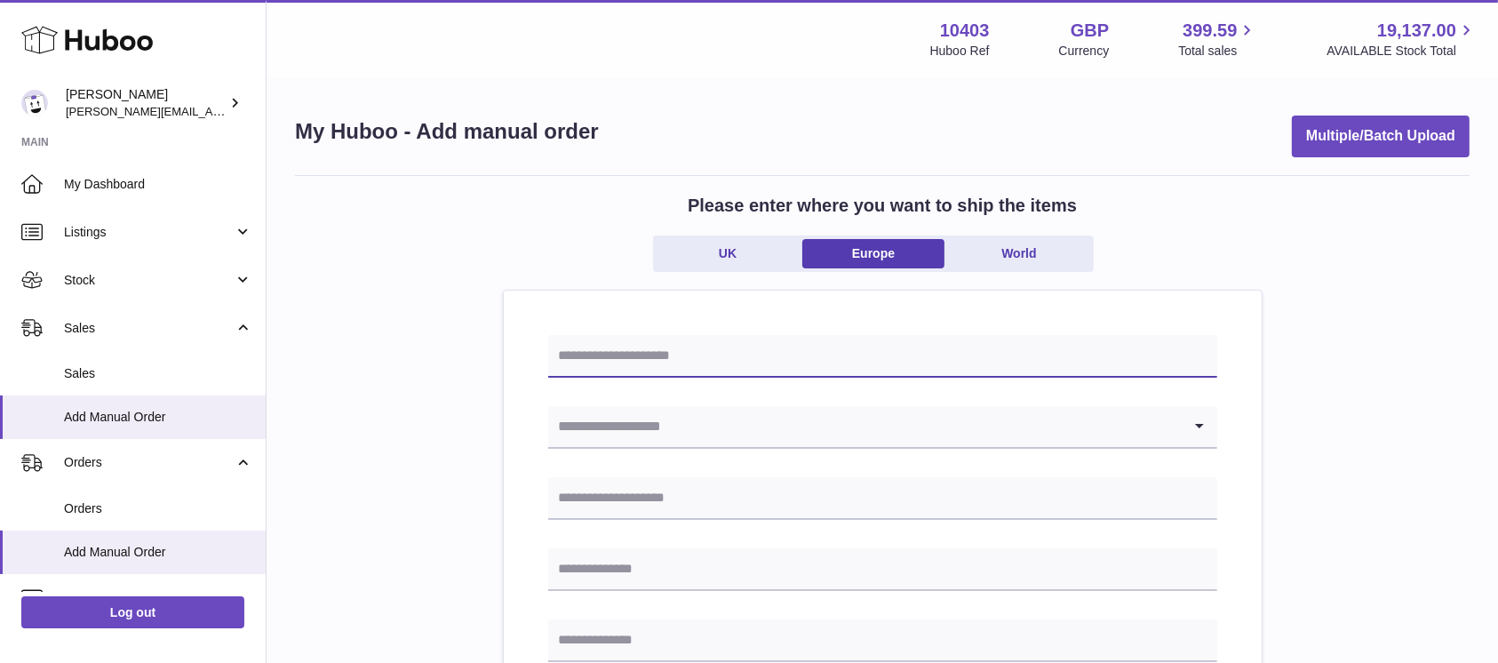
click at [791, 352] on input "text" at bounding box center [882, 356] width 669 height 43
drag, startPoint x: 742, startPoint y: 432, endPoint x: 763, endPoint y: 399, distance: 39.2
click at [761, 412] on input "Search for option" at bounding box center [865, 426] width 634 height 41
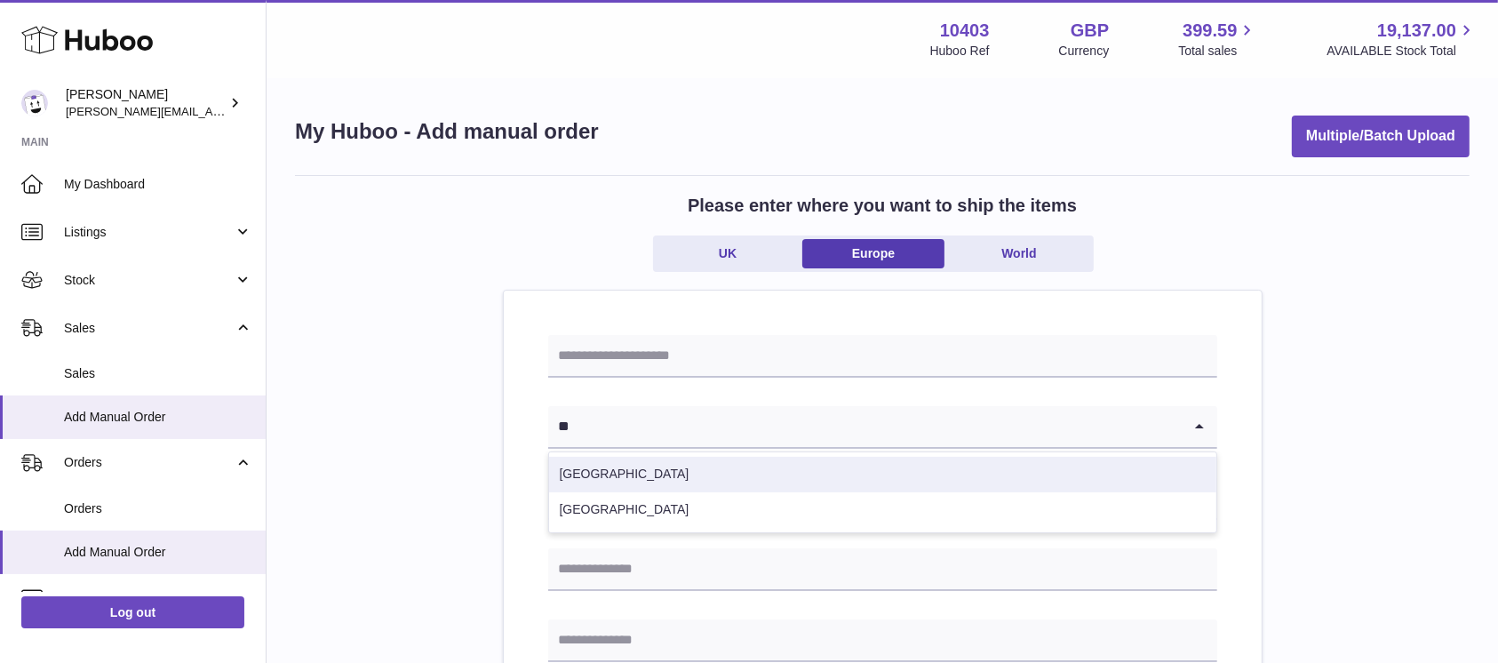
click at [700, 465] on li "Denmark" at bounding box center [882, 475] width 667 height 36
type input "**"
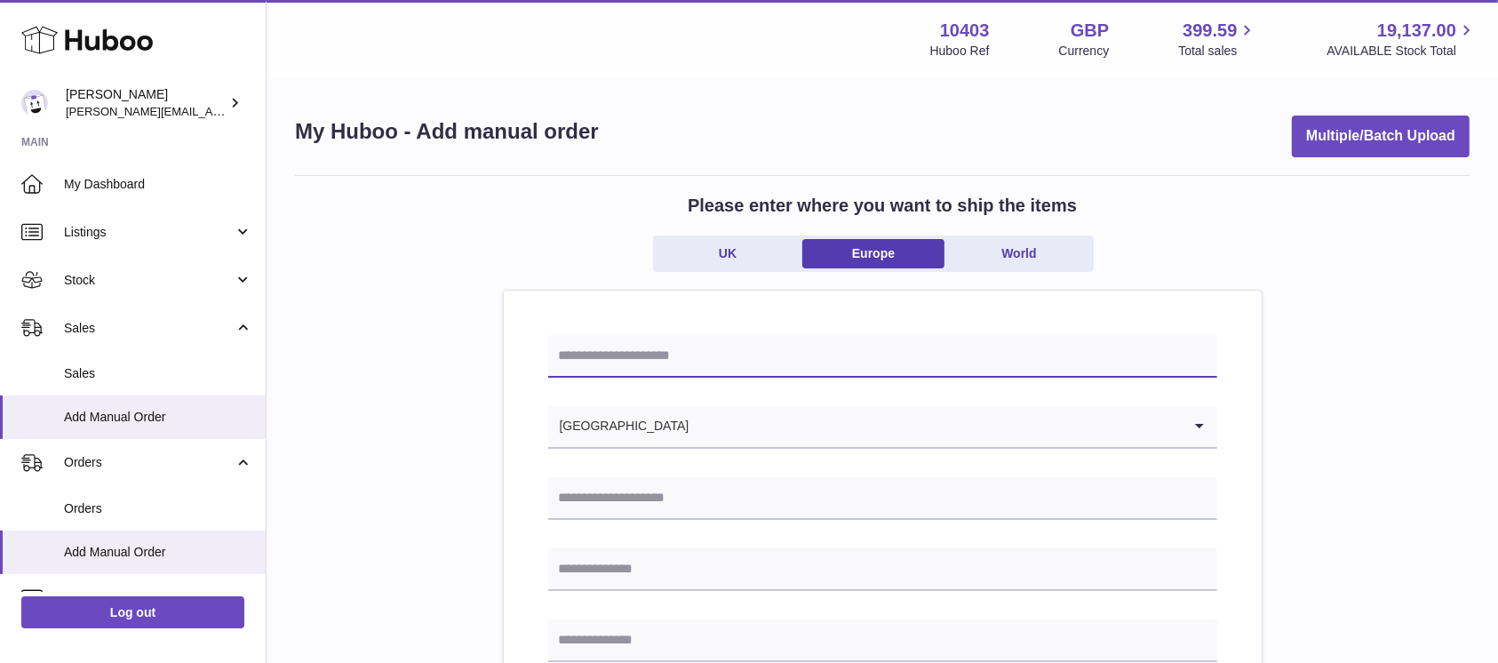
click at [740, 353] on input "text" at bounding box center [882, 356] width 669 height 43
type input "*****"
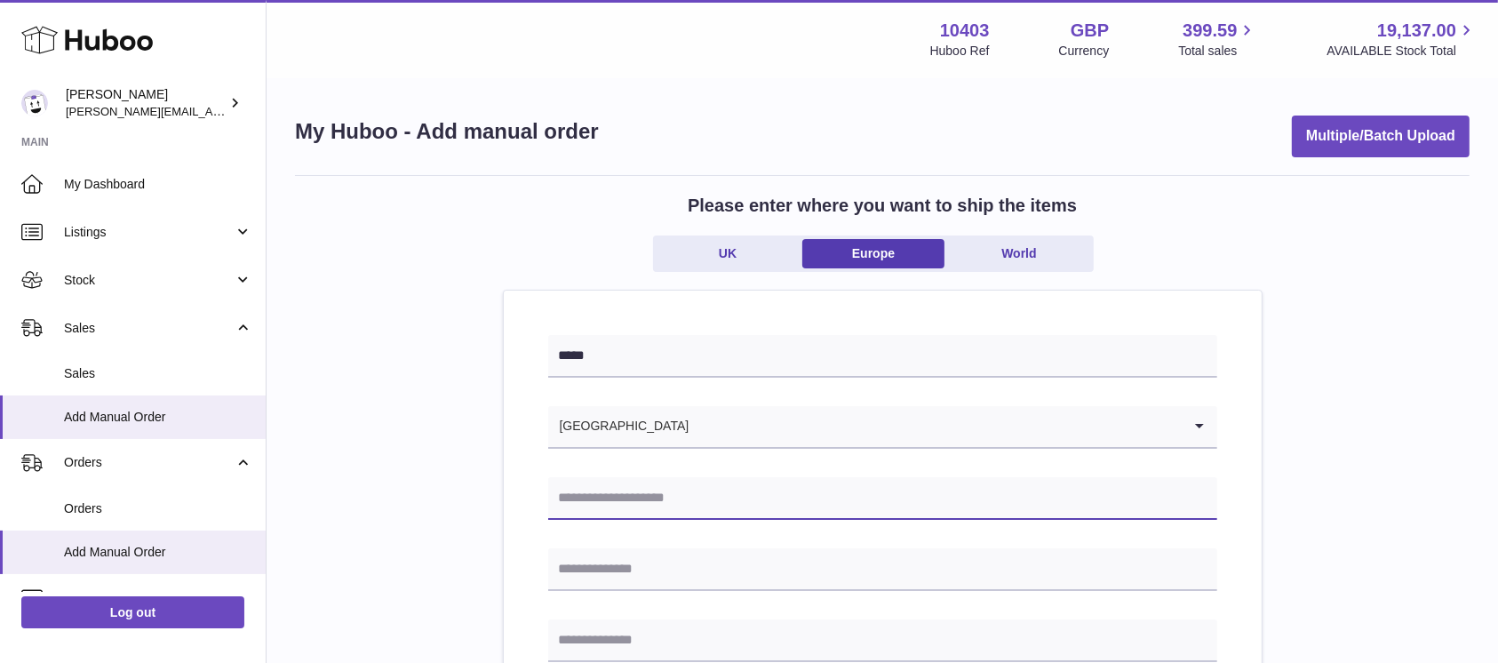
paste input "**********"
type input "**********"
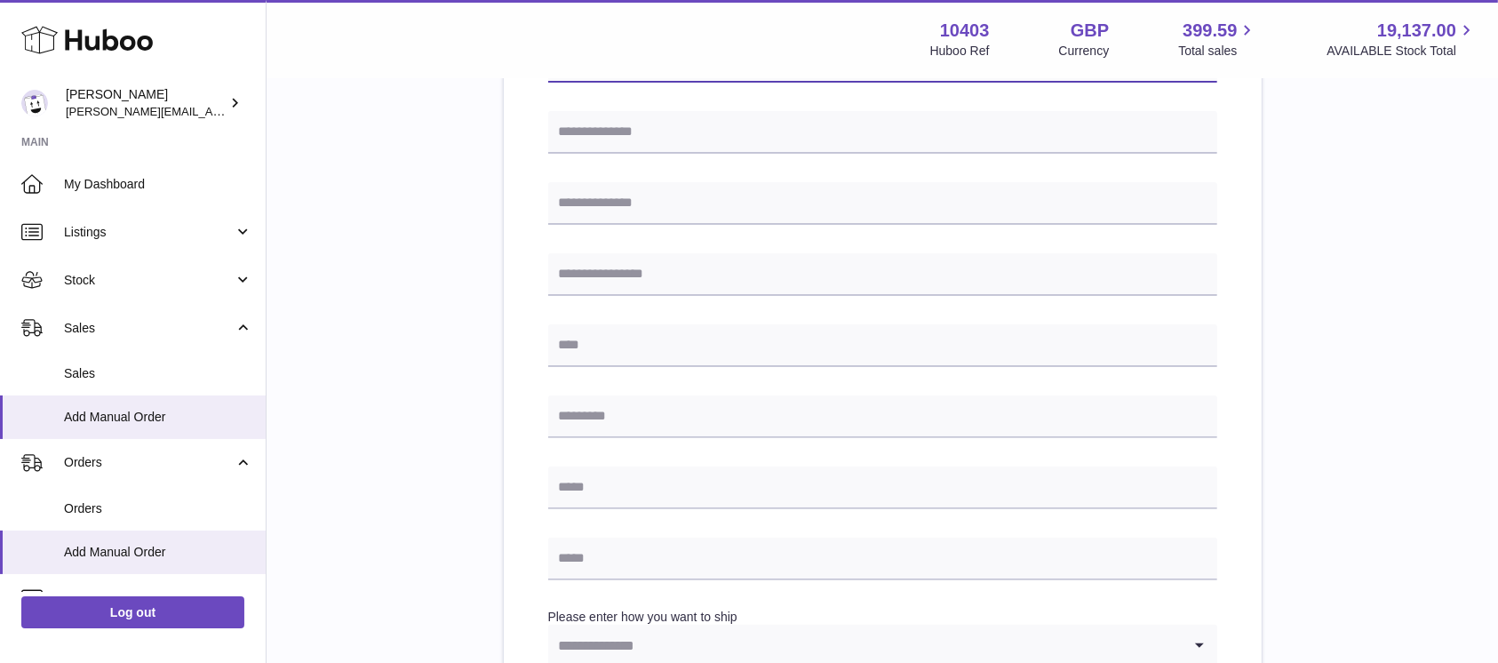
scroll to position [474, 0]
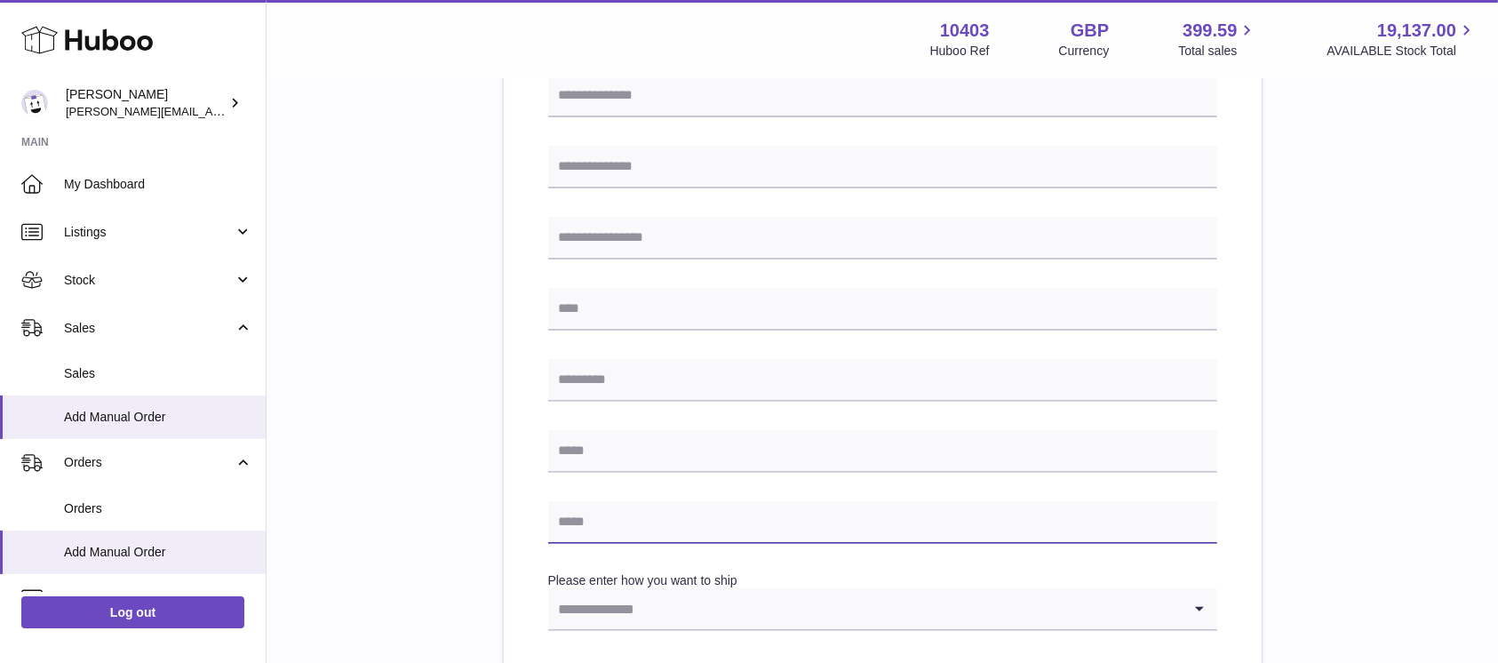
paste input "**********"
click at [624, 516] on input "text" at bounding box center [882, 522] width 669 height 43
type input "**********"
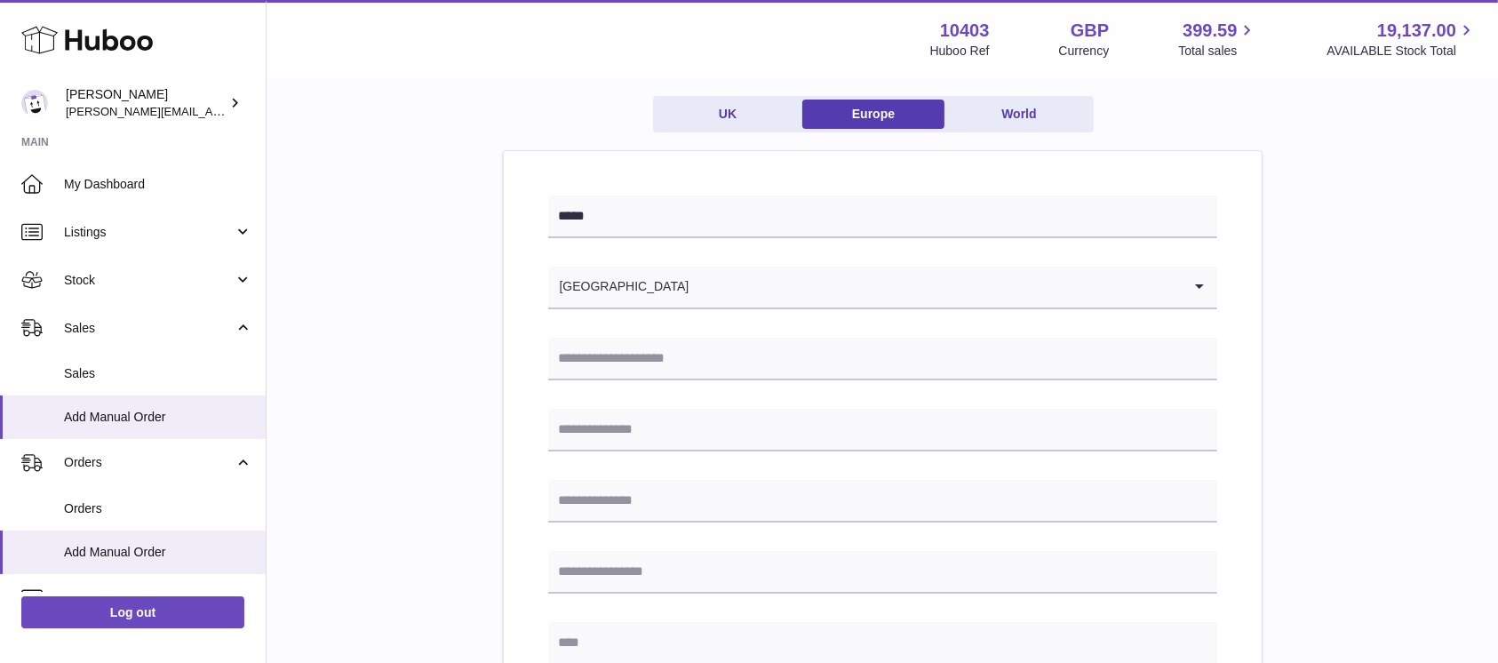
scroll to position [0, 0]
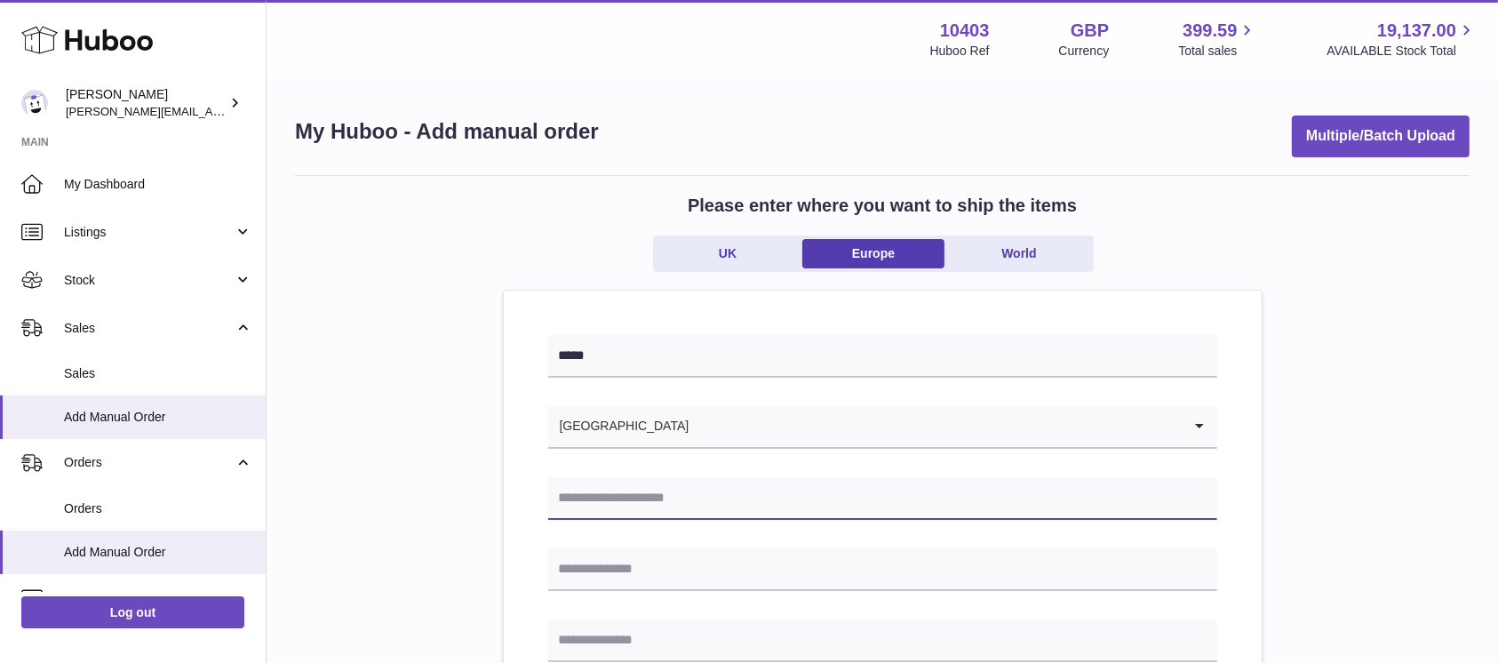
click at [606, 500] on input "text" at bounding box center [882, 498] width 669 height 43
paste input "**********"
type input "**********"
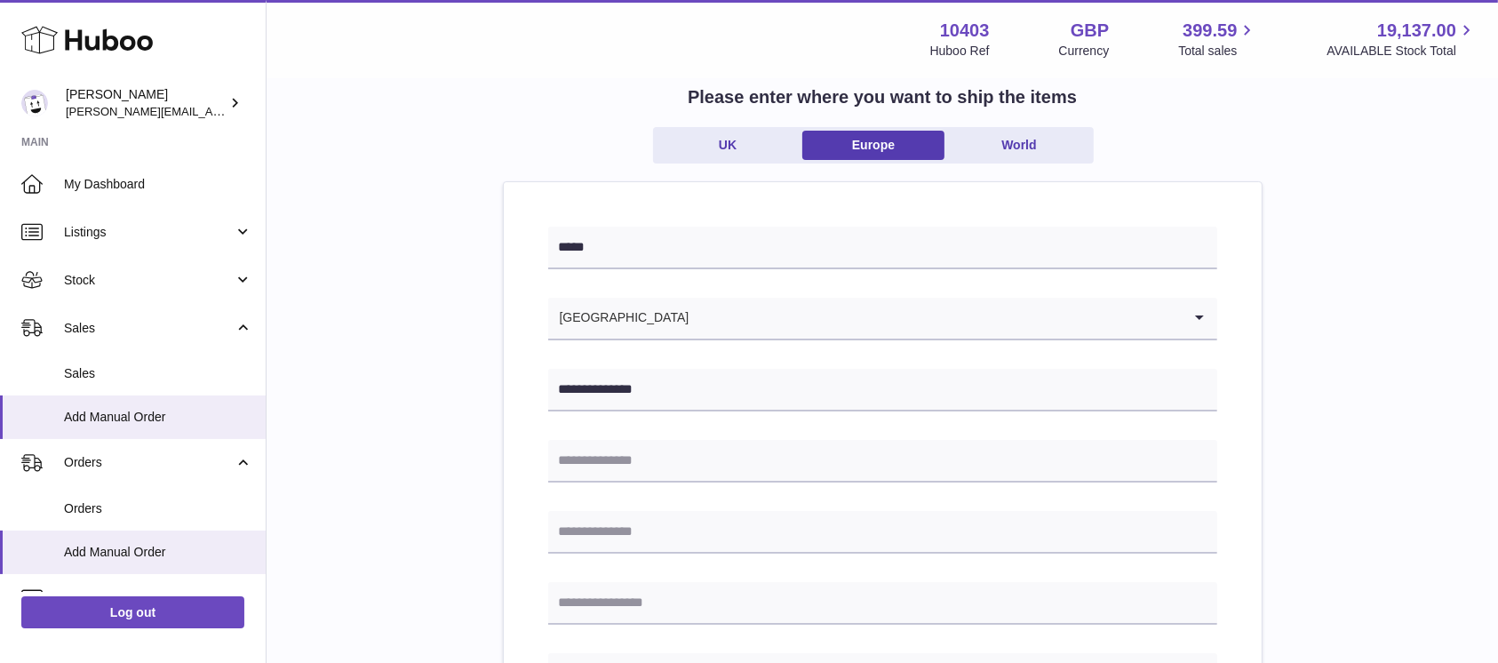
scroll to position [236, 0]
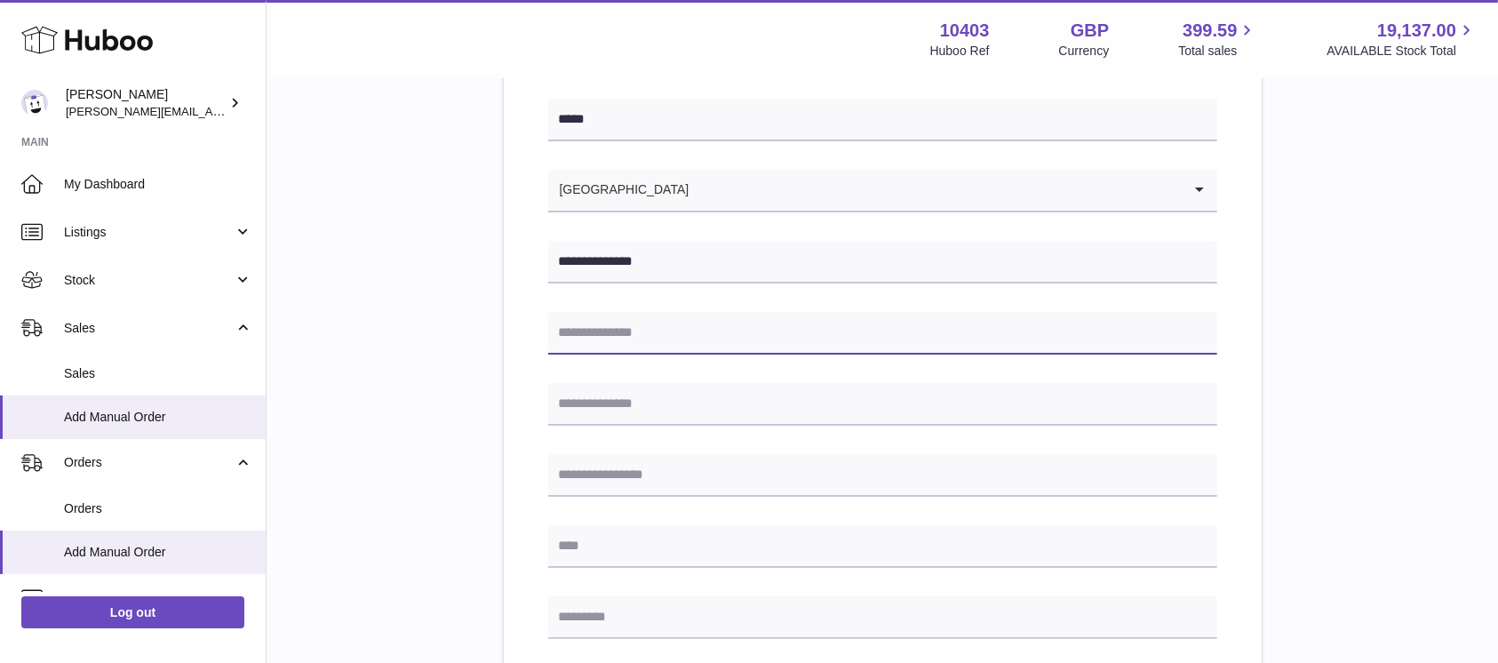
click at [640, 350] on input "text" at bounding box center [882, 333] width 669 height 43
paste input "**********"
type input "**********"
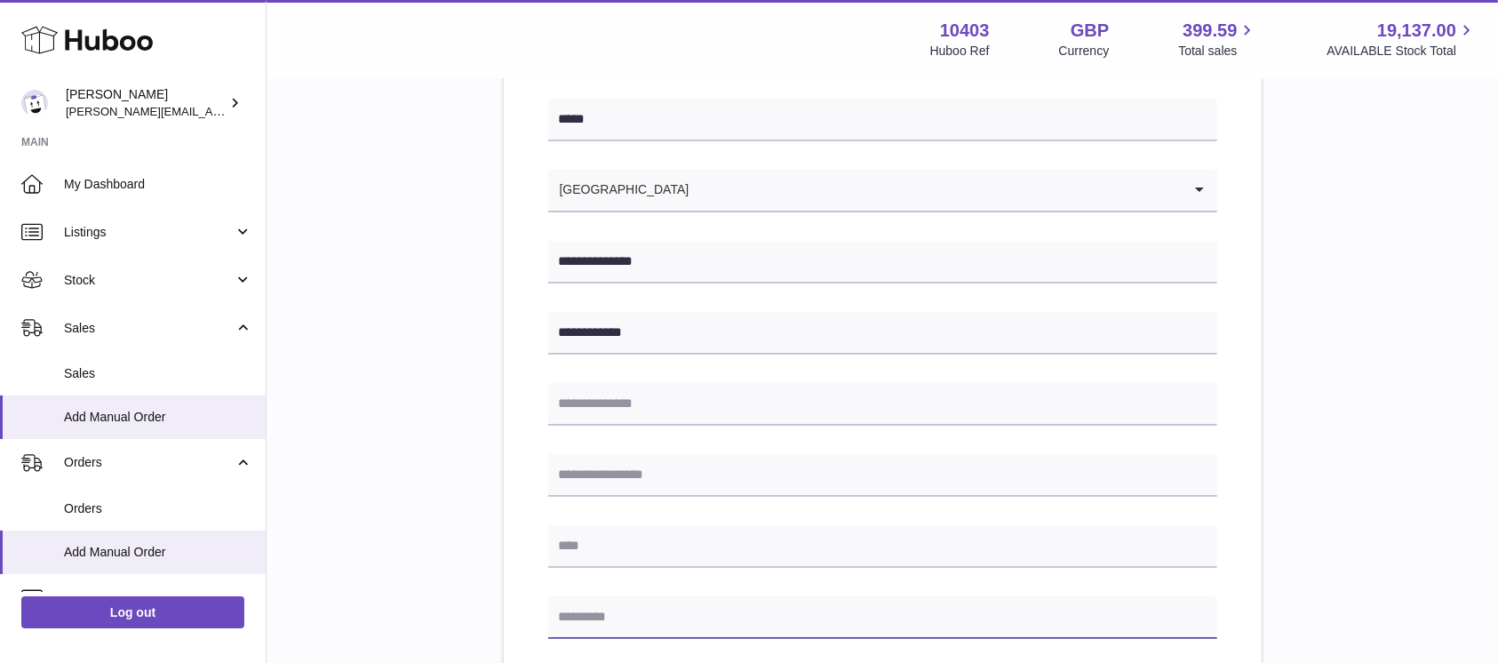
click at [597, 608] on input "text" at bounding box center [882, 617] width 669 height 43
paste input "****"
type input "****"
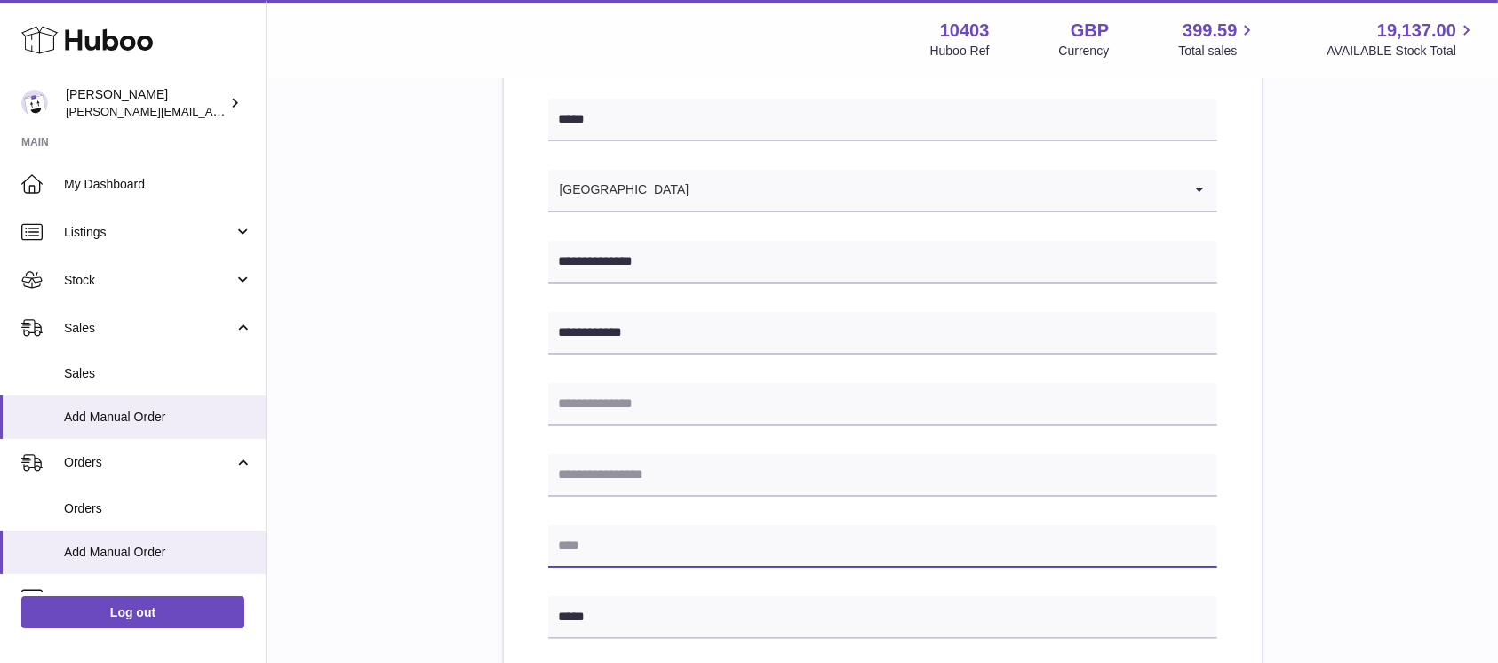
click at [594, 559] on input "text" at bounding box center [882, 546] width 669 height 43
paste input "********"
type input "********"
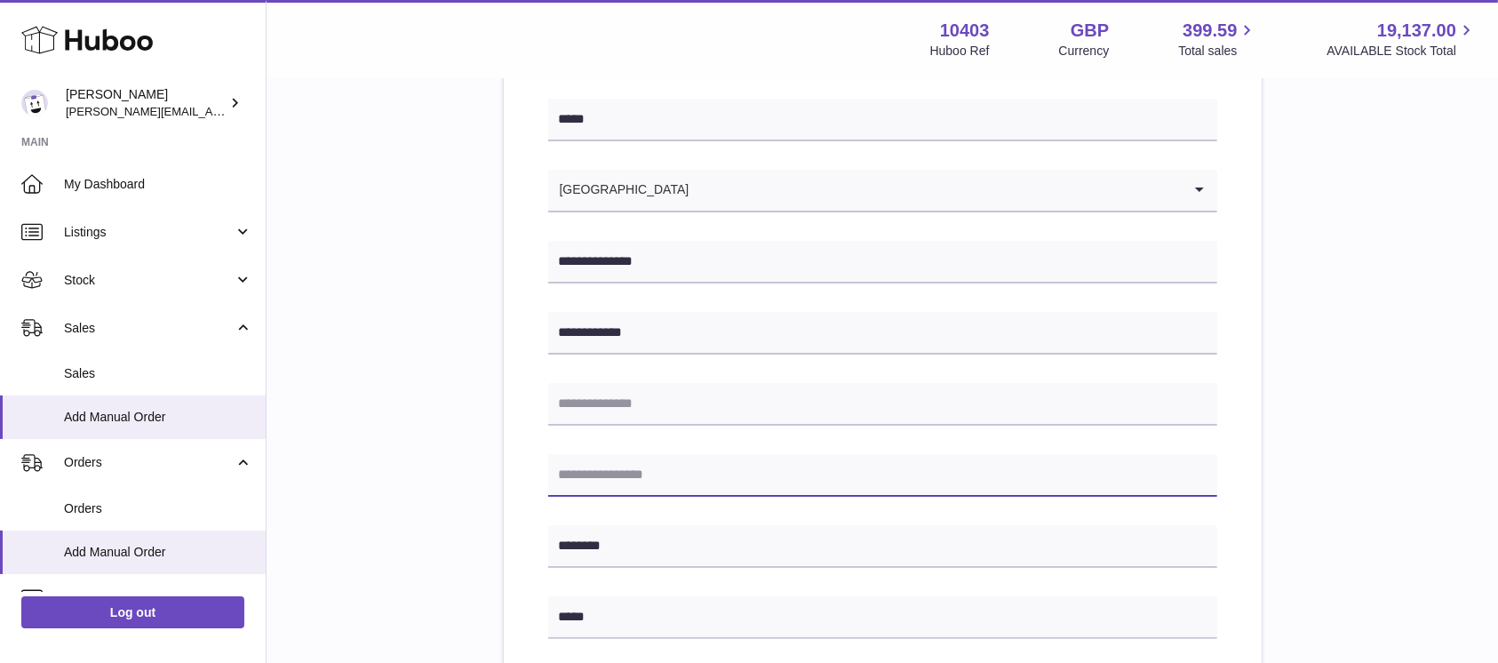
click at [633, 464] on input "text" at bounding box center [882, 475] width 669 height 43
paste input "********"
type input "********"
click at [526, 476] on div "**********" at bounding box center [883, 635] width 758 height 1162
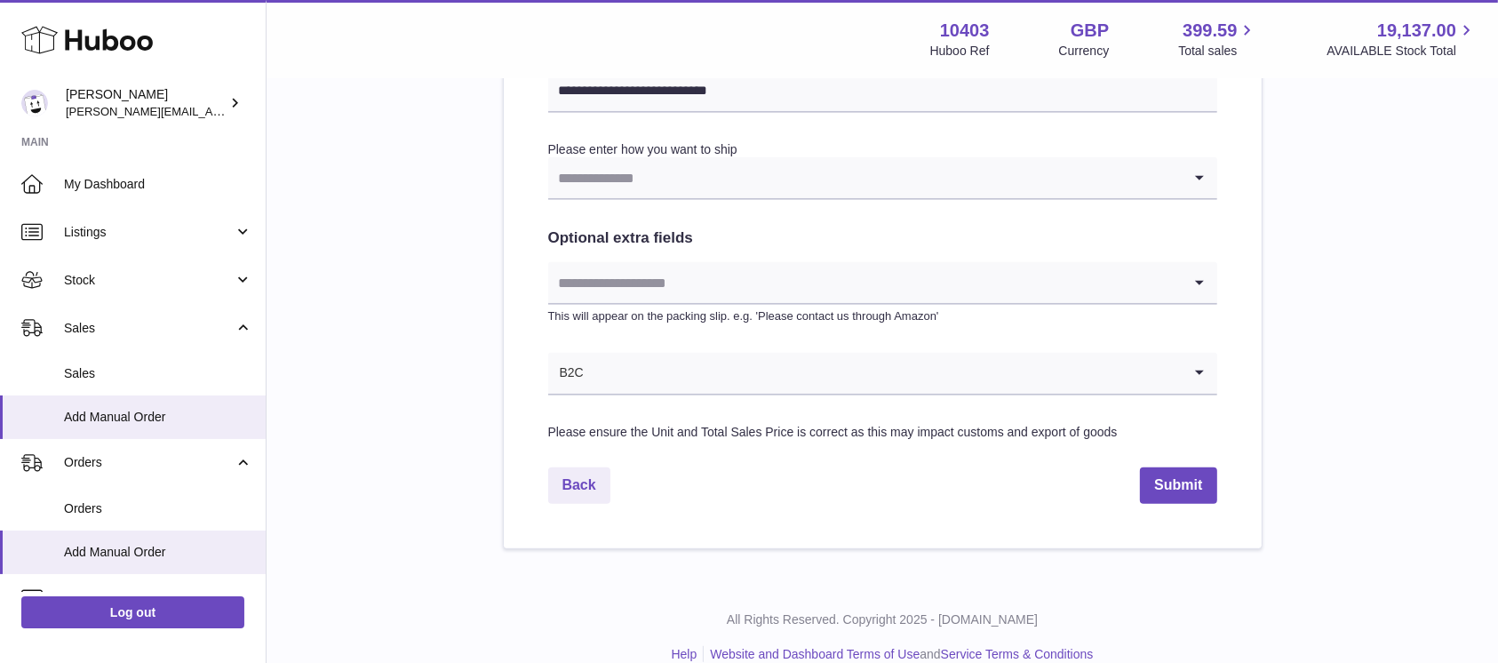
scroll to position [930, 0]
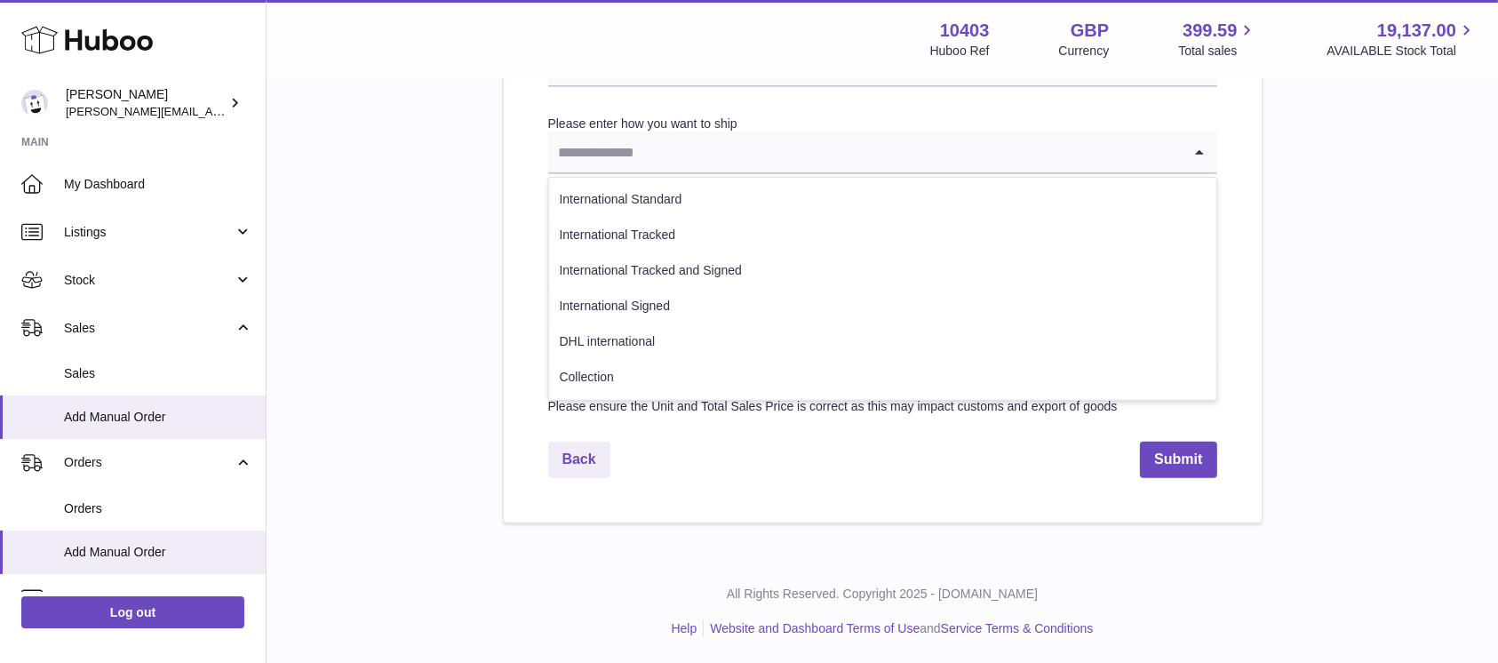
click at [672, 157] on input "Search for option" at bounding box center [865, 152] width 634 height 41
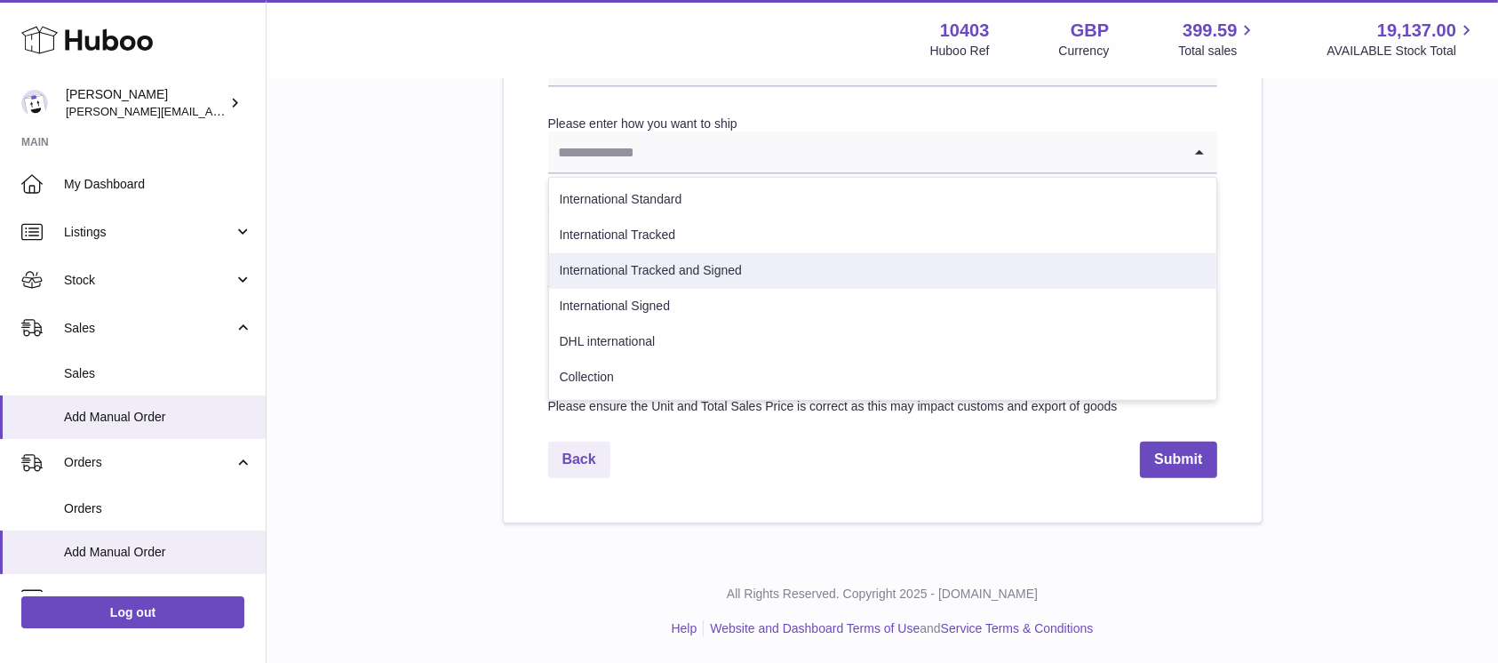
drag, startPoint x: 683, startPoint y: 238, endPoint x: 681, endPoint y: 256, distance: 18.0
click at [681, 256] on ul "International Standard International Tracked International Tracked and Signed I…" at bounding box center [882, 289] width 669 height 224
click at [681, 256] on li "International Tracked and Signed" at bounding box center [882, 271] width 667 height 36
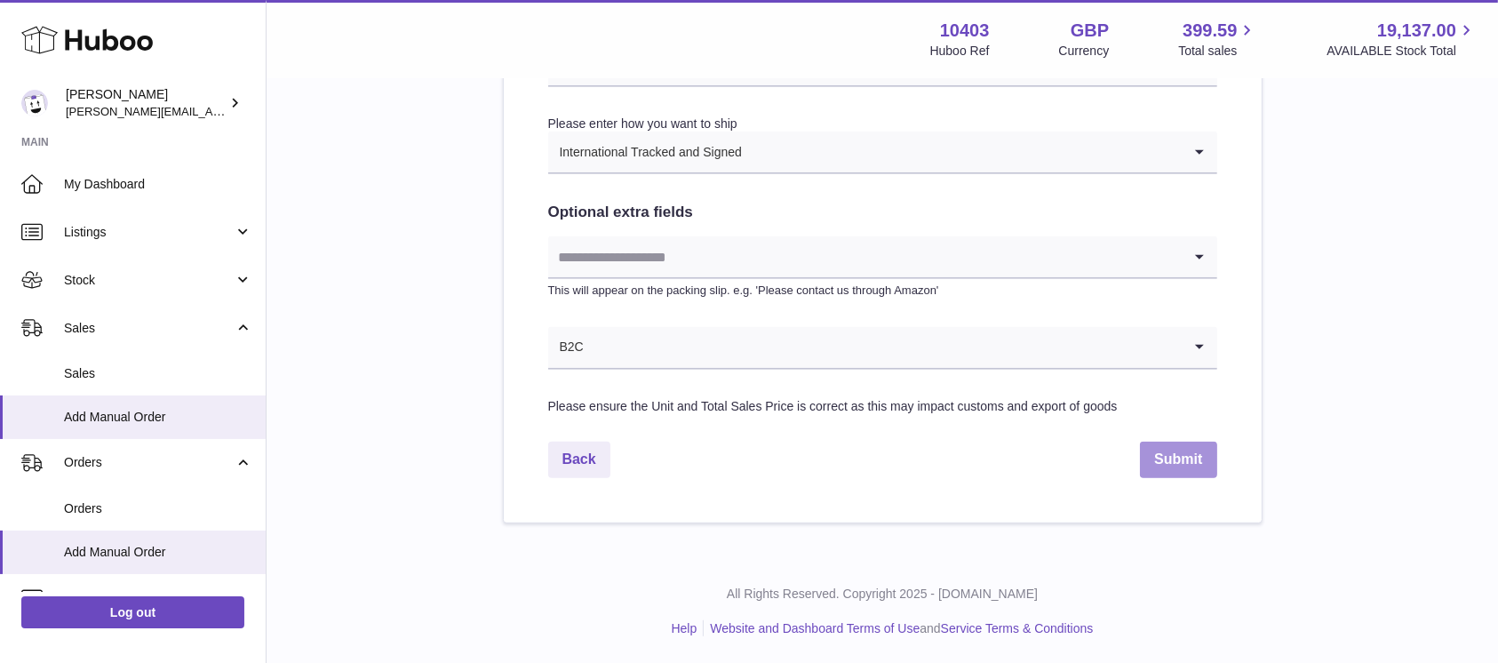
click at [1190, 445] on button "Submit" at bounding box center [1178, 460] width 76 height 36
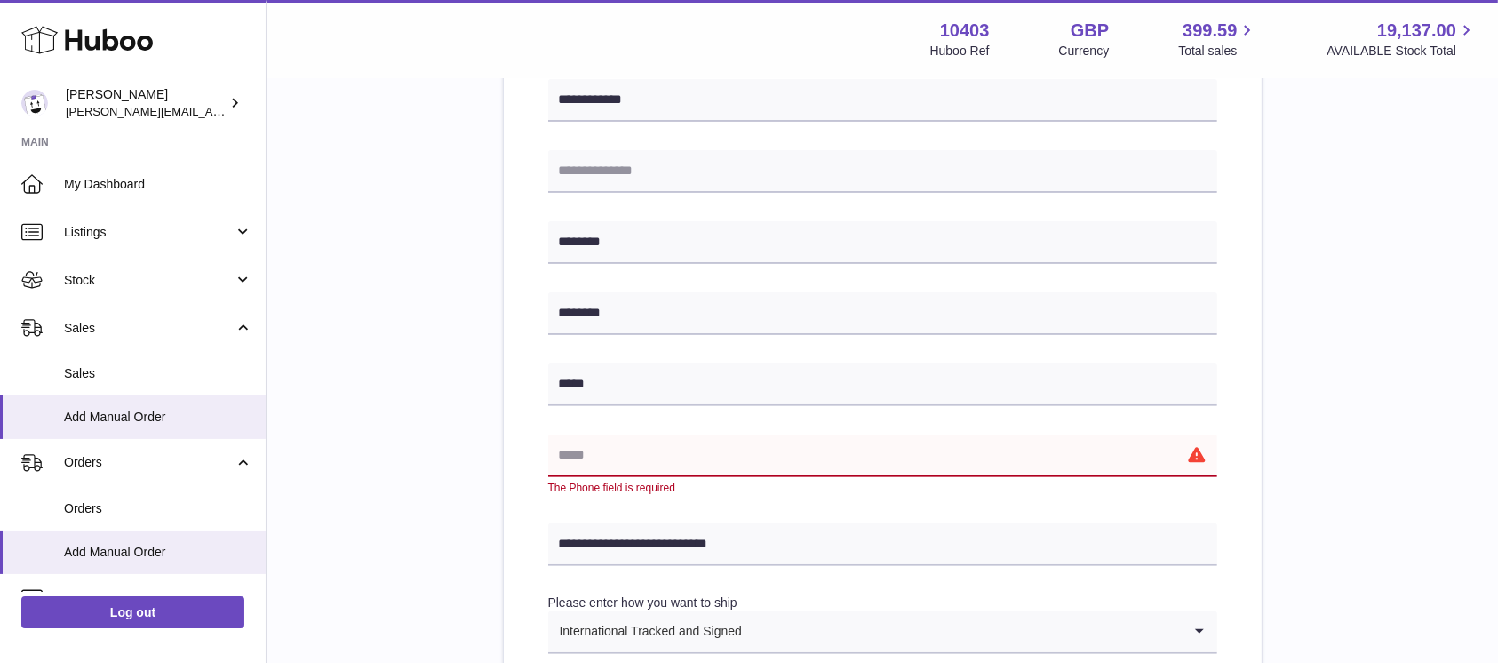
scroll to position [456, 0]
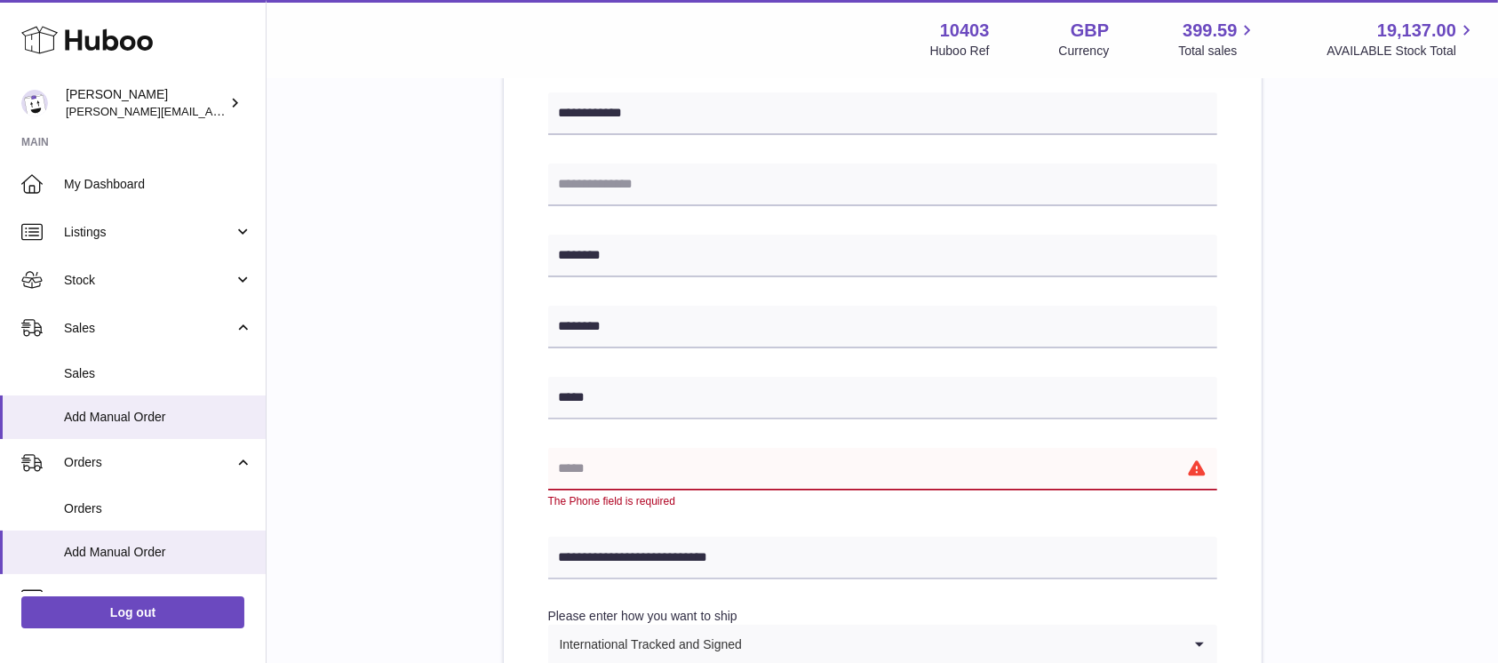
click at [702, 466] on input "text" at bounding box center [882, 469] width 669 height 43
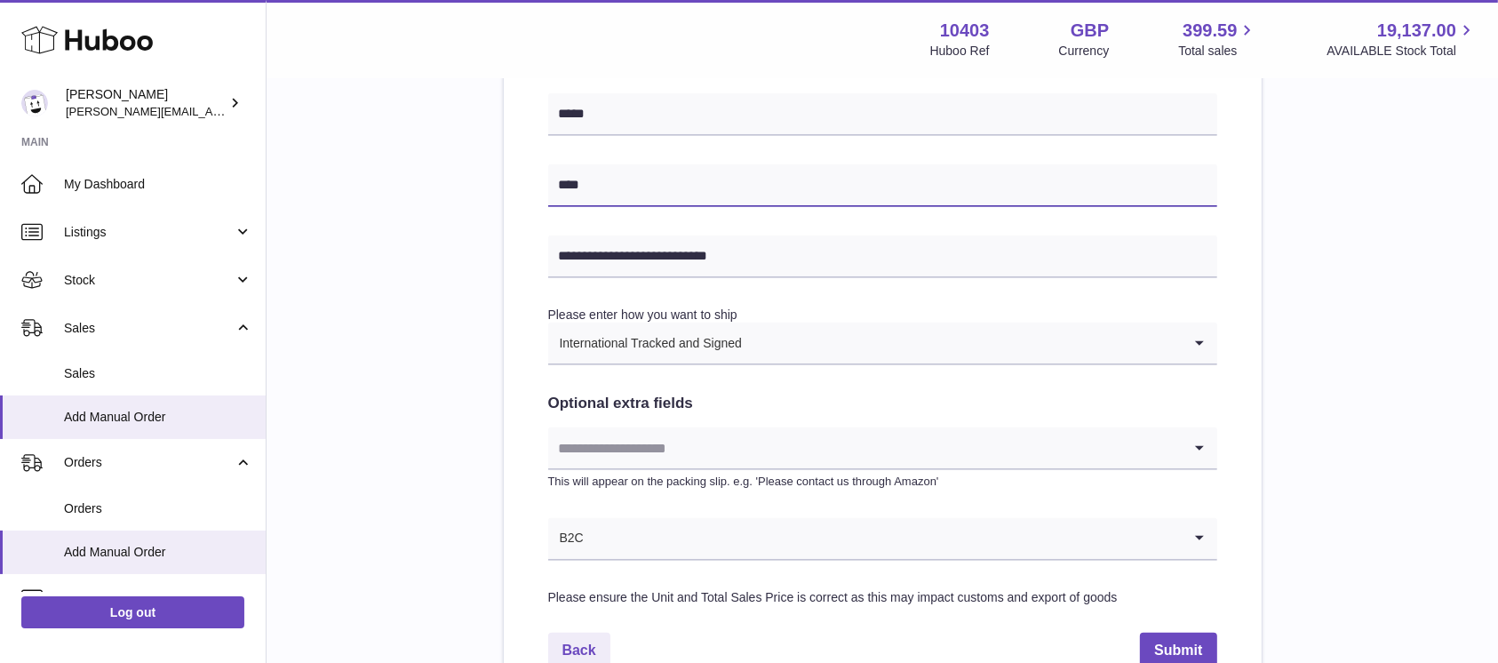
scroll to position [930, 0]
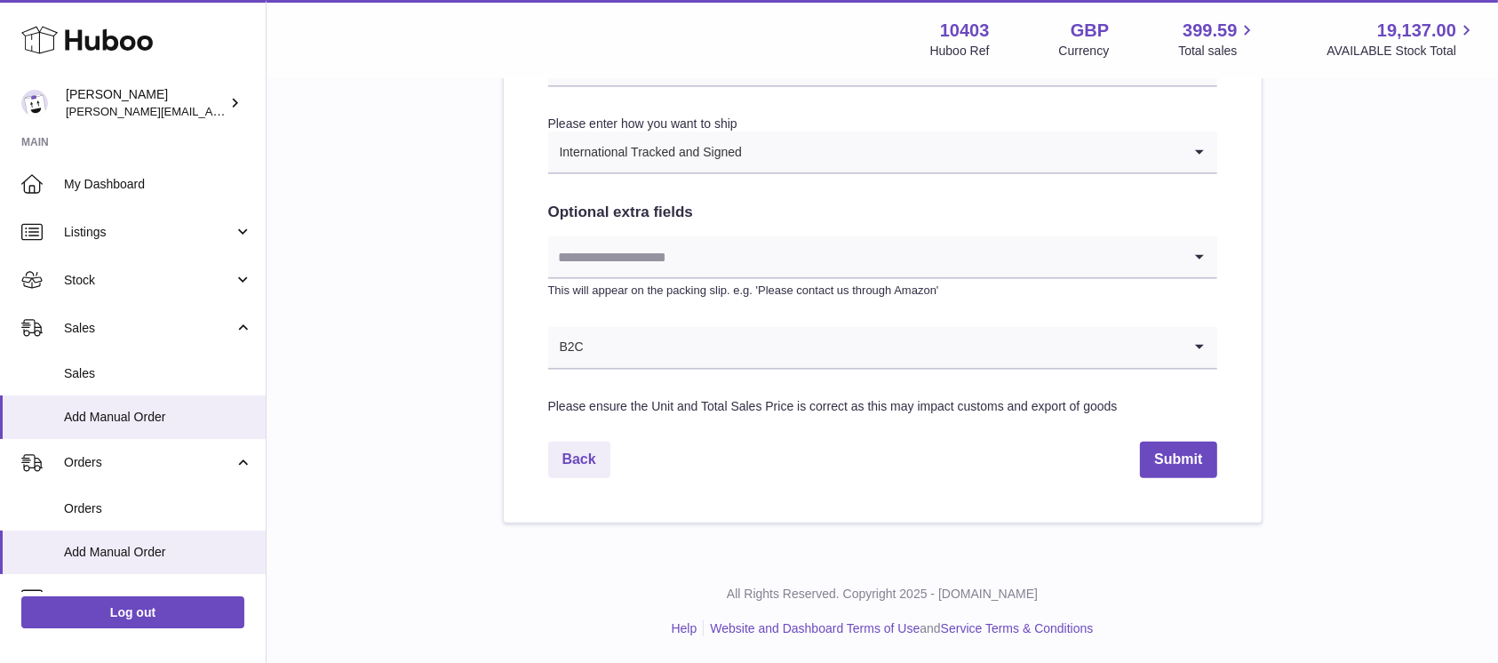
type input "****"
click at [1176, 459] on button "Submit" at bounding box center [1178, 460] width 76 height 36
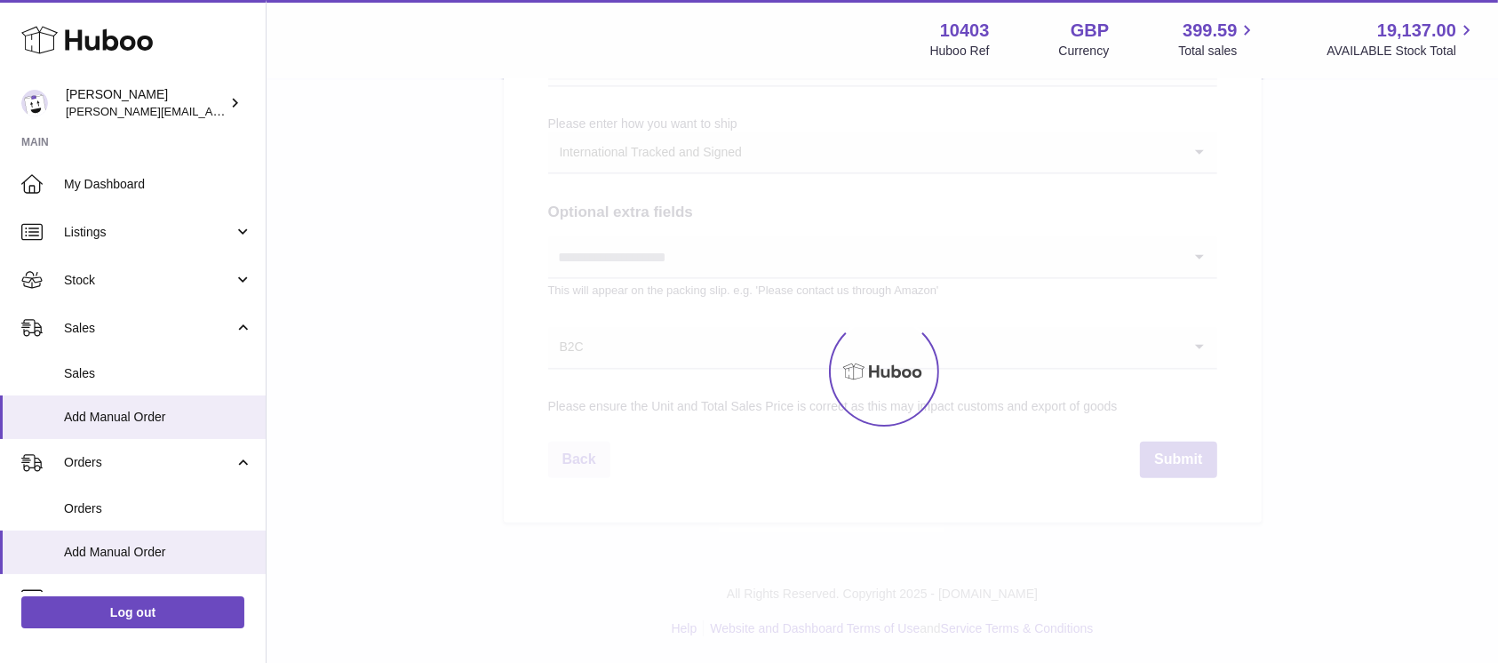
select select "***"
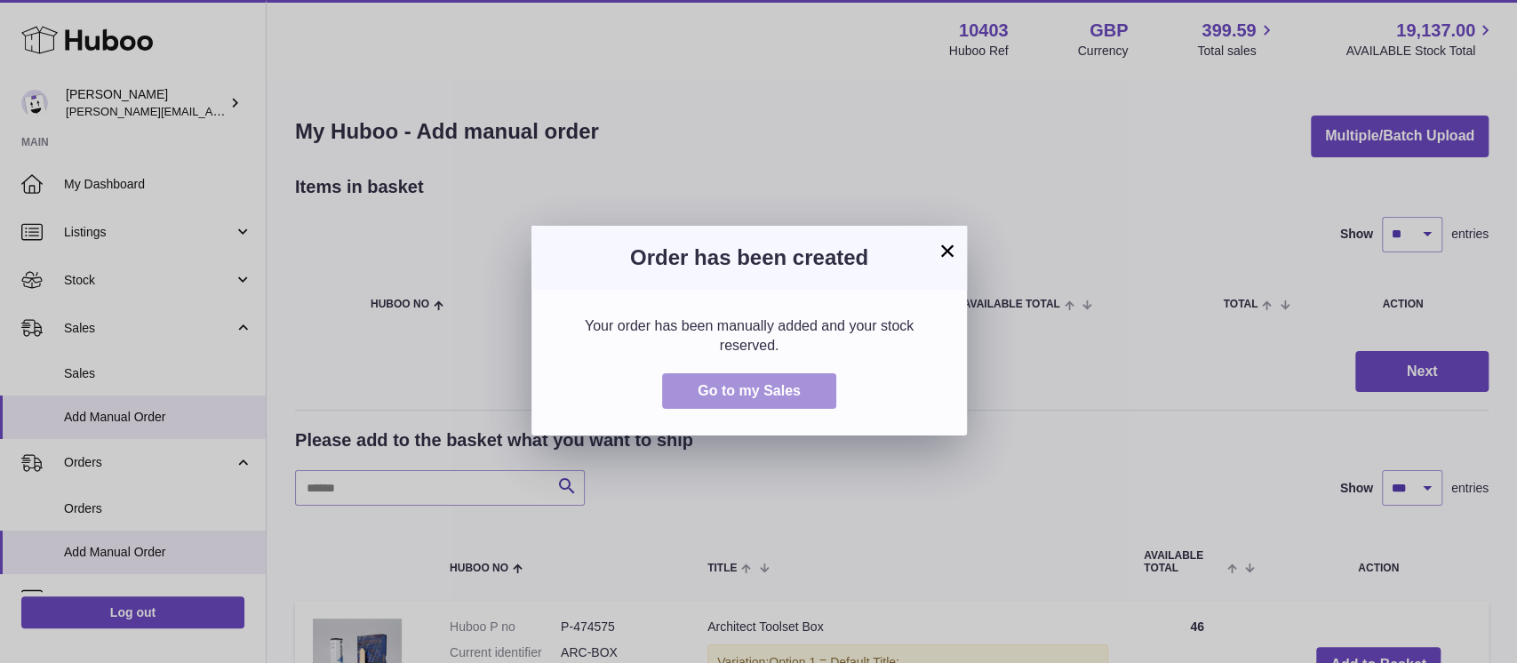
click at [739, 380] on button "Go to my Sales" at bounding box center [749, 391] width 174 height 36
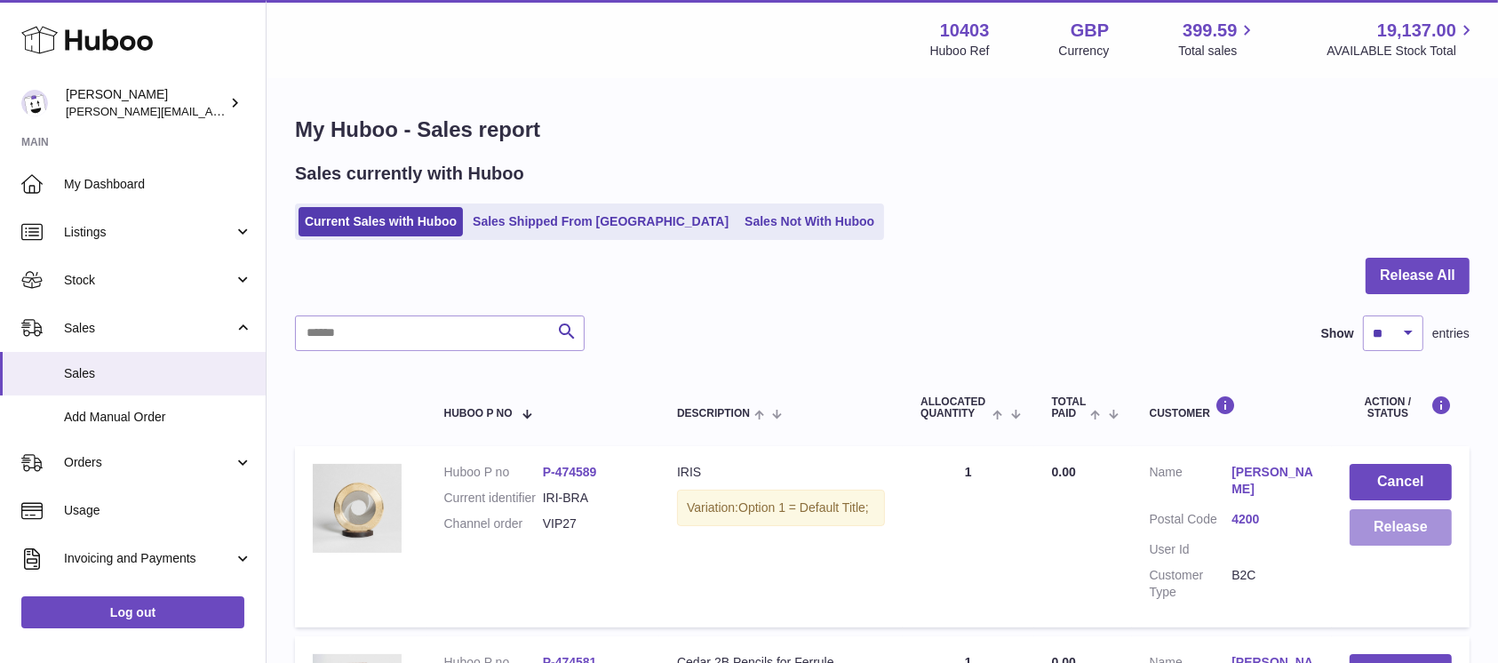
click at [1392, 522] on button "Release" at bounding box center [1401, 527] width 102 height 36
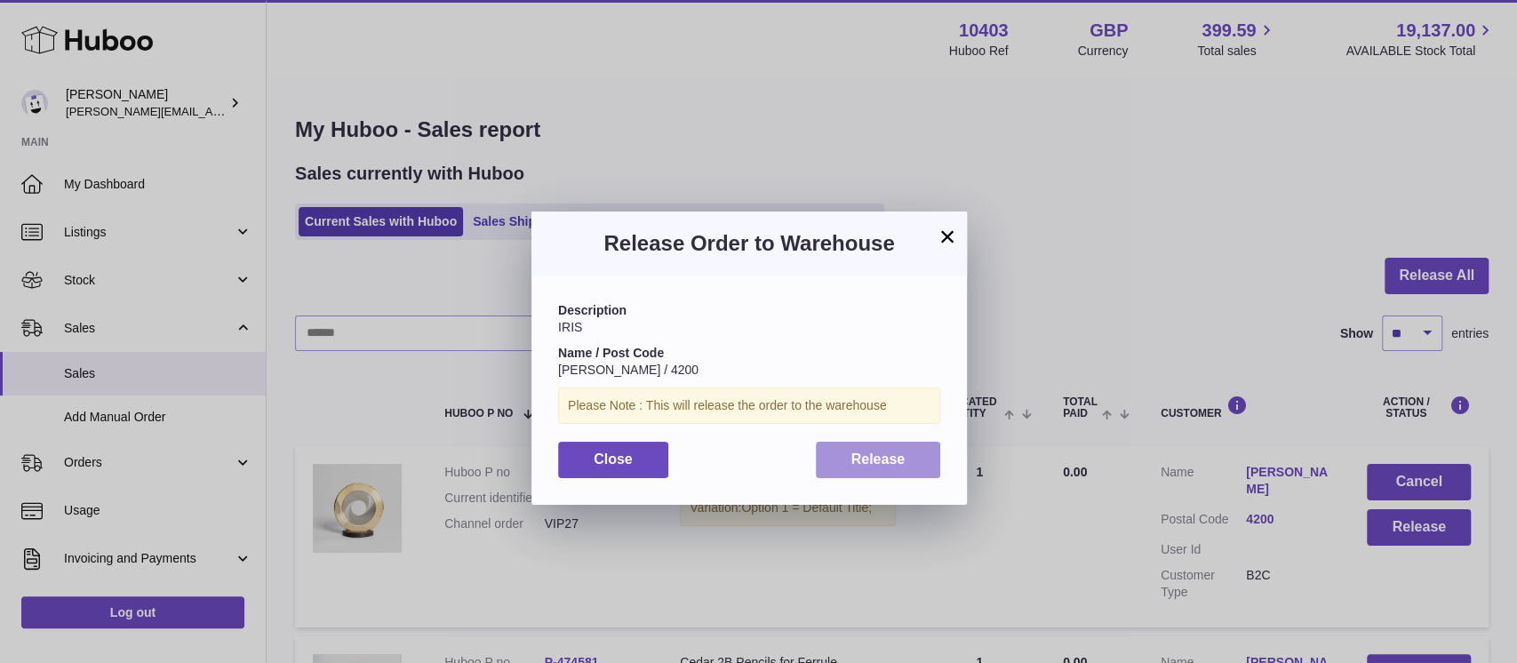
click at [931, 470] on button "Release" at bounding box center [878, 460] width 125 height 36
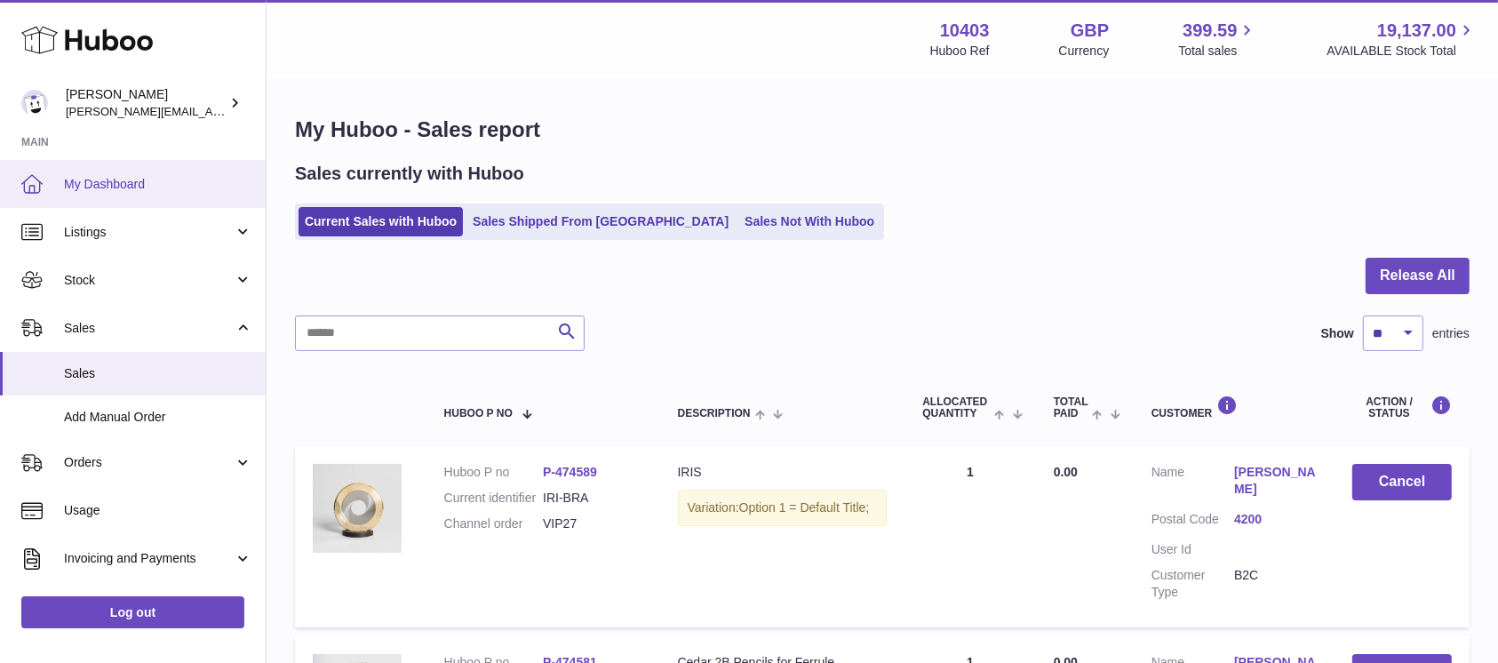
click at [148, 187] on span "My Dashboard" at bounding box center [158, 184] width 188 height 17
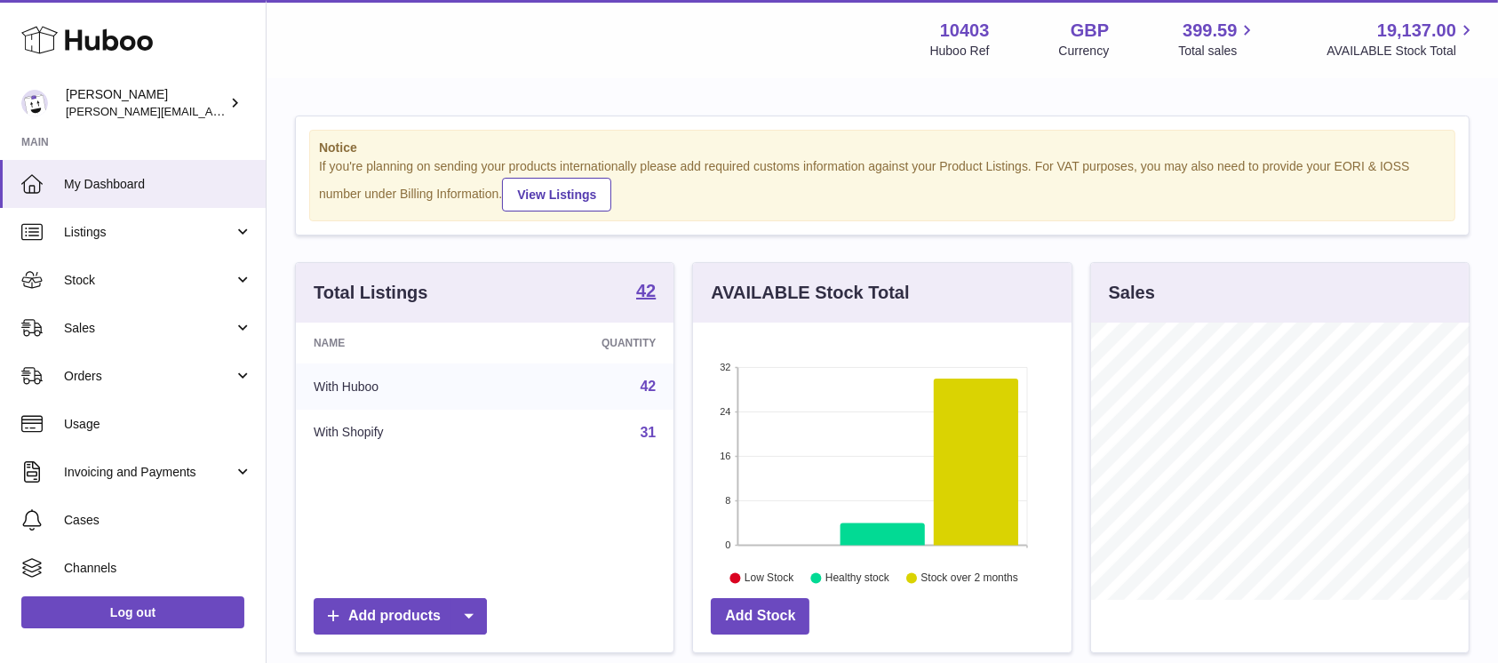
scroll to position [277, 378]
